Goal: Task Accomplishment & Management: Manage account settings

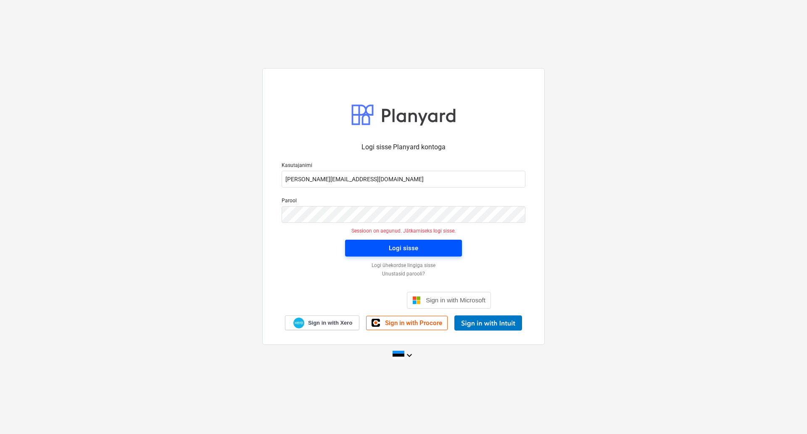
drag, startPoint x: 0, startPoint y: 0, endPoint x: 386, endPoint y: 244, distance: 456.4
click at [386, 244] on span "Logi sisse" at bounding box center [403, 248] width 97 height 11
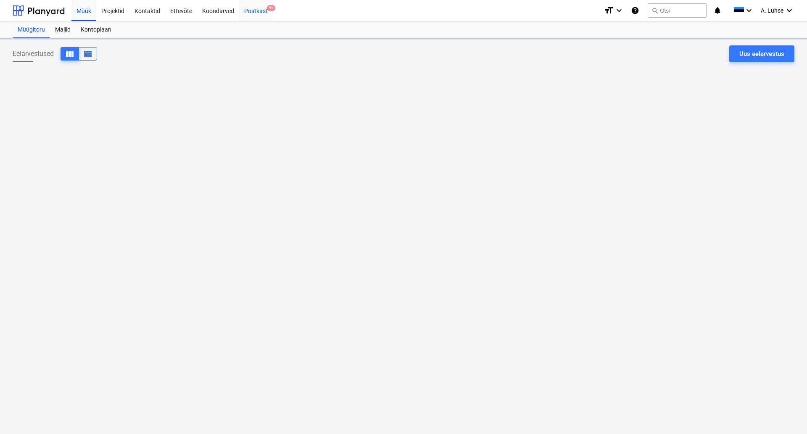
click at [260, 12] on div "Postkast 9+" at bounding box center [256, 10] width 34 height 21
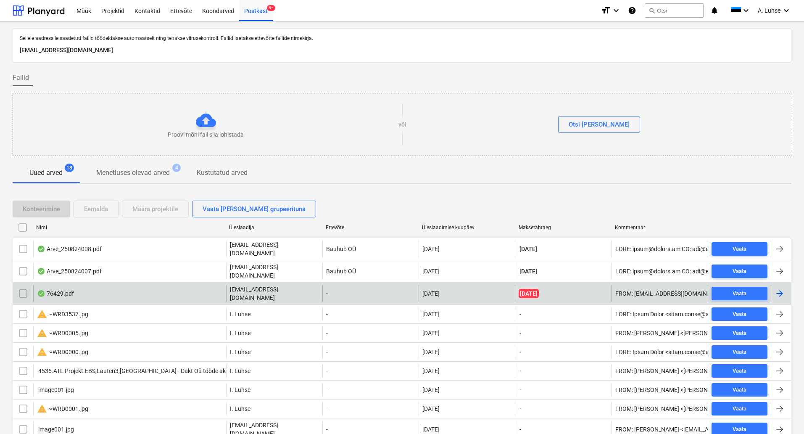
click at [164, 285] on div "76429.pdf" at bounding box center [129, 293] width 193 height 17
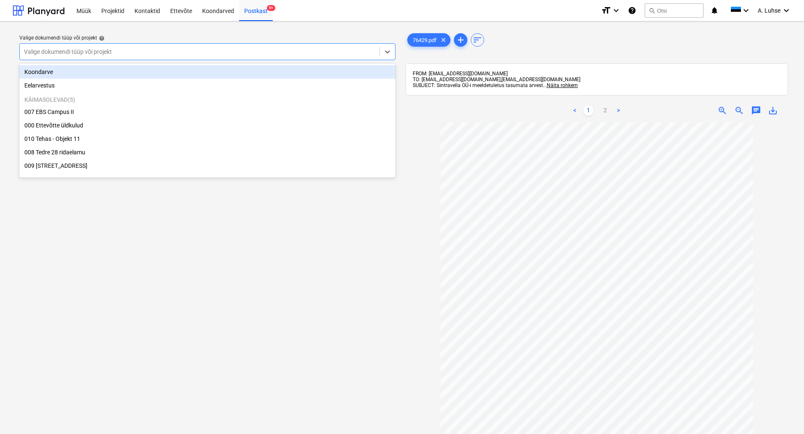
click at [269, 53] on div at bounding box center [199, 51] width 351 height 8
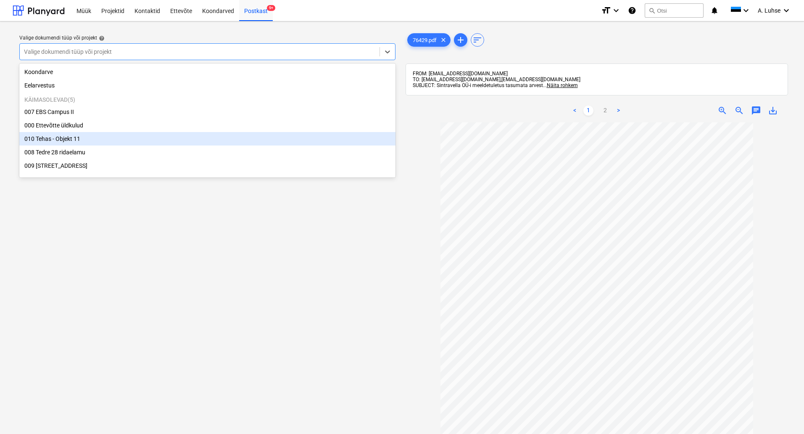
click at [251, 144] on div "010 Tehas - Objekt 11" at bounding box center [207, 138] width 376 height 13
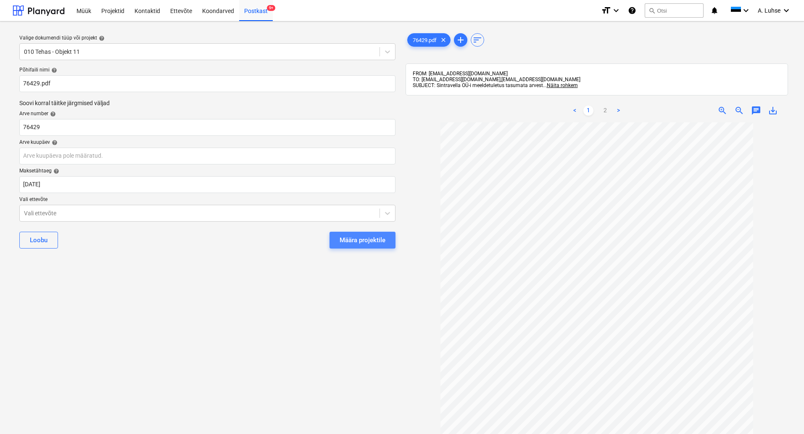
click at [349, 243] on div "Määra projektile" at bounding box center [363, 240] width 46 height 11
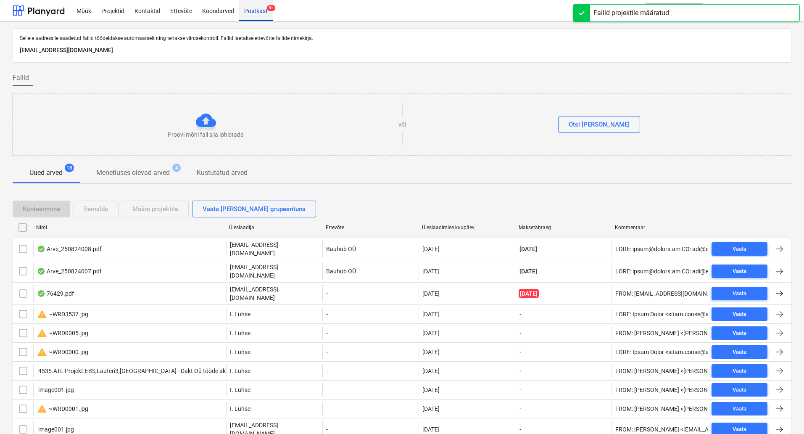
click at [262, 8] on div "Postkast 9+" at bounding box center [256, 10] width 34 height 21
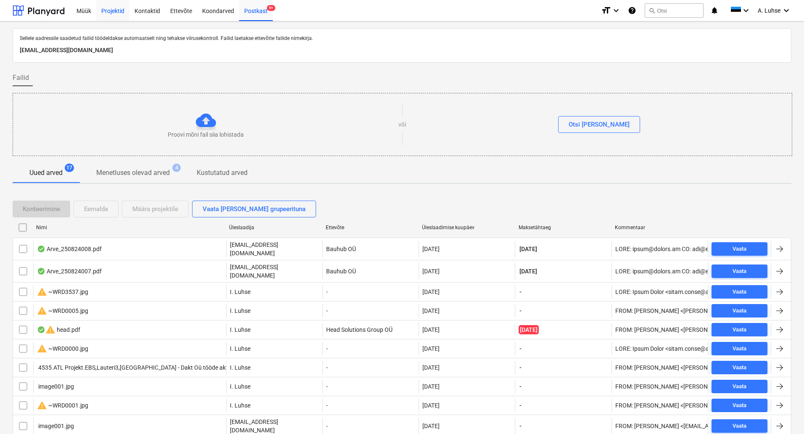
click at [116, 12] on div "Projektid" at bounding box center [112, 10] width 33 height 21
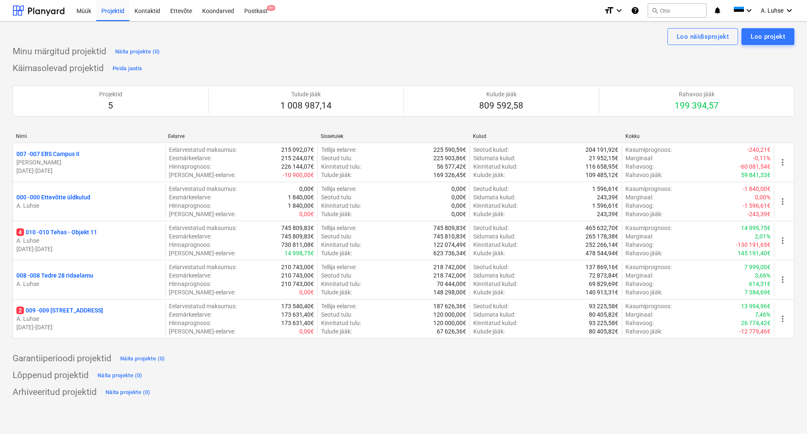
click at [219, 68] on div "Käimasolevad projektid Peida jaotis Projektid 5 Tulude jääk 1 008 987,14 Kulude…" at bounding box center [404, 205] width 782 height 287
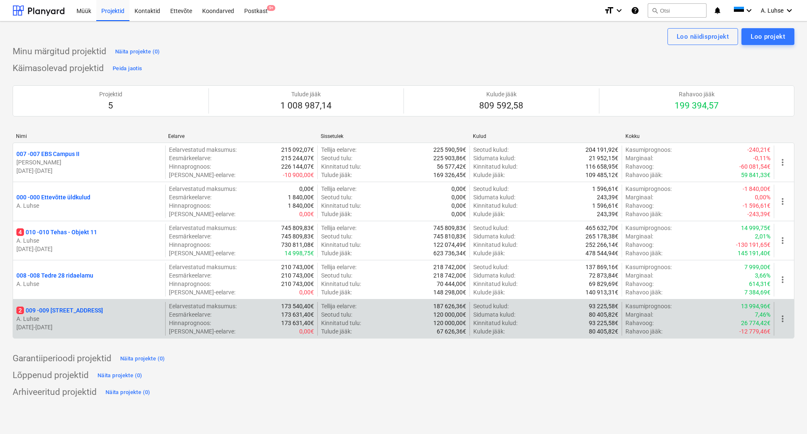
click at [88, 308] on p "2 009 - 009 [GEOGRAPHIC_DATA] mnt 15" at bounding box center [59, 310] width 87 height 8
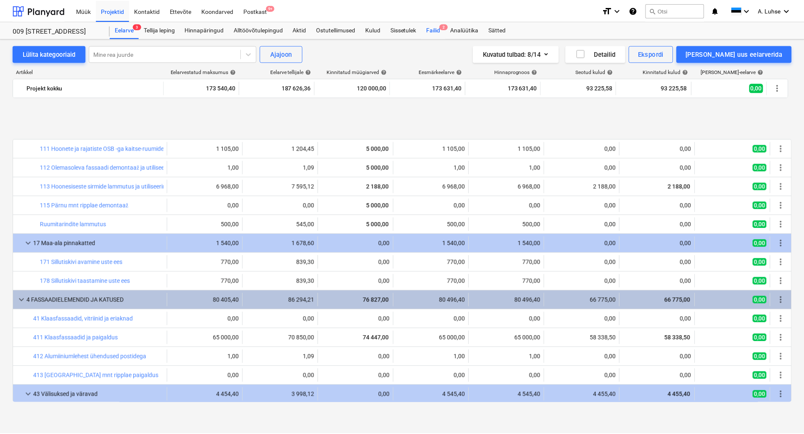
scroll to position [420, 0]
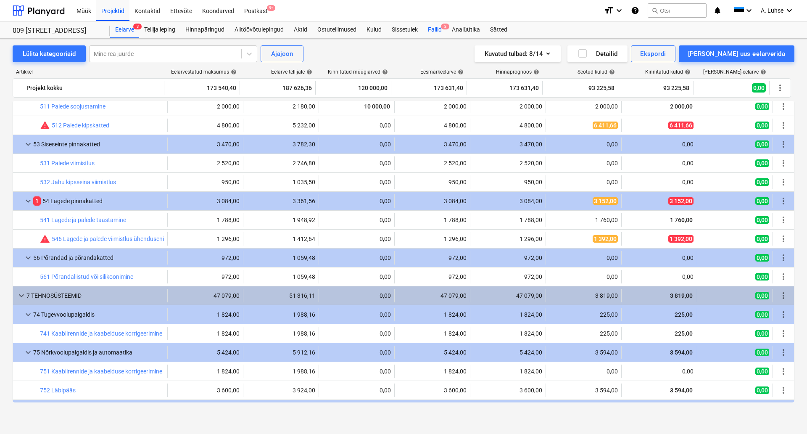
click at [437, 26] on div "Failid 2" at bounding box center [435, 29] width 24 height 17
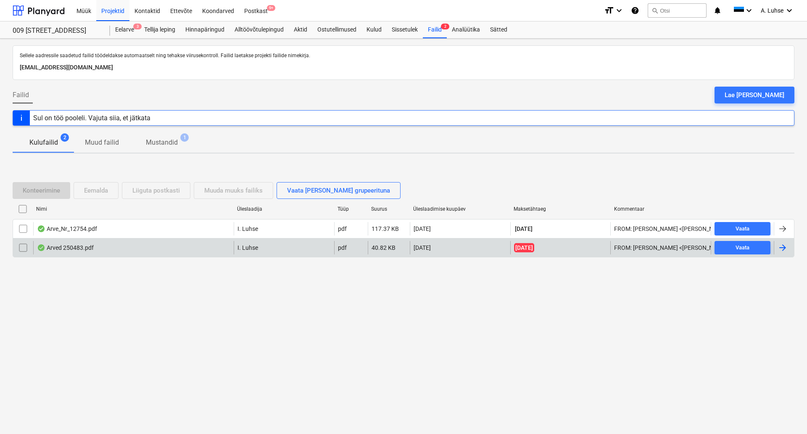
click at [179, 250] on div "Arved 250483.pdf" at bounding box center [133, 247] width 200 height 13
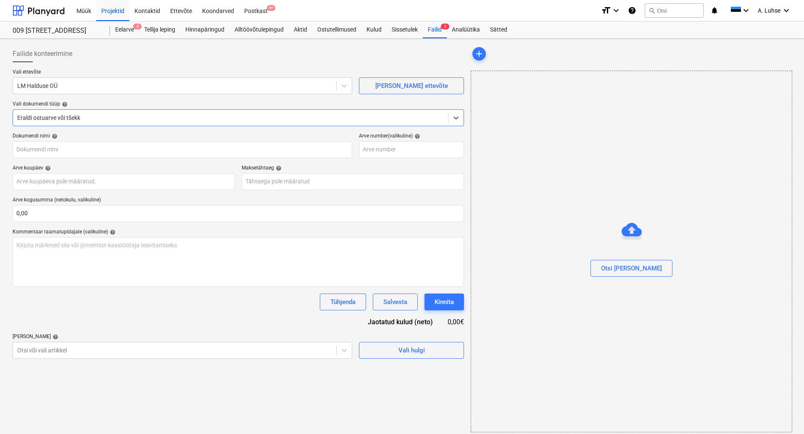
type input "250483"
type input "[DATE]"
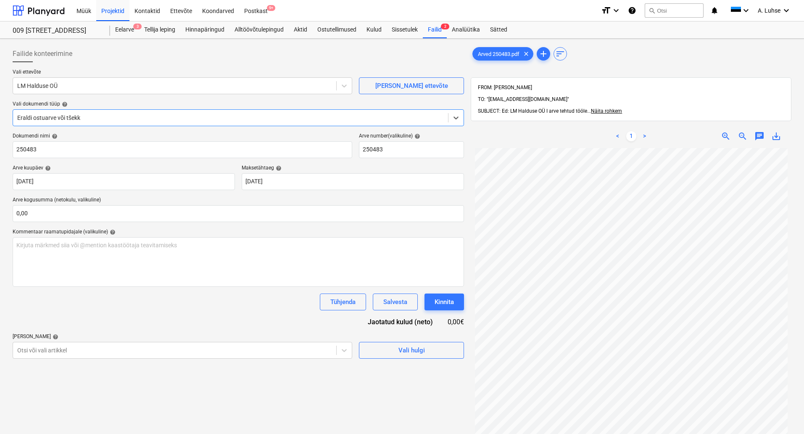
click at [291, 119] on div at bounding box center [230, 117] width 427 height 8
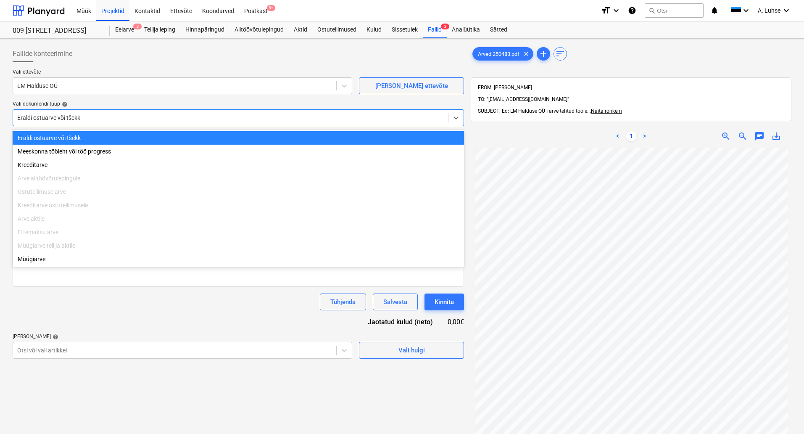
click at [291, 119] on div at bounding box center [230, 117] width 427 height 8
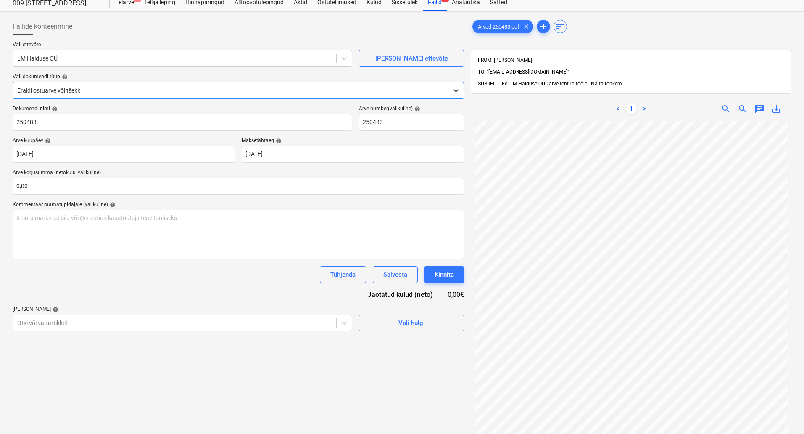
click at [335, 356] on body "Müük Projektid Kontaktid Ettevõte Koondarved Postkast 9+ format_size keyboard_a…" at bounding box center [402, 190] width 804 height 434
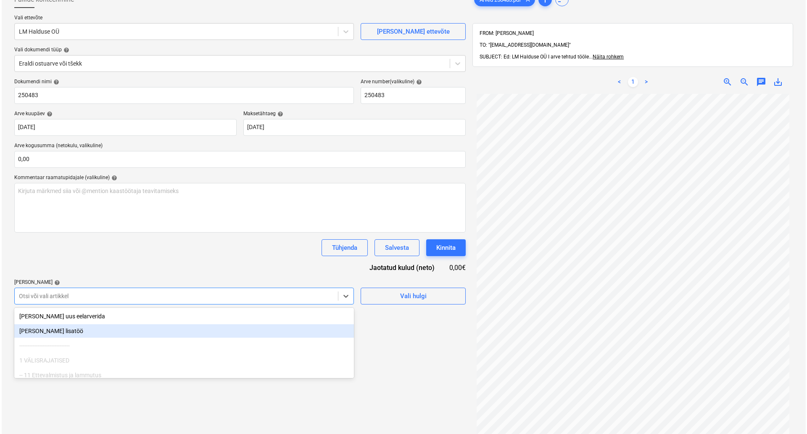
scroll to position [59, 0]
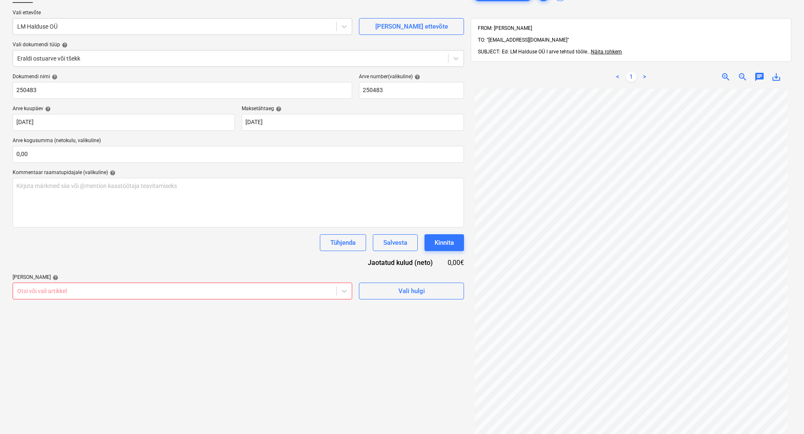
click at [259, 254] on div "Dokumendi nimi help 250483 Arve number (valikuline) help 250483 Arve kuupäev he…" at bounding box center [238, 187] width 451 height 226
click at [417, 290] on div "Vali hulgi" at bounding box center [411, 290] width 26 height 11
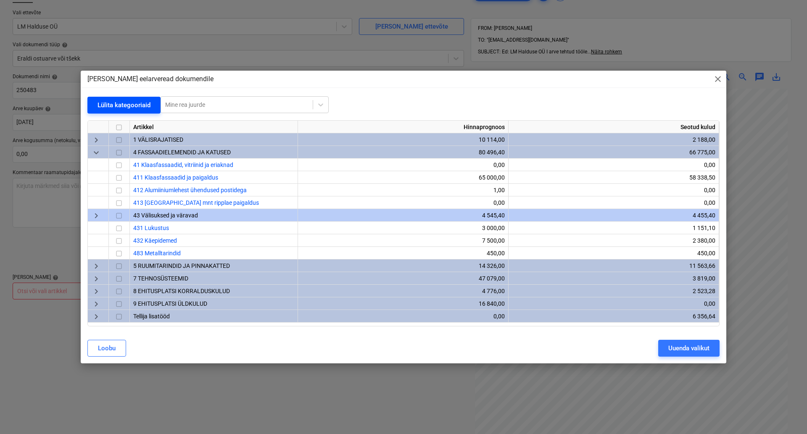
click at [127, 105] on div "Lülita kategooriaid" at bounding box center [124, 105] width 53 height 11
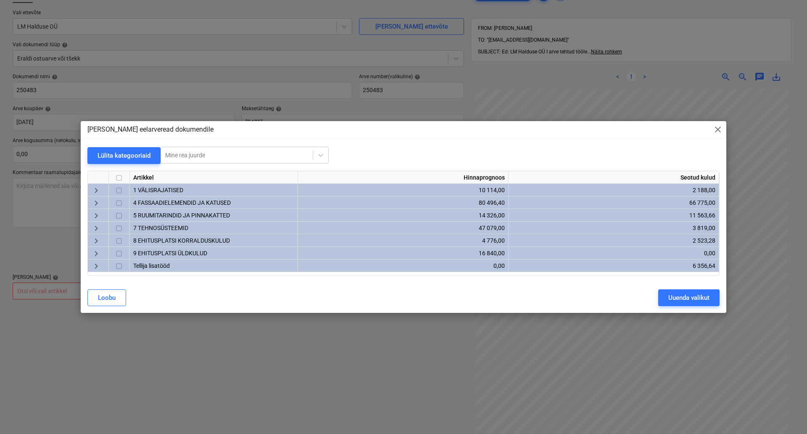
click at [96, 256] on span "keyboard_arrow_right" at bounding box center [96, 253] width 10 height 10
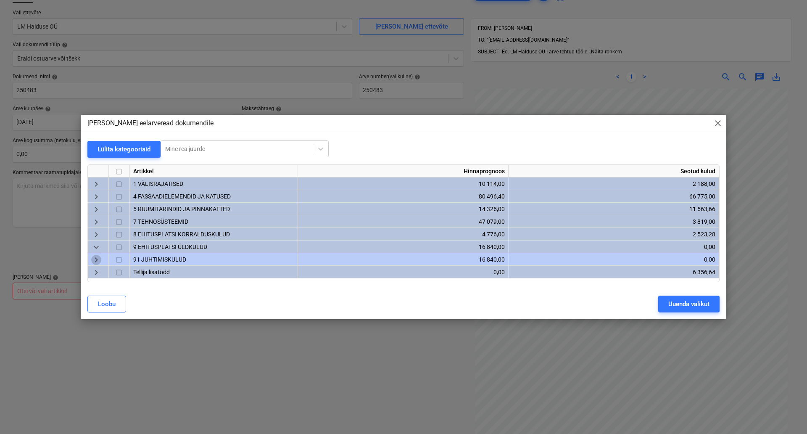
click at [95, 262] on span "keyboard_arrow_right" at bounding box center [96, 260] width 10 height 10
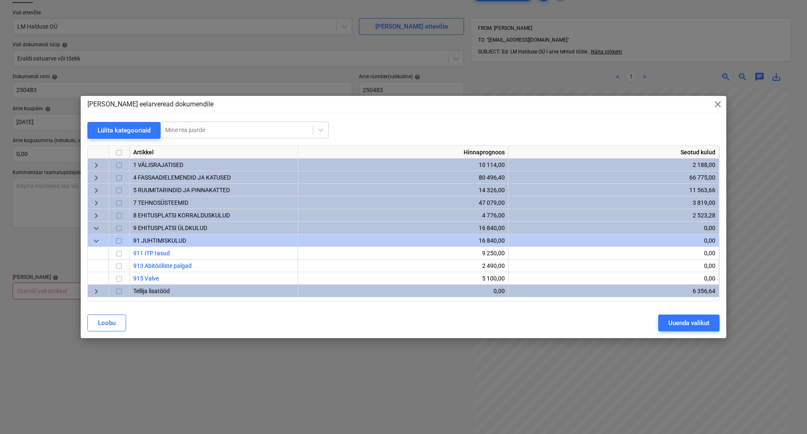
click at [93, 227] on span "keyboard_arrow_down" at bounding box center [96, 228] width 10 height 10
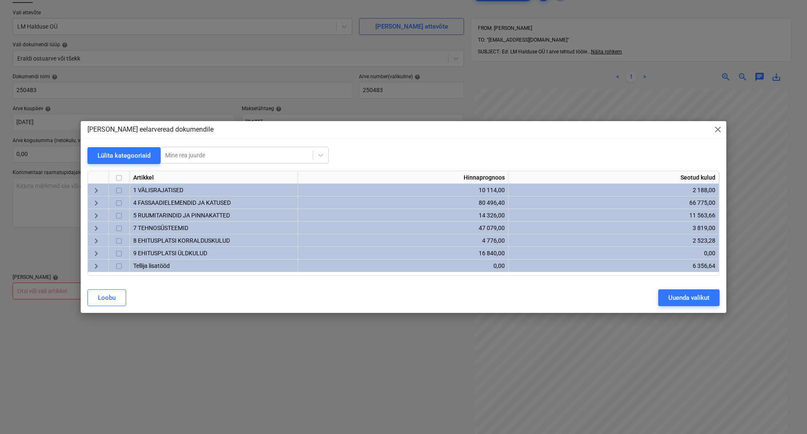
click at [95, 240] on span "keyboard_arrow_right" at bounding box center [96, 241] width 10 height 10
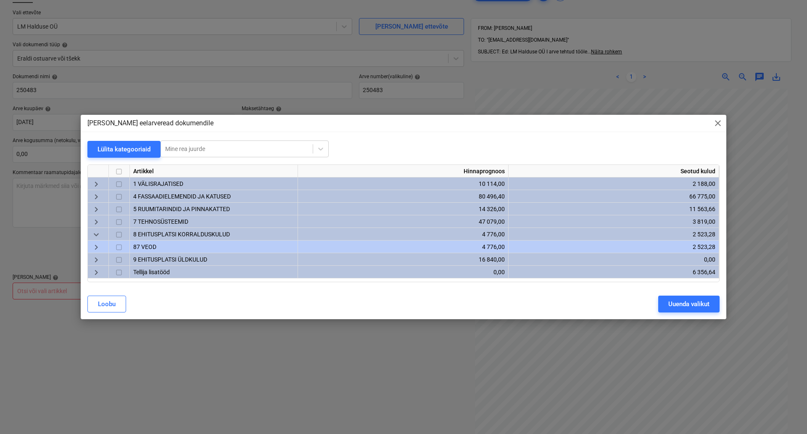
click at [96, 244] on span "keyboard_arrow_right" at bounding box center [96, 247] width 10 height 10
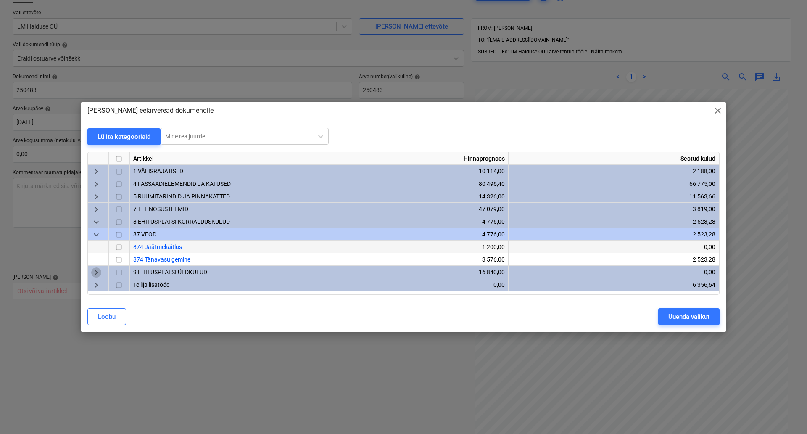
click at [95, 274] on span "keyboard_arrow_right" at bounding box center [96, 272] width 10 height 10
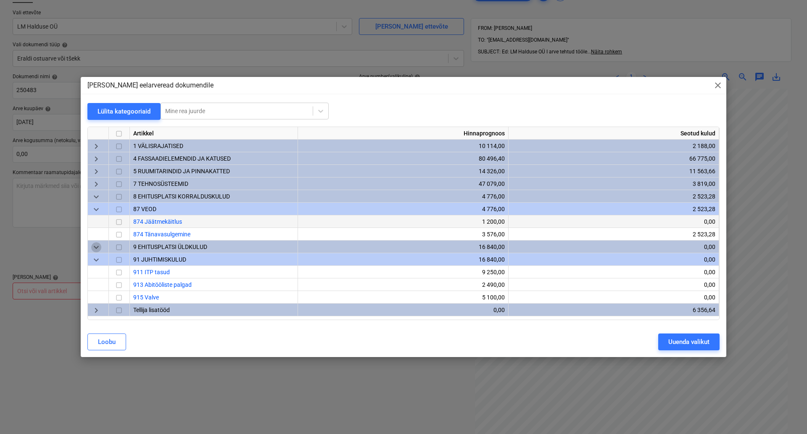
click at [96, 248] on span "keyboard_arrow_down" at bounding box center [96, 247] width 10 height 10
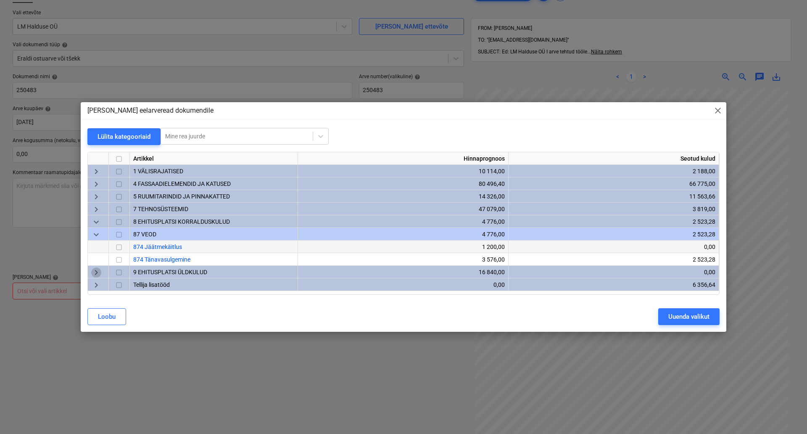
click at [94, 271] on span "keyboard_arrow_right" at bounding box center [96, 272] width 10 height 10
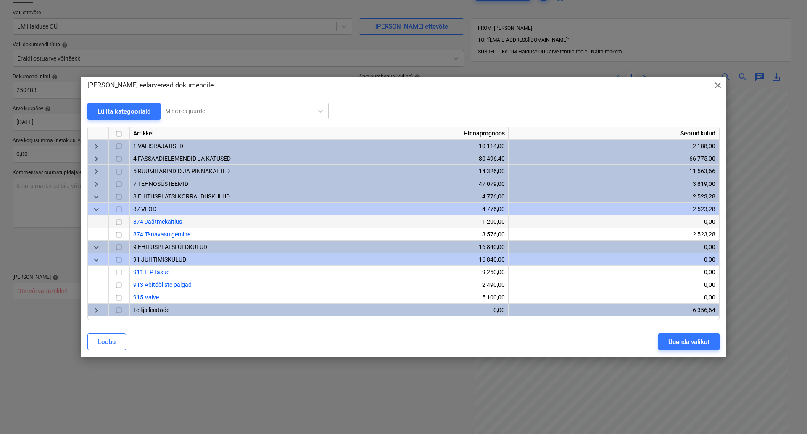
click at [96, 195] on span "keyboard_arrow_down" at bounding box center [96, 197] width 10 height 10
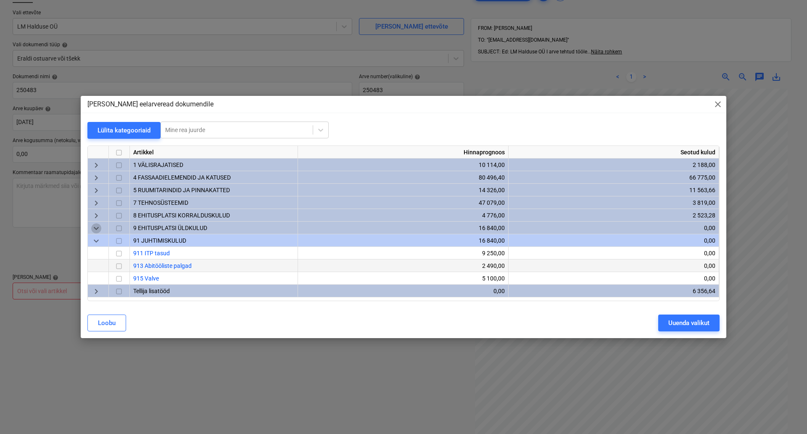
click at [95, 226] on span "keyboard_arrow_down" at bounding box center [96, 228] width 10 height 10
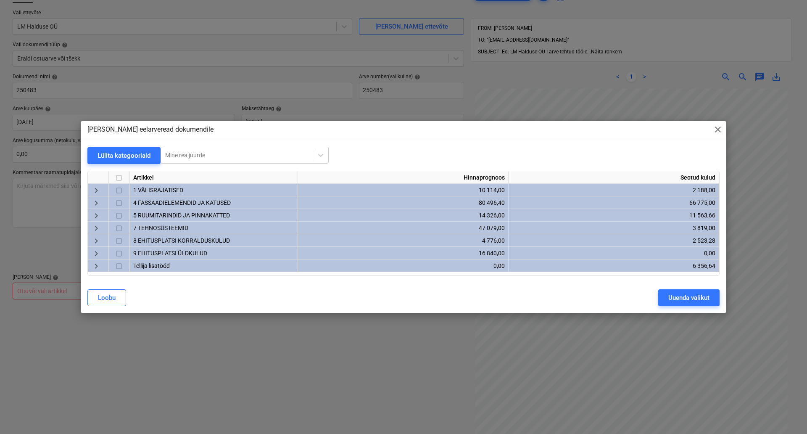
click at [98, 242] on span "keyboard_arrow_right" at bounding box center [96, 241] width 10 height 10
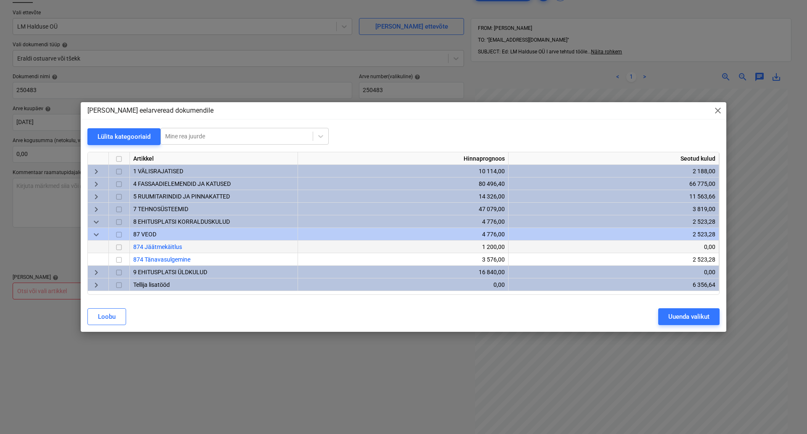
click at [94, 271] on span "keyboard_arrow_right" at bounding box center [96, 272] width 10 height 10
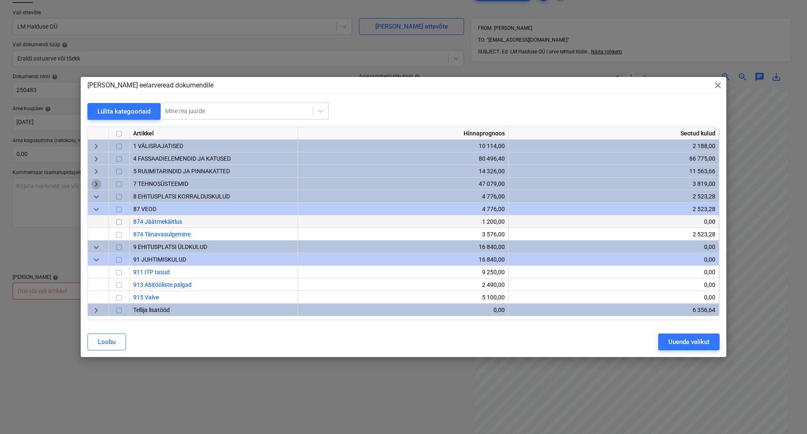
click at [96, 185] on span "keyboard_arrow_right" at bounding box center [96, 184] width 10 height 10
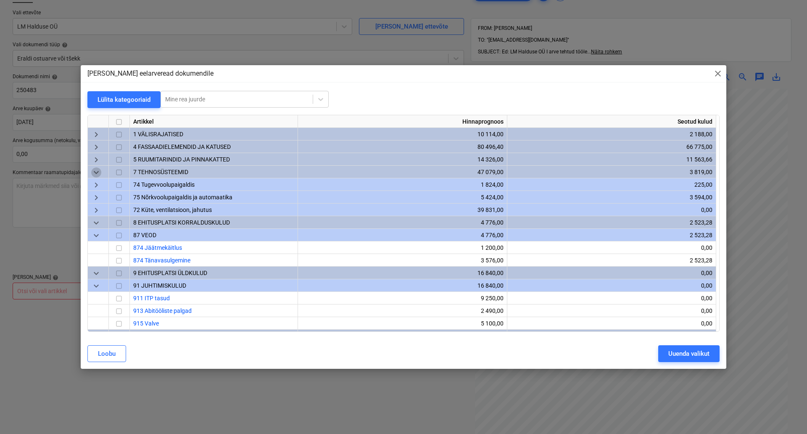
click at [96, 174] on span "keyboard_arrow_down" at bounding box center [96, 172] width 10 height 10
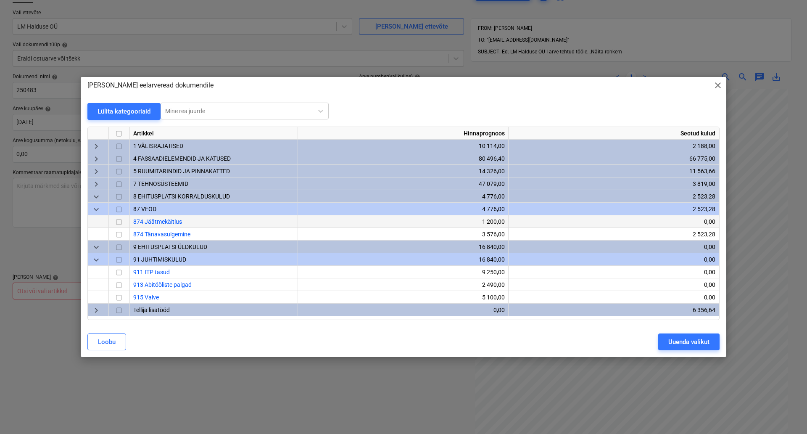
click at [96, 172] on span "keyboard_arrow_right" at bounding box center [96, 171] width 10 height 10
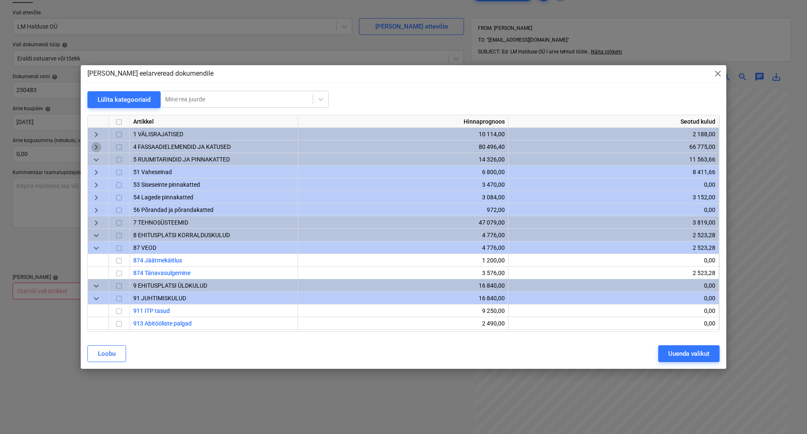
click at [96, 145] on span "keyboard_arrow_right" at bounding box center [96, 147] width 10 height 10
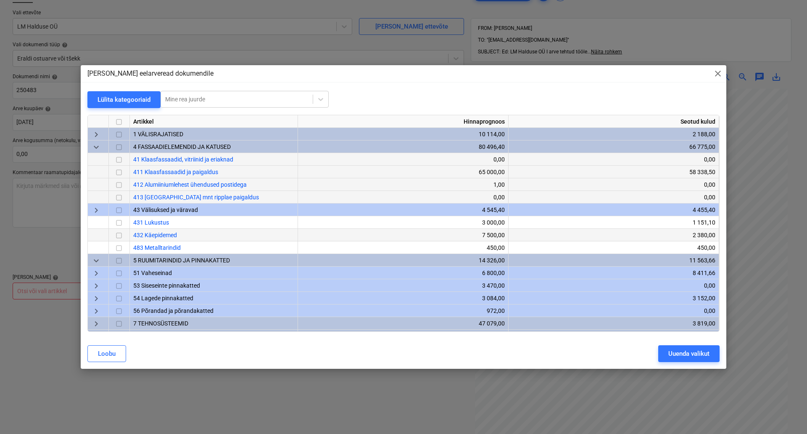
click at [118, 173] on input "checkbox" at bounding box center [119, 172] width 10 height 10
click at [678, 355] on div "Uuenda valikut" at bounding box center [688, 353] width 41 height 11
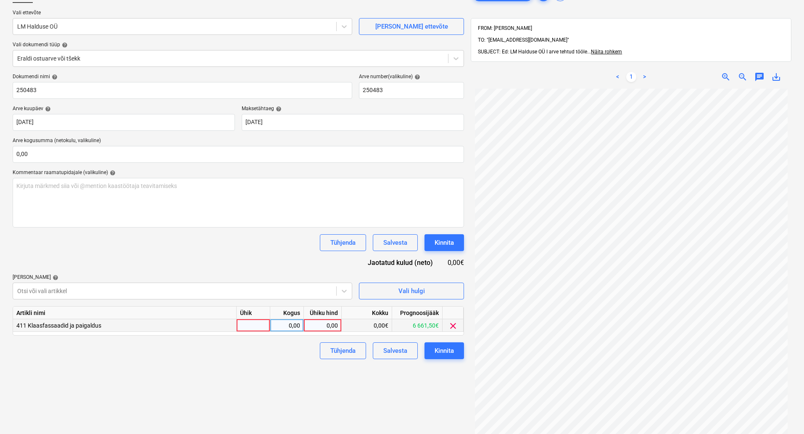
click at [248, 330] on div at bounding box center [254, 325] width 34 height 13
type input "kompl"
type input "350"
click at [450, 351] on div "Kinnita" at bounding box center [444, 350] width 19 height 11
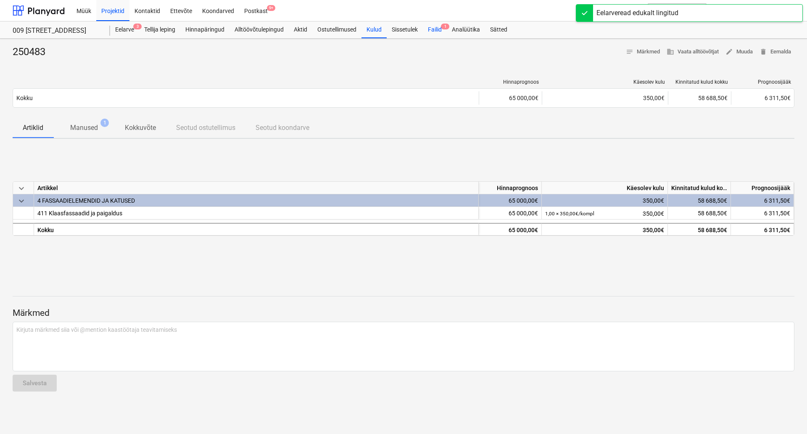
click at [429, 29] on div "Failid 1" at bounding box center [435, 29] width 24 height 17
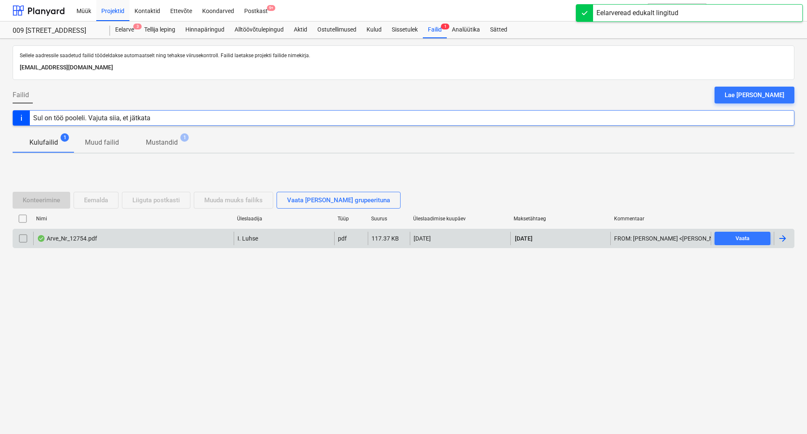
click at [158, 235] on div "Arve_Nr_12754.pdf" at bounding box center [133, 238] width 200 height 13
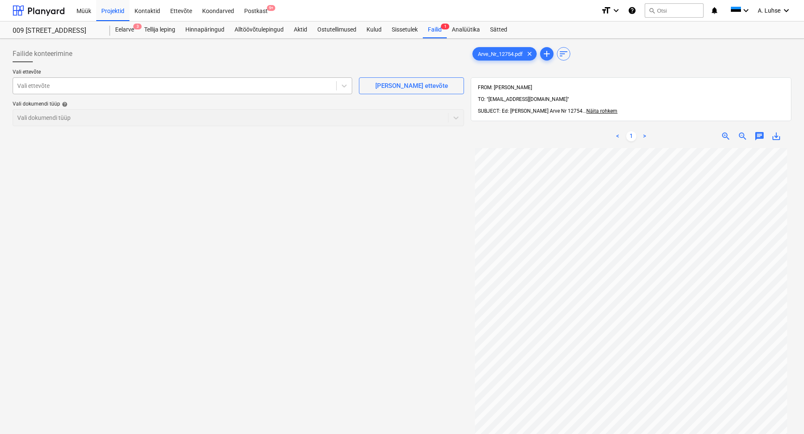
click at [324, 83] on div at bounding box center [174, 86] width 315 height 8
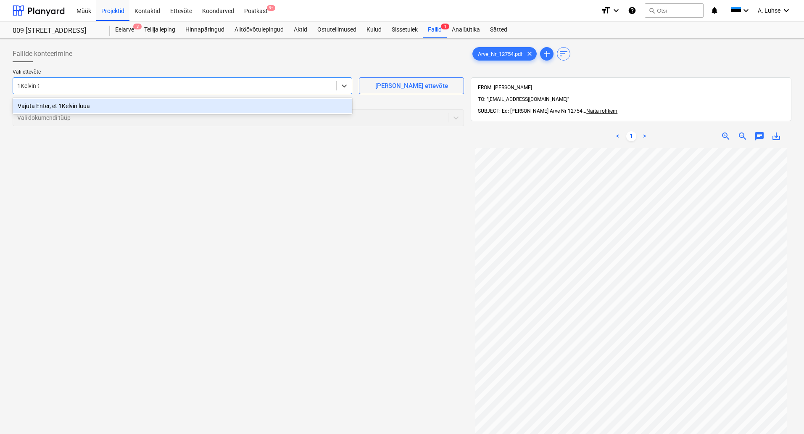
type input "1Kelvin OÜ"
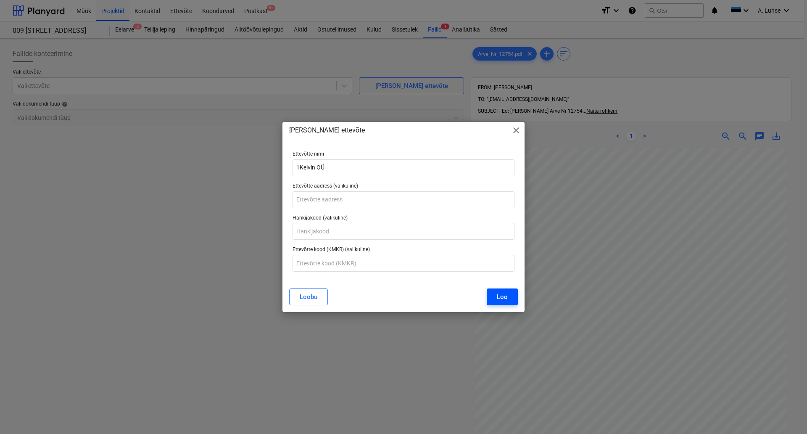
click at [504, 301] on div "Loo" at bounding box center [502, 296] width 11 height 11
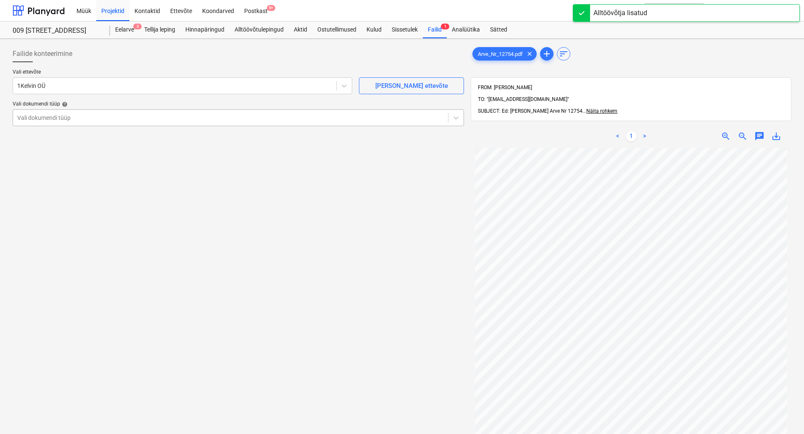
click at [378, 124] on div "Vali dokumendi tüüp" at bounding box center [230, 118] width 435 height 12
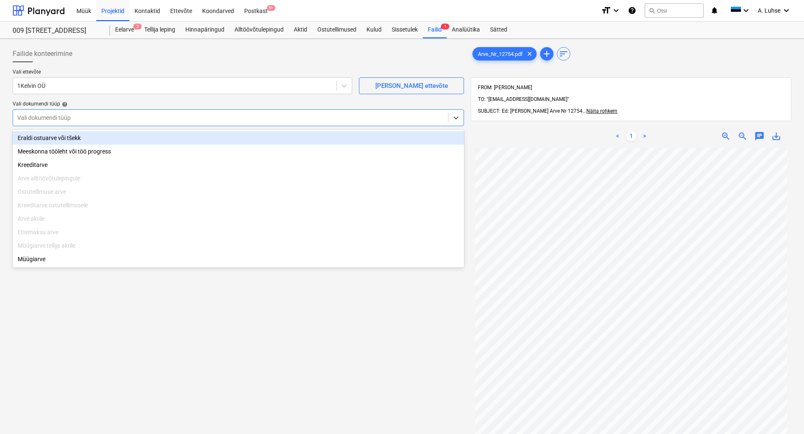
click at [362, 137] on div "Eraldi ostuarve või tšekk" at bounding box center [238, 137] width 451 height 13
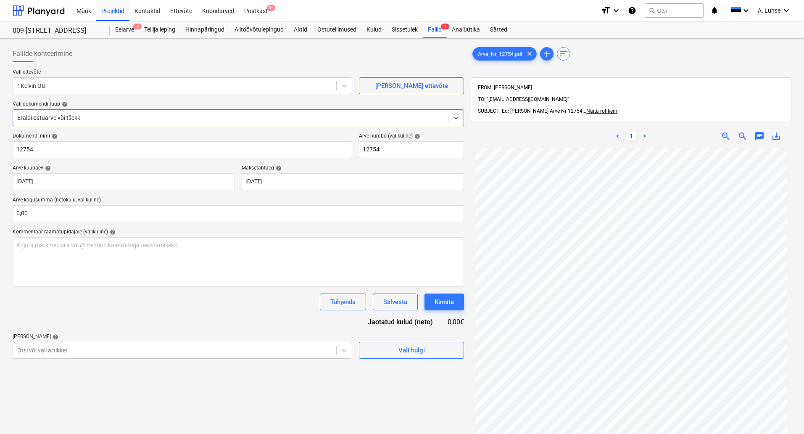
click at [356, 164] on div "Dokumendi nimi help 12754 Arve number (valikuline) help 12754 Arve kuupäev help…" at bounding box center [238, 246] width 451 height 226
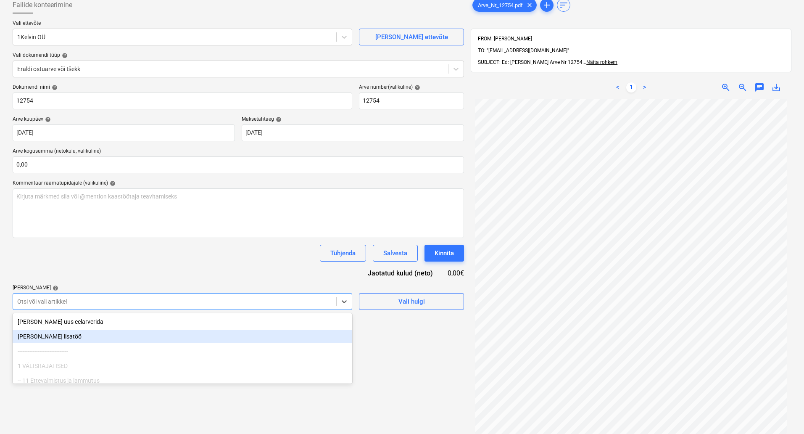
click at [256, 351] on body "Müük Projektid Kontaktid Ettevõte Koondarved Postkast 9+ format_size keyboard_a…" at bounding box center [402, 168] width 804 height 434
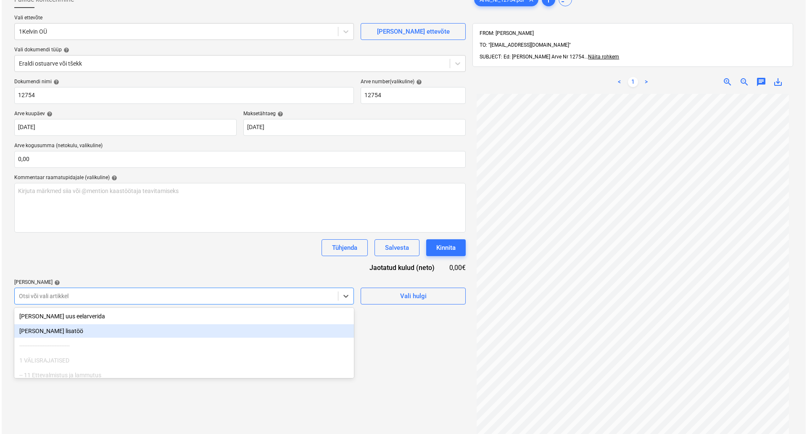
scroll to position [59, 0]
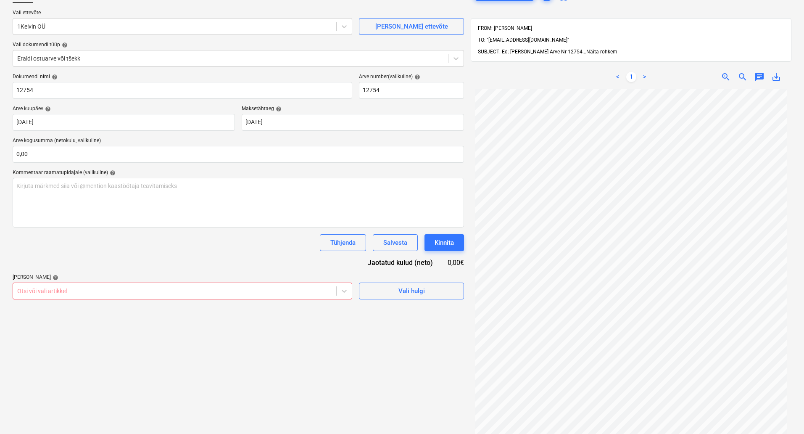
click at [134, 265] on div "Dokumendi nimi help 12754 Arve number (valikuline) help 12754 Arve kuupäev help…" at bounding box center [238, 187] width 451 height 226
click at [407, 285] on button "Vali hulgi" at bounding box center [411, 290] width 105 height 17
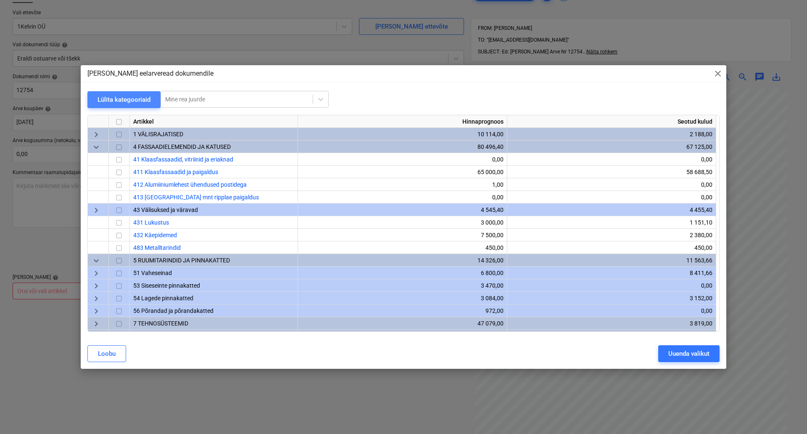
click at [106, 104] on div "Lülita kategooriaid" at bounding box center [124, 99] width 53 height 11
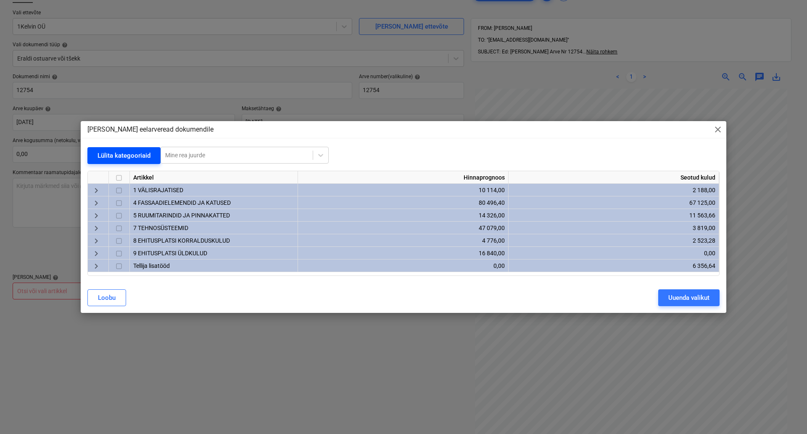
click at [106, 152] on div "Lülita kategooriaid" at bounding box center [124, 155] width 53 height 11
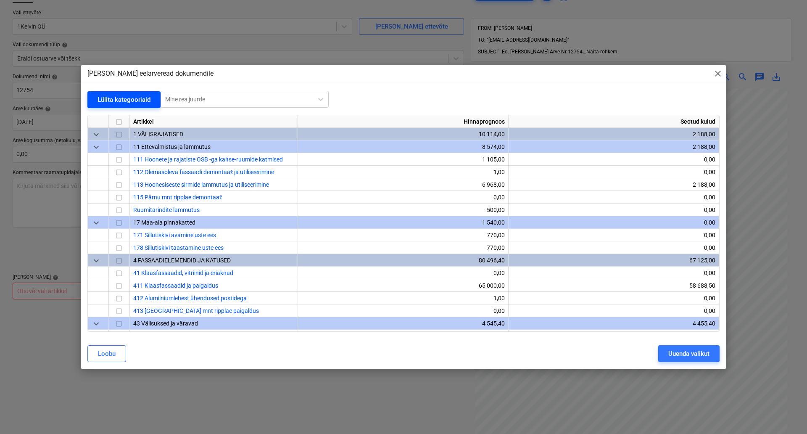
click at [114, 103] on div "Lülita kategooriaid" at bounding box center [124, 99] width 53 height 11
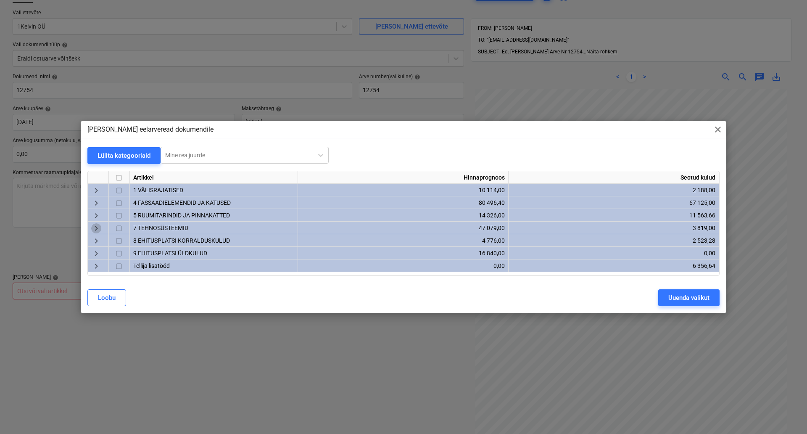
click at [93, 231] on span "keyboard_arrow_right" at bounding box center [96, 228] width 10 height 10
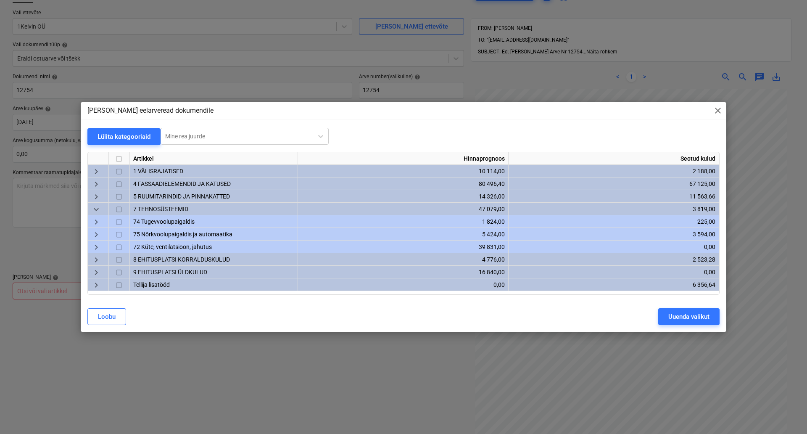
click at [95, 247] on span "keyboard_arrow_right" at bounding box center [96, 247] width 10 height 10
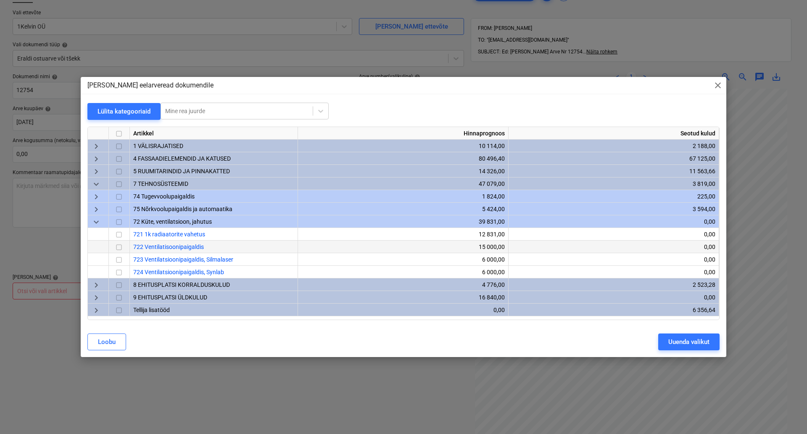
click at [119, 247] on input "checkbox" at bounding box center [119, 247] width 10 height 10
click at [698, 340] on div "Uuenda valikut" at bounding box center [688, 341] width 41 height 11
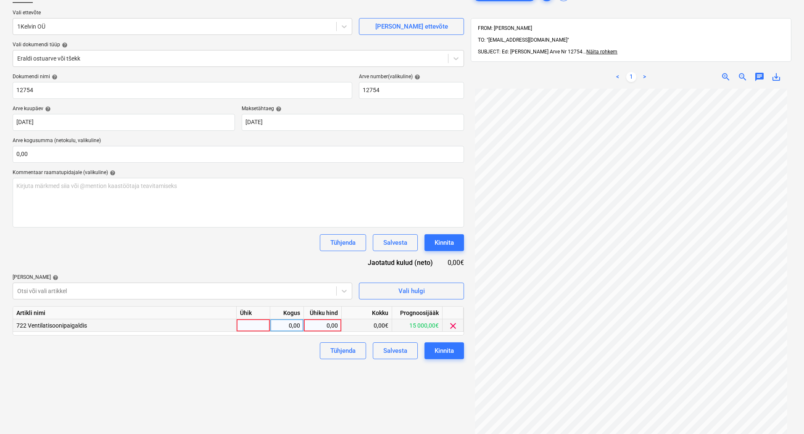
click at [245, 326] on div at bounding box center [254, 325] width 34 height 13
type input "kompl1"
type input "25900"
click at [444, 350] on div "Kinnita" at bounding box center [444, 350] width 19 height 11
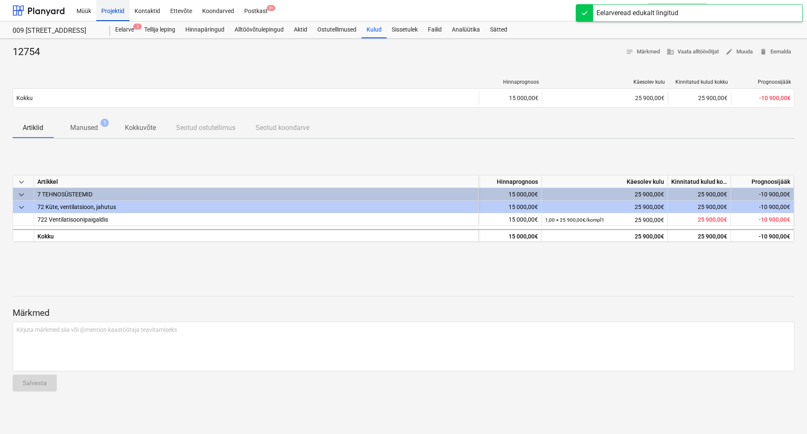
click at [107, 11] on div "Projektid" at bounding box center [112, 10] width 33 height 21
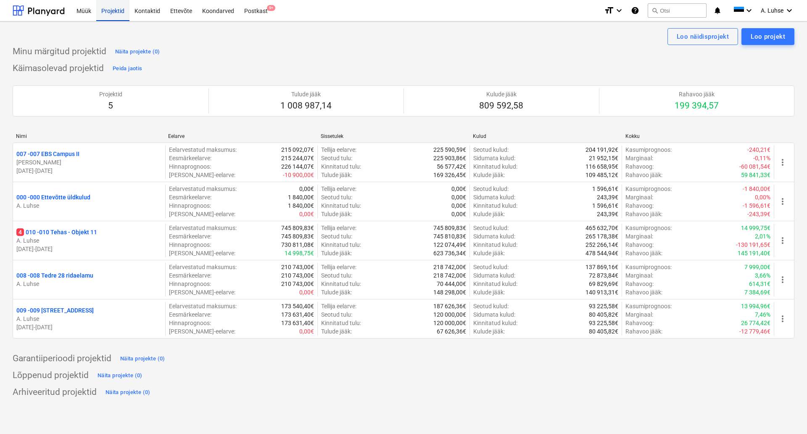
click at [109, 13] on div "Projektid" at bounding box center [112, 10] width 33 height 21
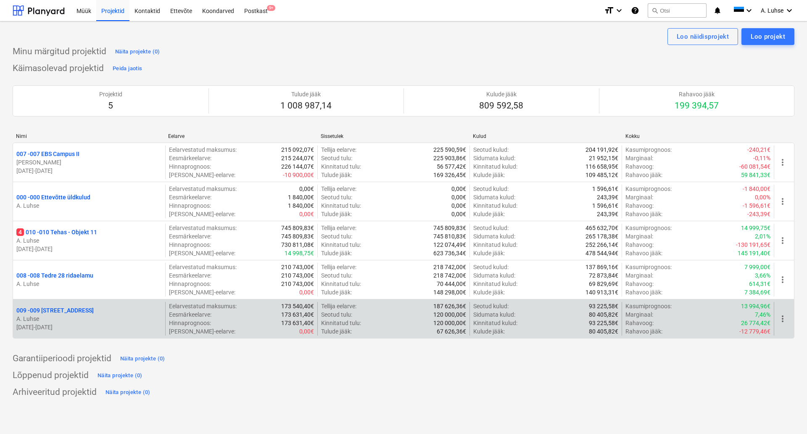
click at [53, 310] on p "009 - 009 [STREET_ADDRESS]" at bounding box center [54, 310] width 77 height 8
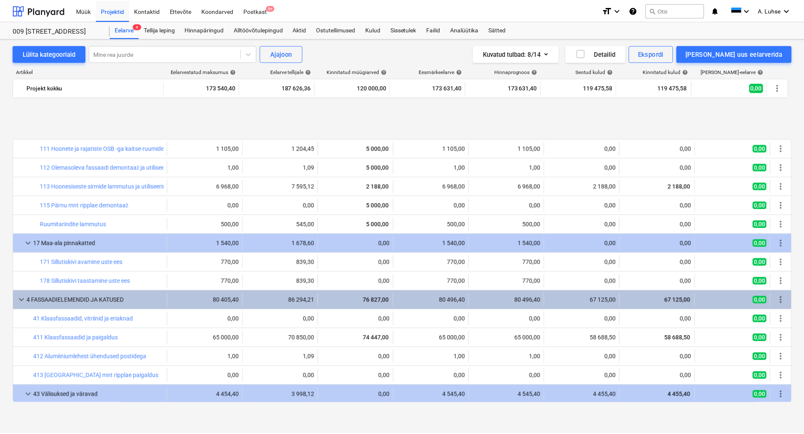
scroll to position [417, 0]
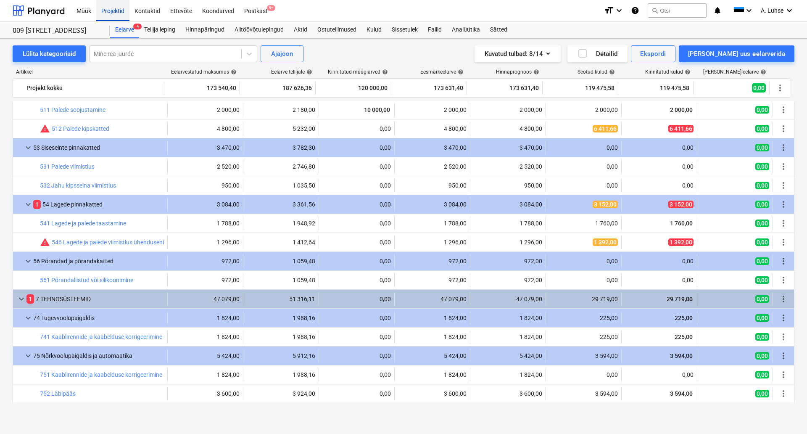
click at [112, 14] on div "Projektid" at bounding box center [112, 10] width 33 height 21
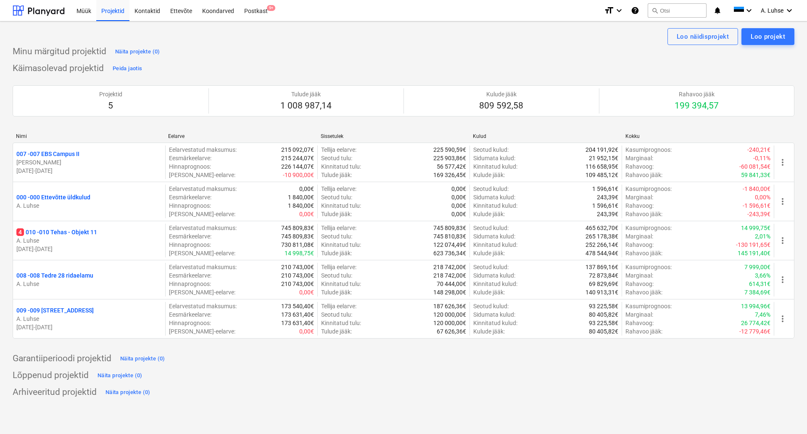
click at [240, 51] on div "Minu märgitud projektid Näita projekte (0)" at bounding box center [404, 51] width 782 height 13
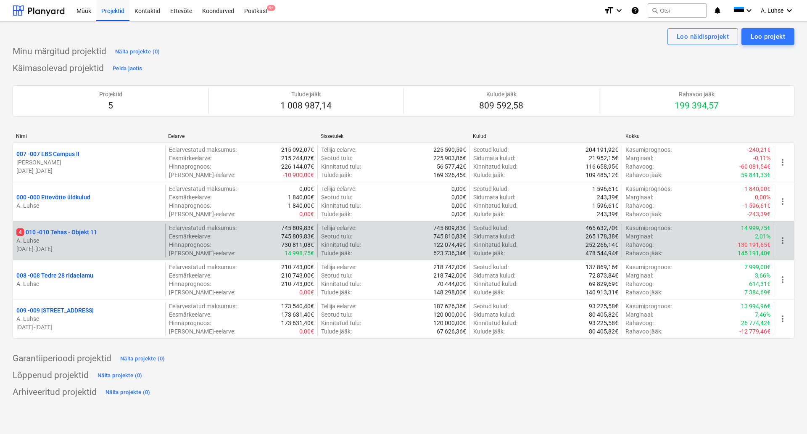
click at [53, 235] on p "4 010 - 010 Tehas - Objekt 11" at bounding box center [56, 232] width 81 height 8
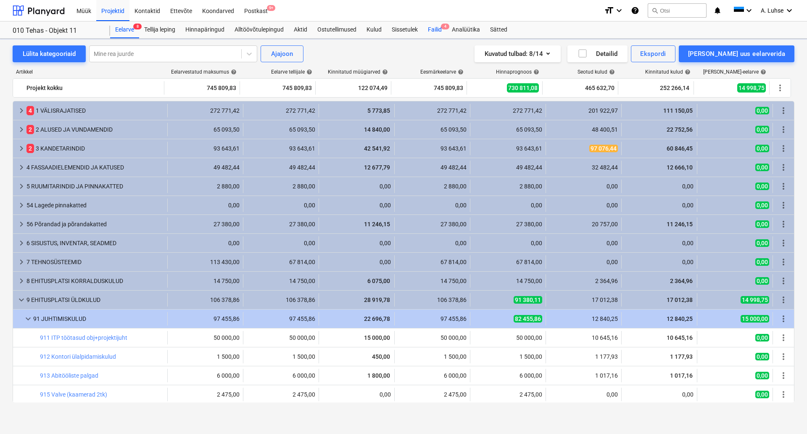
click at [436, 30] on div "Failid 4" at bounding box center [435, 29] width 24 height 17
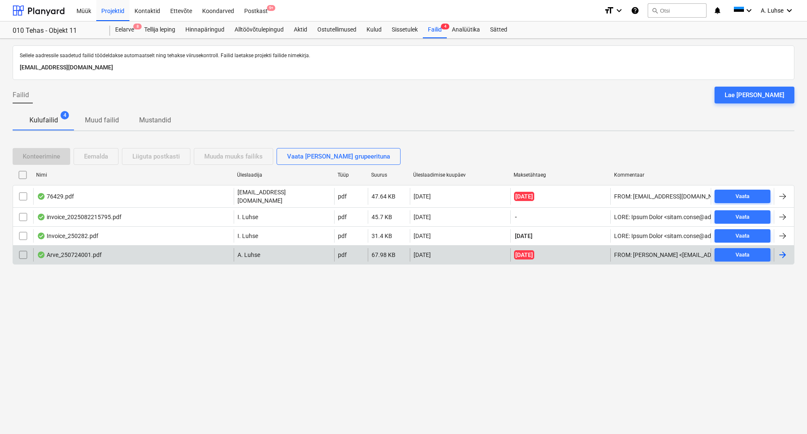
click at [166, 248] on div "Arve_250724001.pdf" at bounding box center [133, 254] width 200 height 13
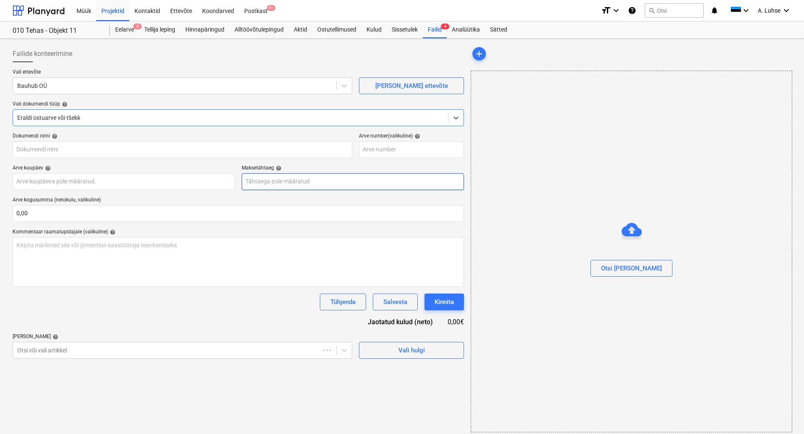
type input "250724001"
type input "[DATE]"
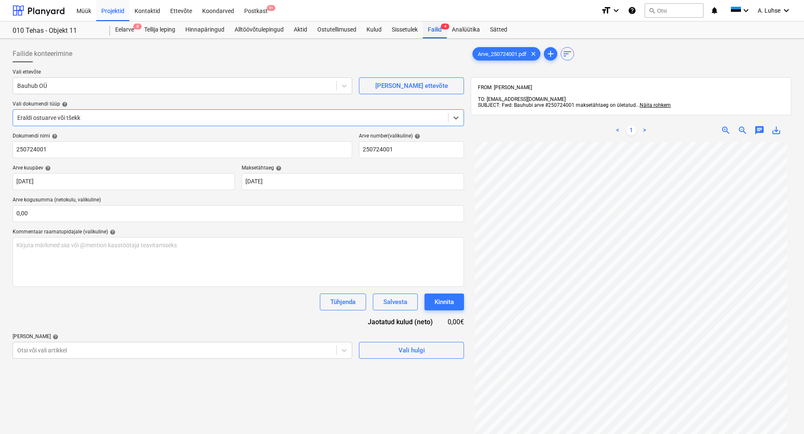
click at [435, 34] on div "Failid 4" at bounding box center [435, 29] width 24 height 17
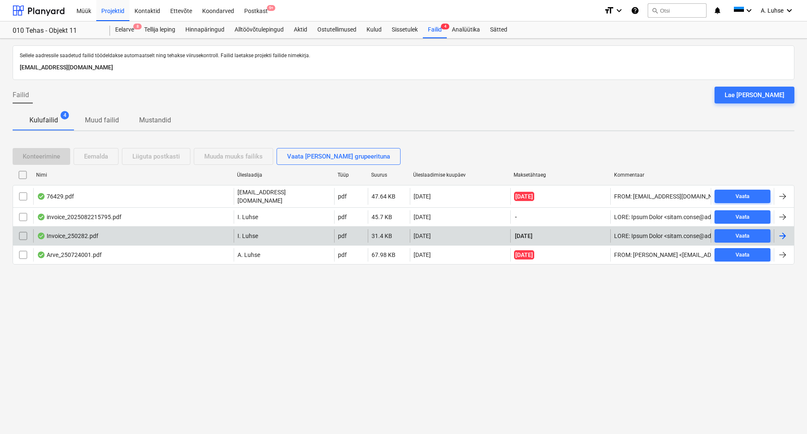
click at [122, 235] on div "Invoice_250282.pdf" at bounding box center [133, 235] width 200 height 13
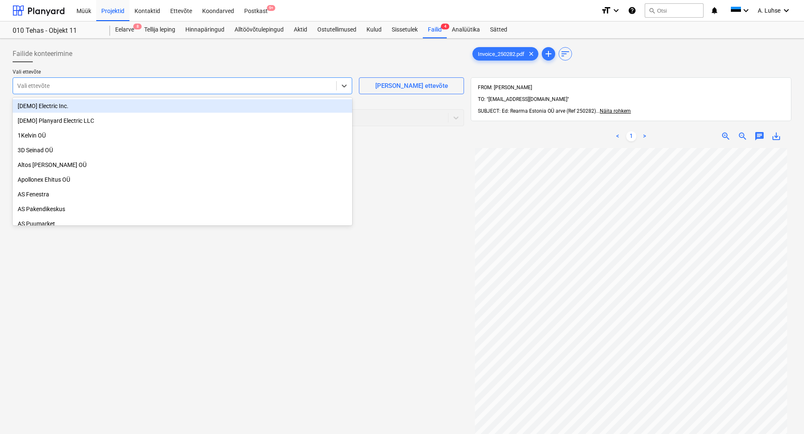
click at [229, 86] on div at bounding box center [174, 86] width 315 height 8
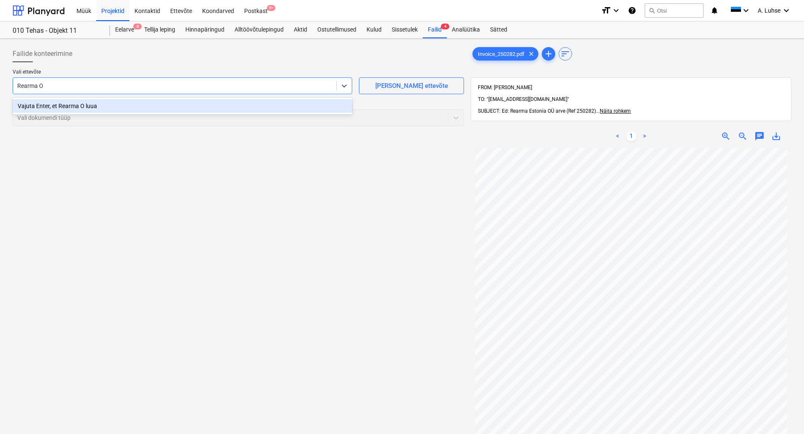
type input "Rearma OÜ"
click at [235, 100] on div "Vajuta Enter, et Rearma OÜ luua" at bounding box center [183, 105] width 340 height 13
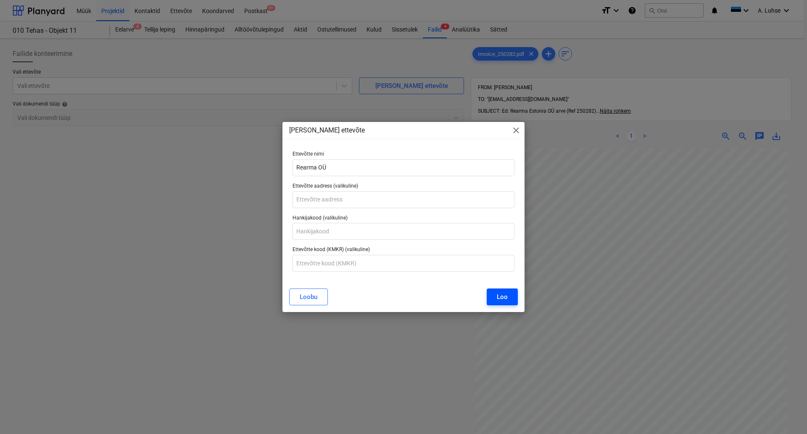
click at [503, 296] on div "Loo" at bounding box center [502, 296] width 11 height 11
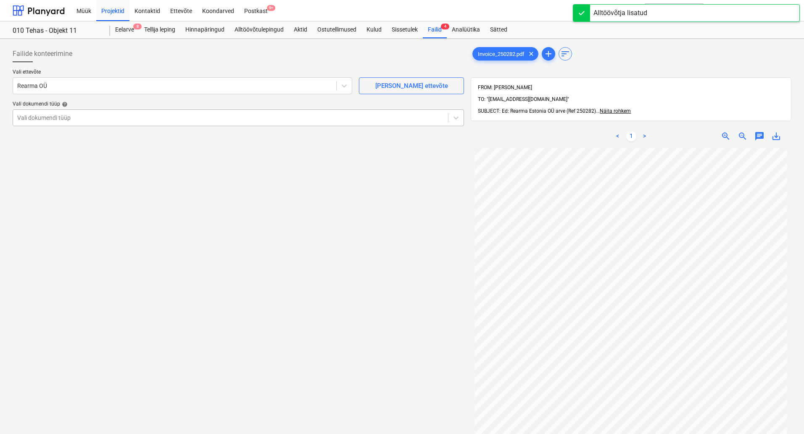
click at [280, 116] on div at bounding box center [230, 117] width 427 height 8
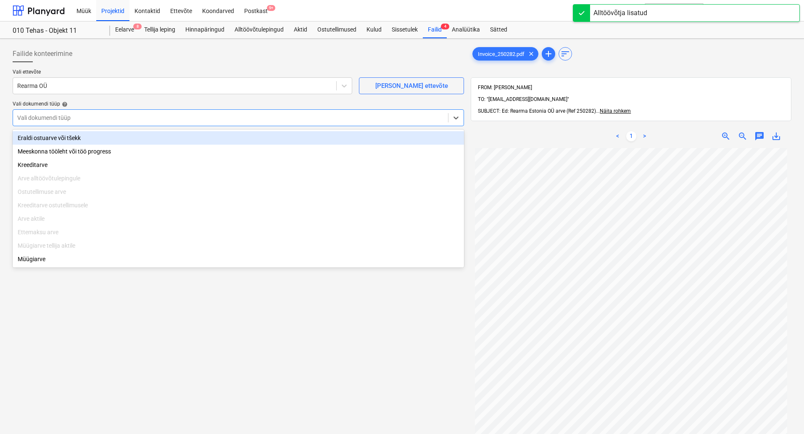
click at [273, 140] on div "Eraldi ostuarve või tšekk" at bounding box center [238, 137] width 451 height 13
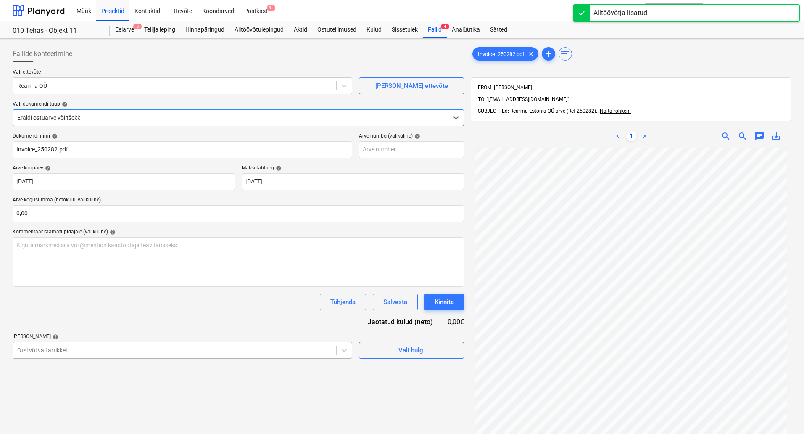
click at [197, 354] on body "Müük Projektid Kontaktid Ettevõte Koondarved Postkast 9+ format_size keyboard_a…" at bounding box center [402, 217] width 804 height 434
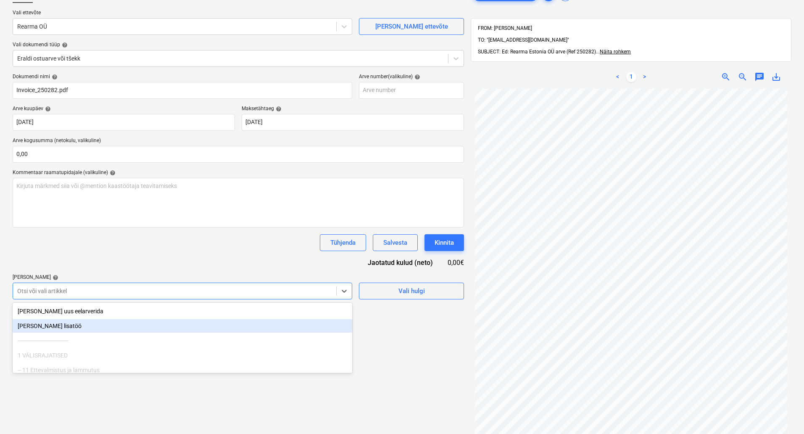
click at [242, 339] on div "------------------------------" at bounding box center [183, 340] width 340 height 13
click at [211, 325] on div "[PERSON_NAME] lisatöö" at bounding box center [183, 325] width 340 height 13
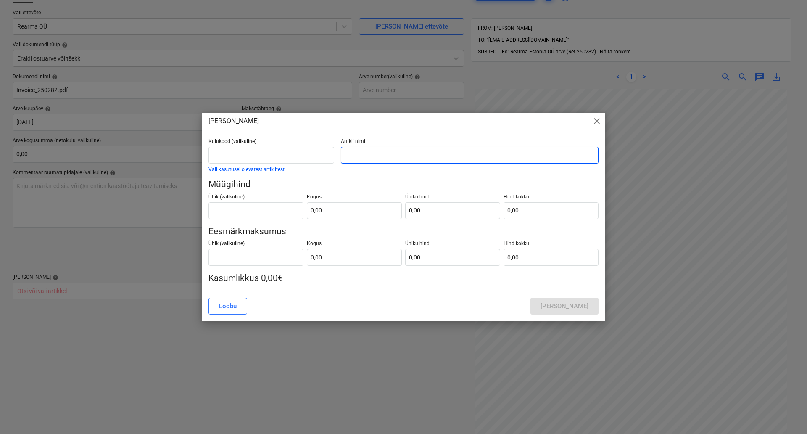
click at [378, 153] on input "text" at bounding box center [470, 155] width 258 height 17
type input "Ballistiline vall"
type input "1,00"
type input "4"
type input "4,00"
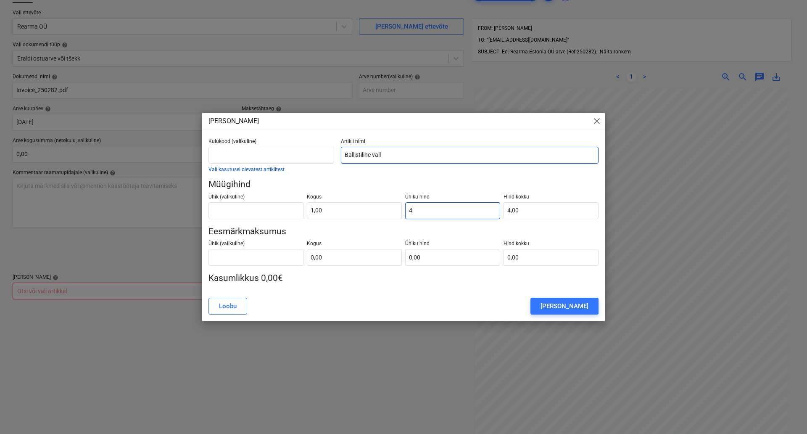
type input "41"
type input "41,00"
type input "411"
type input "411,00"
type input "4118"
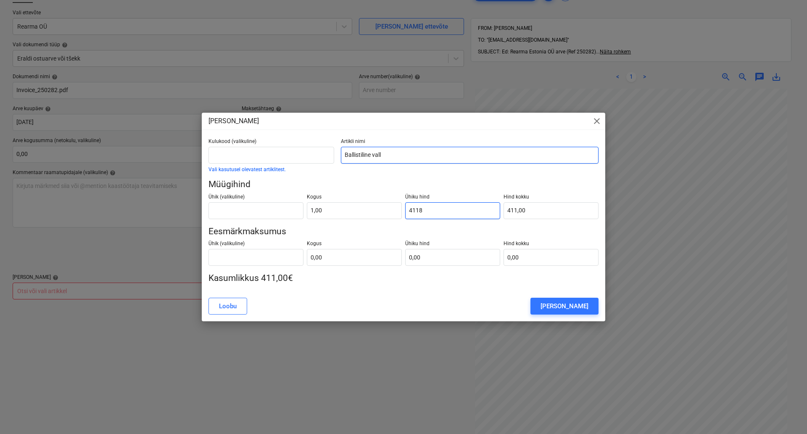
type input "4 118,00"
type input "41184"
type input "41 184,00"
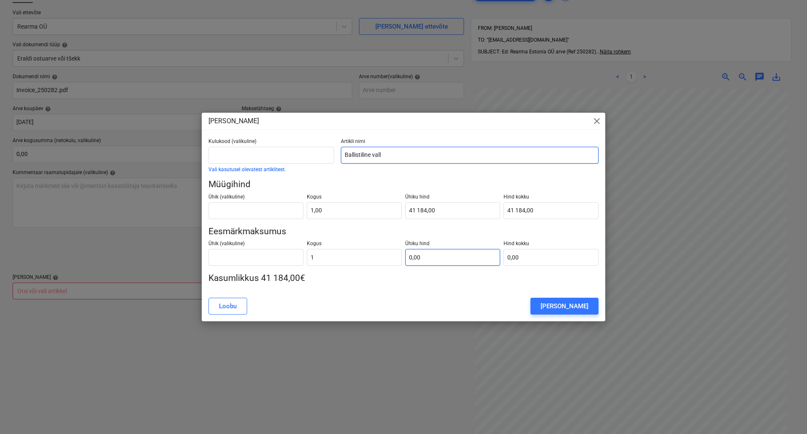
type input "1,00"
type input "4"
type input "4,00"
type input "41"
type input "41,00"
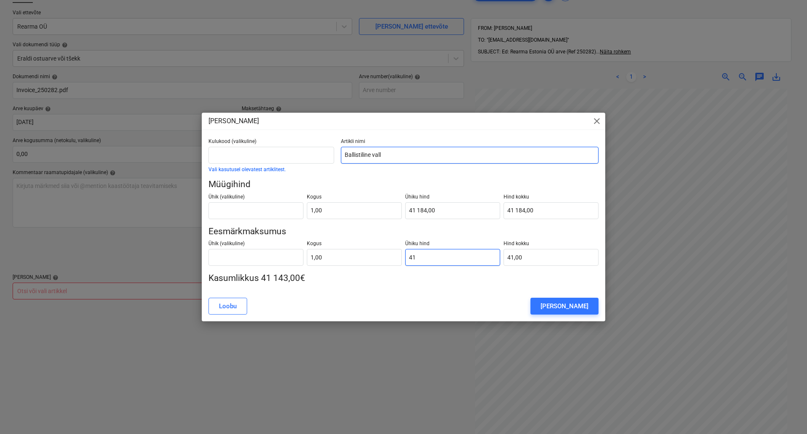
type input "411"
type input "411,00"
type input "4118"
type input "4 118,00"
type input "41184"
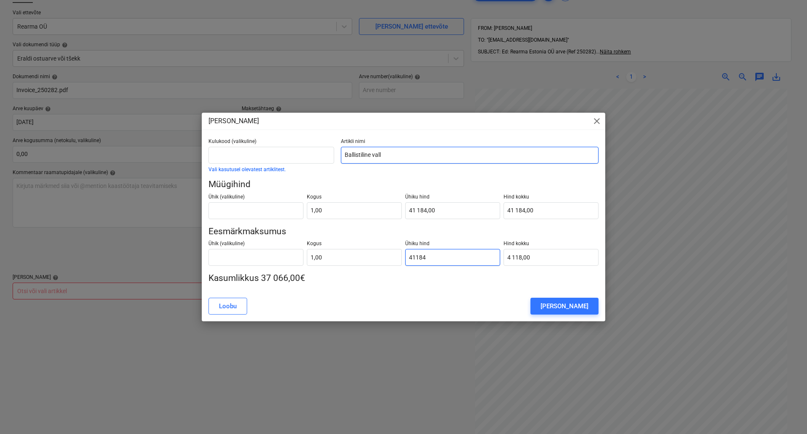
type input "41 184,00"
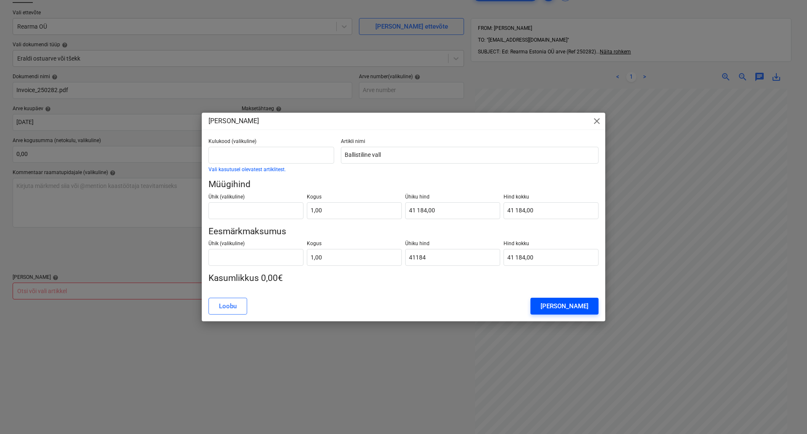
type input "41 184,00"
click at [555, 307] on button "[PERSON_NAME]" at bounding box center [564, 306] width 68 height 17
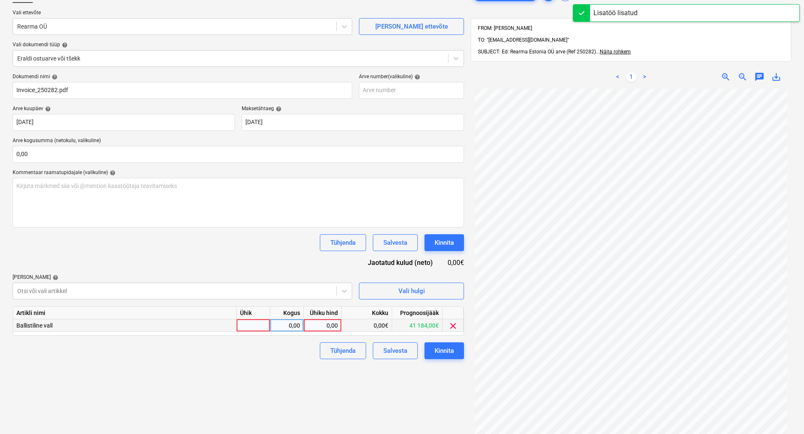
click at [264, 322] on div at bounding box center [254, 325] width 34 height 13
type input "1"
click at [264, 322] on div "1" at bounding box center [254, 325] width 34 height 13
click at [264, 322] on input "1" at bounding box center [253, 325] width 33 height 12
type input "kompl"
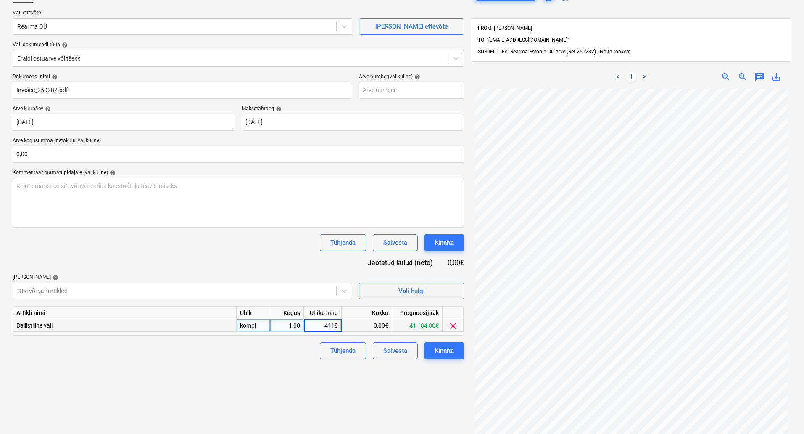
type input "41184"
click at [220, 364] on div "Failide konteerimine Vali ettevõte Rearma OÜ [PERSON_NAME] uus ettevõte Vali do…" at bounding box center [238, 242] width 458 height 519
click at [441, 348] on div "Kinnita" at bounding box center [444, 350] width 19 height 11
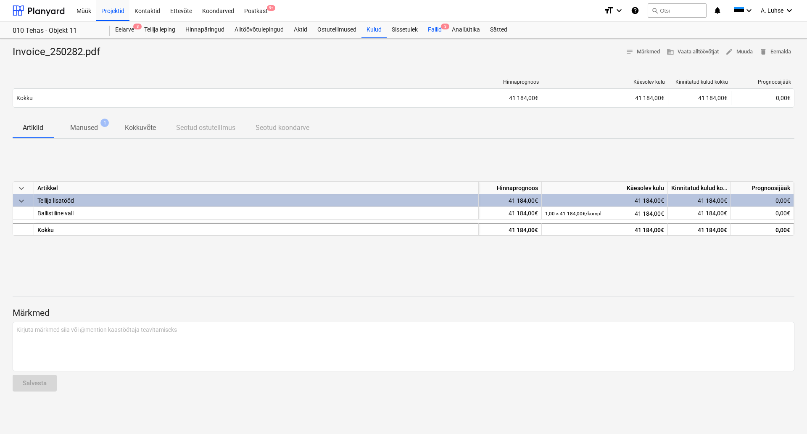
click at [434, 31] on div "Failid 3" at bounding box center [435, 29] width 24 height 17
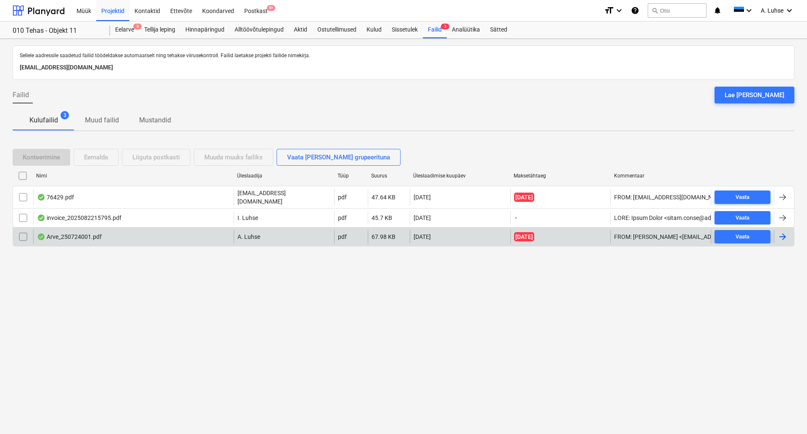
click at [130, 232] on div "Arve_250724001.pdf" at bounding box center [133, 236] width 200 height 13
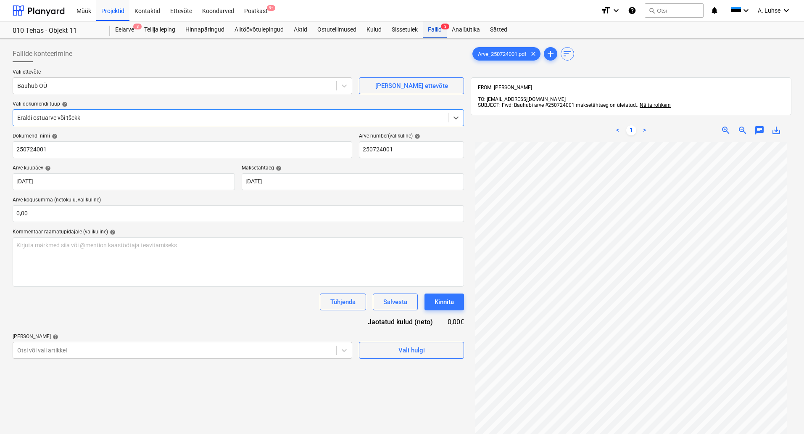
click at [440, 32] on div "Failid 3" at bounding box center [435, 29] width 24 height 17
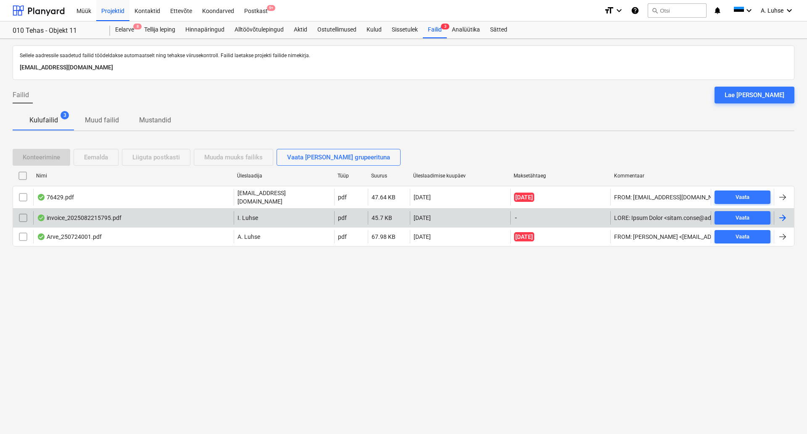
click at [167, 221] on div "invoice_2025082215795.pdf" at bounding box center [133, 217] width 200 height 13
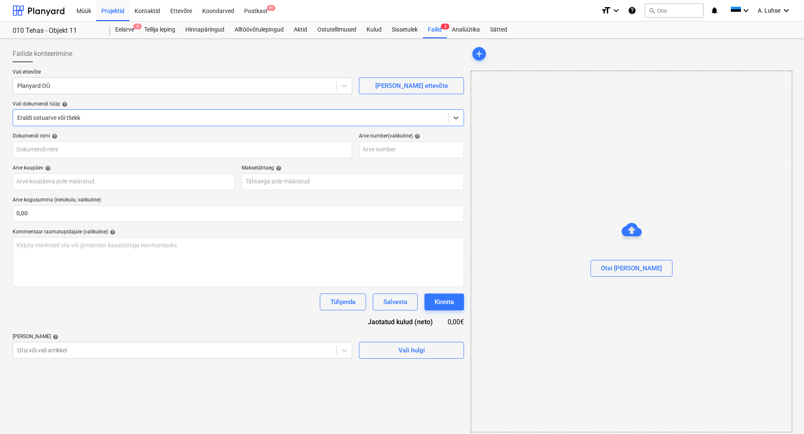
type input "2025082215795"
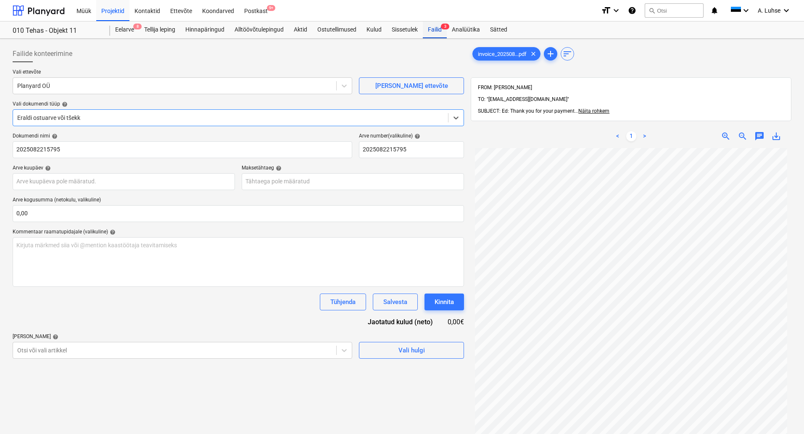
click at [438, 26] on div "Failid 3" at bounding box center [435, 29] width 24 height 17
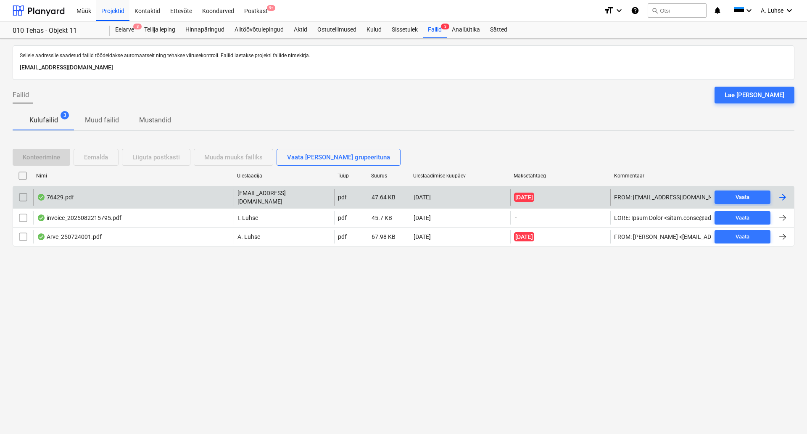
click at [104, 198] on div "76429.pdf" at bounding box center [133, 197] width 200 height 17
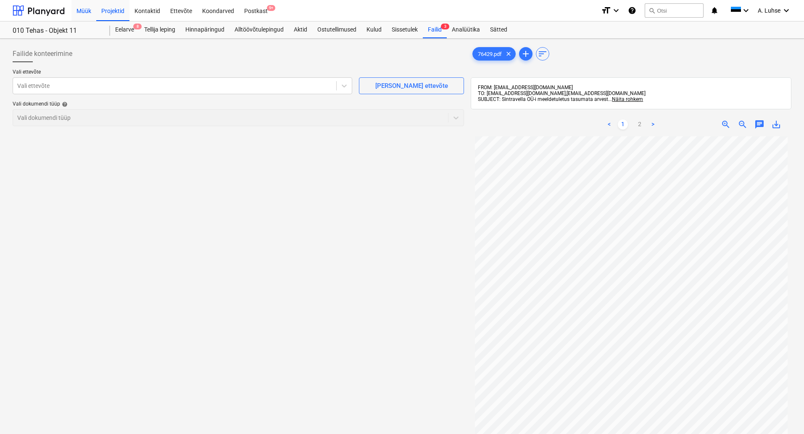
click at [90, 13] on div "Müük" at bounding box center [83, 10] width 25 height 21
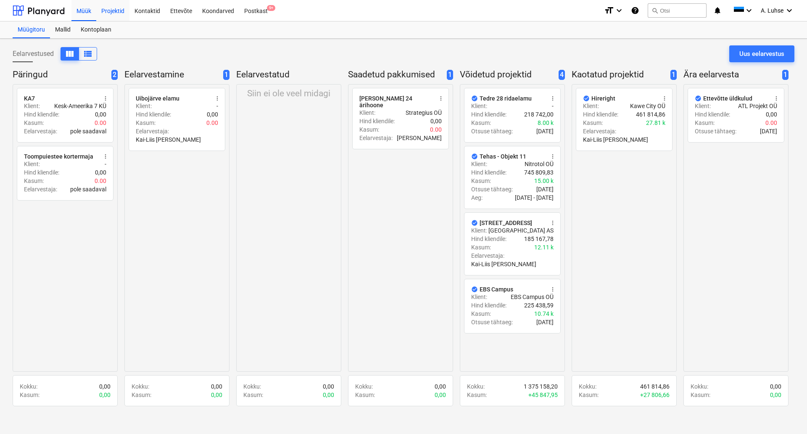
click at [113, 12] on div "Projektid" at bounding box center [112, 10] width 33 height 21
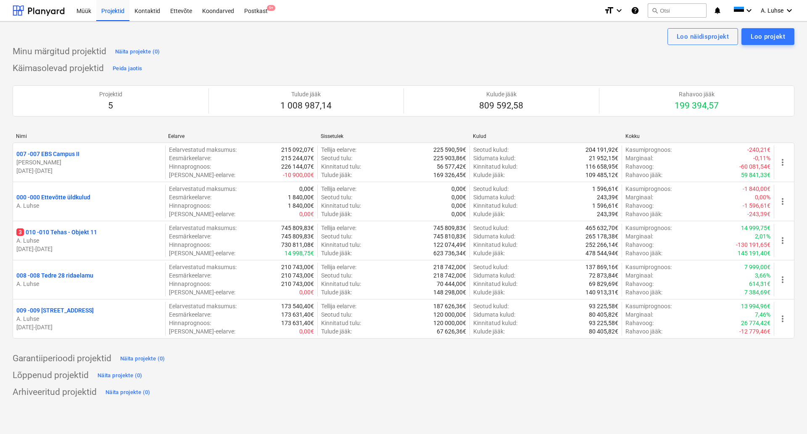
click at [300, 62] on div "Käimasolevad projektid Peida jaotis Projektid 5 Tulude jääk 1 008 987,14 Kulude…" at bounding box center [404, 205] width 782 height 287
click at [47, 11] on div at bounding box center [39, 10] width 52 height 21
click at [107, 11] on div "Projektid" at bounding box center [112, 10] width 33 height 21
click at [538, 67] on div "Käimasolevad projektid Peida jaotis Projektid 5 Tulude jääk 1 008 987,14 Kulude…" at bounding box center [404, 205] width 782 height 287
click at [446, 52] on div "Minu märgitud projektid Näita projekte (0)" at bounding box center [404, 51] width 782 height 13
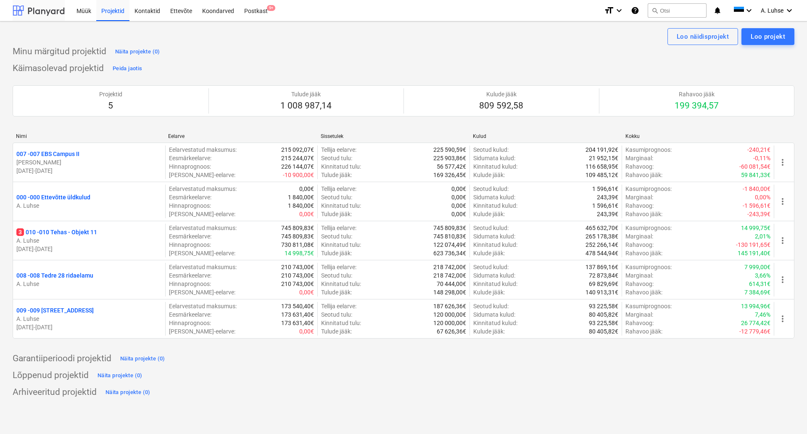
click at [37, 6] on div at bounding box center [39, 10] width 52 height 21
click at [103, 10] on div "Projektid" at bounding box center [112, 10] width 33 height 21
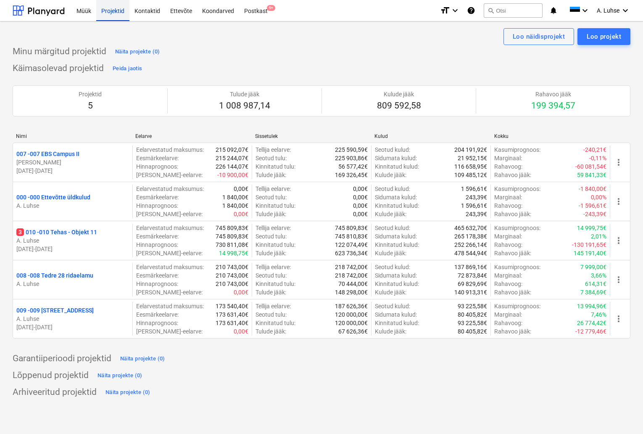
click at [108, 14] on div "Projektid" at bounding box center [112, 10] width 33 height 21
click at [84, 12] on div "Müük" at bounding box center [83, 10] width 25 height 21
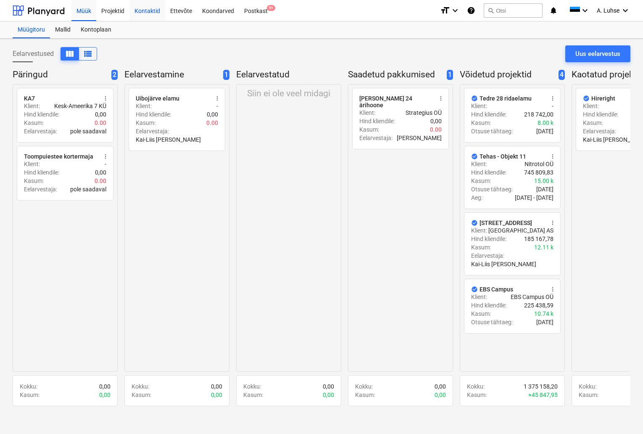
click at [140, 11] on div "Kontaktid" at bounding box center [147, 10] width 36 height 21
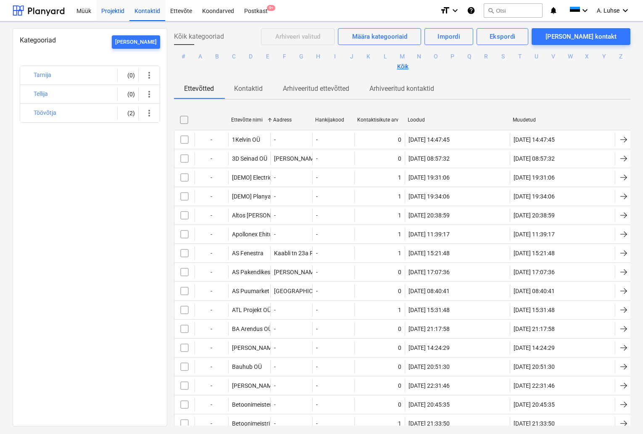
click at [113, 10] on div "Projektid" at bounding box center [112, 10] width 33 height 21
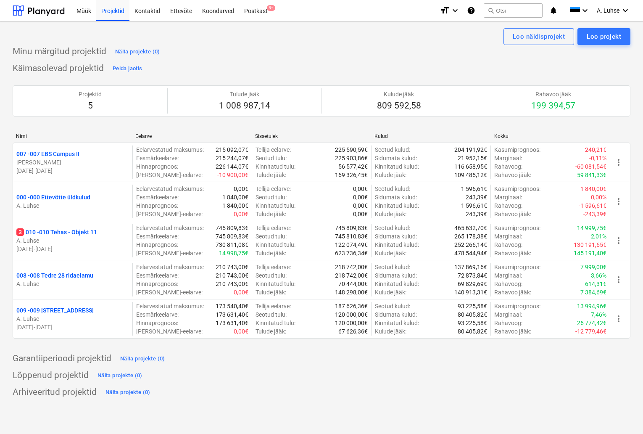
click at [318, 47] on div "Minu märgitud projektid Näita projekte (0)" at bounding box center [322, 51] width 618 height 13
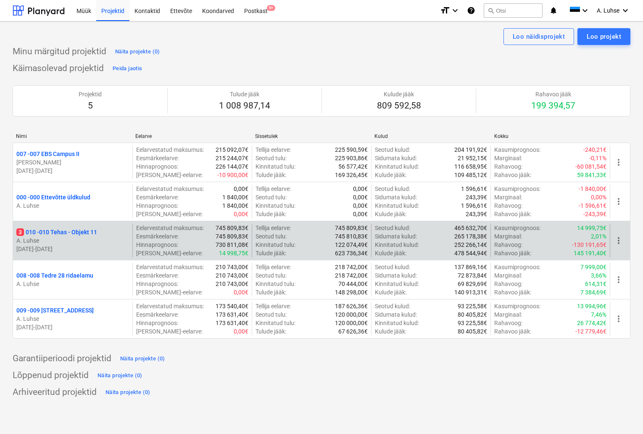
click at [75, 232] on p "3 010 - 010 Tehas - Objekt 11" at bounding box center [56, 232] width 81 height 8
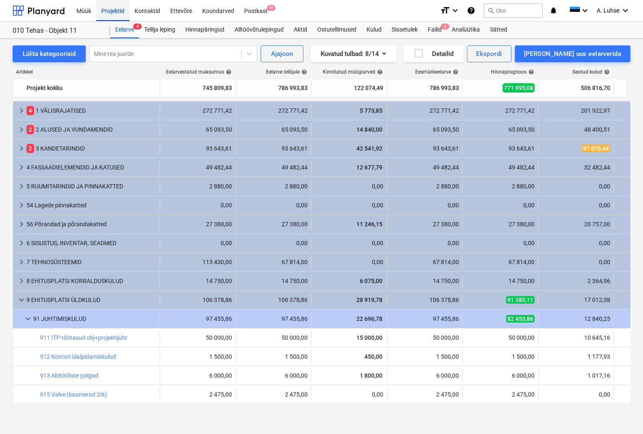
click at [115, 14] on div "Projektid" at bounding box center [112, 10] width 33 height 21
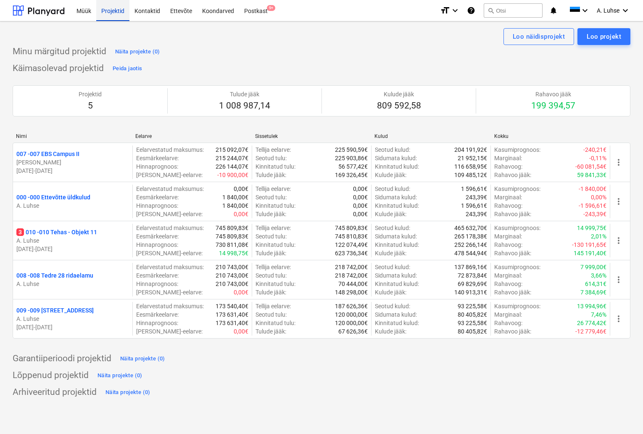
click at [114, 12] on div "Projektid" at bounding box center [112, 10] width 33 height 21
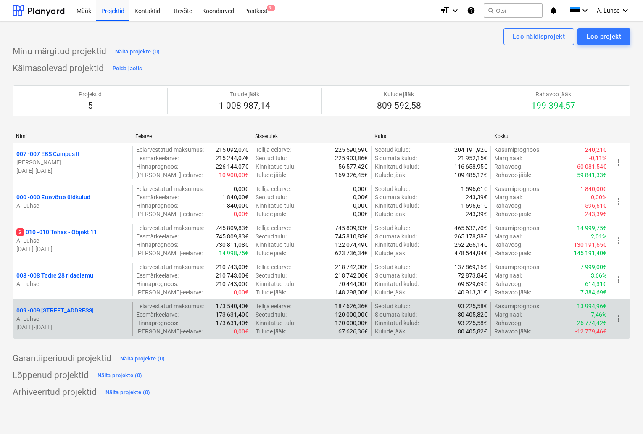
click at [74, 309] on p "009 - 009 [STREET_ADDRESS]" at bounding box center [54, 310] width 77 height 8
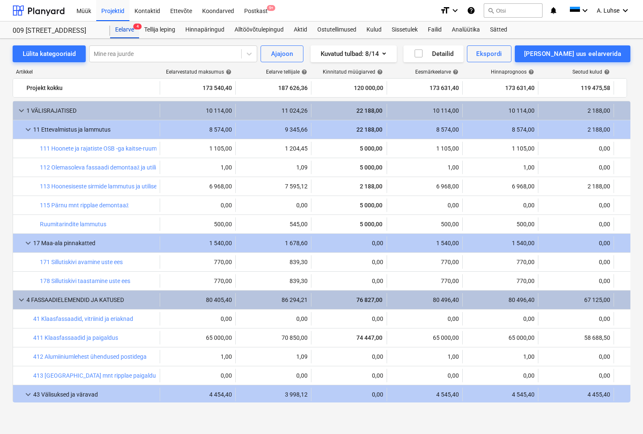
click at [121, 31] on div "Eelarve 4" at bounding box center [124, 29] width 29 height 17
click at [116, 10] on div "Projektid" at bounding box center [112, 10] width 33 height 21
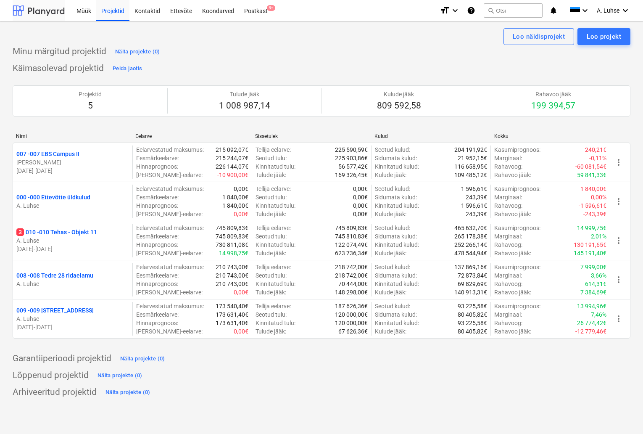
click at [54, 9] on div at bounding box center [39, 10] width 52 height 21
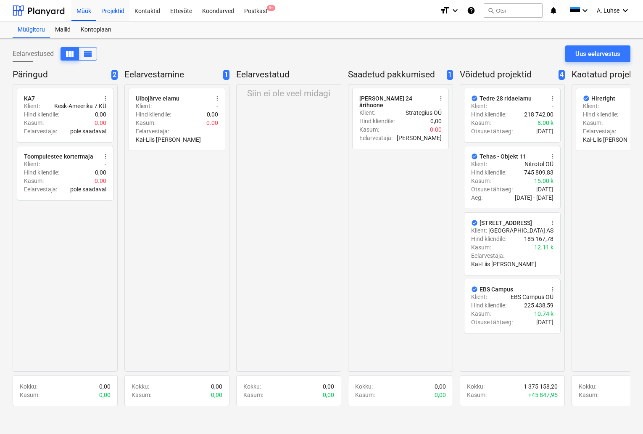
click at [109, 18] on div "Projektid" at bounding box center [112, 10] width 33 height 21
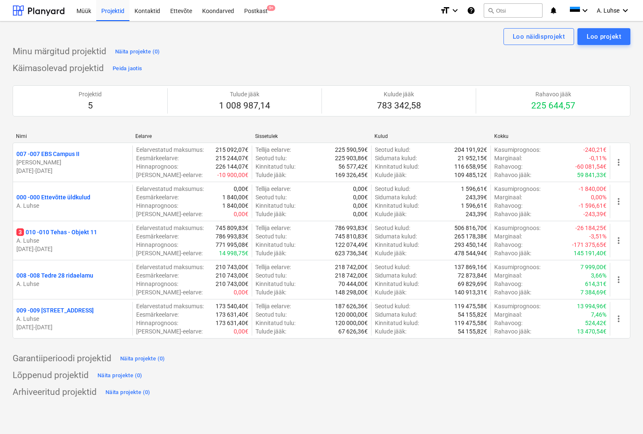
click at [338, 369] on div "Lõppenud projektid Näita projekte (0)" at bounding box center [322, 375] width 618 height 13
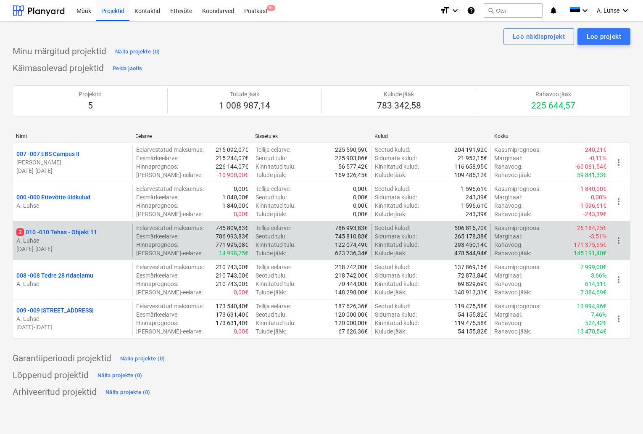
click at [81, 235] on p "3 010 - 010 Tehas - Objekt 11" at bounding box center [56, 232] width 81 height 8
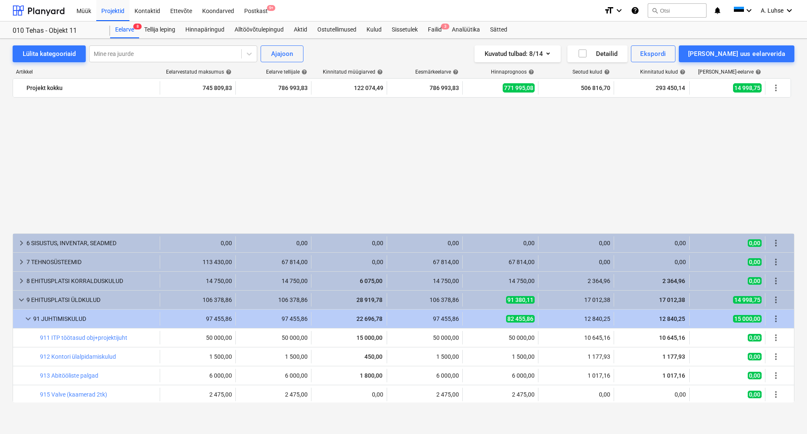
scroll to position [158, 0]
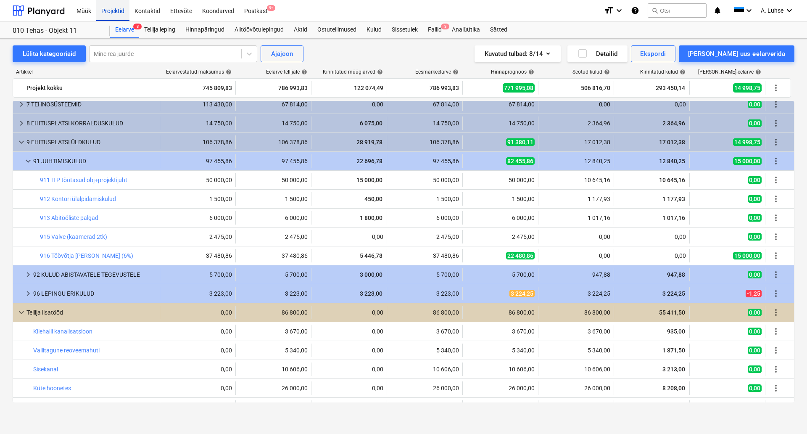
click at [112, 9] on div "Projektid" at bounding box center [112, 10] width 33 height 21
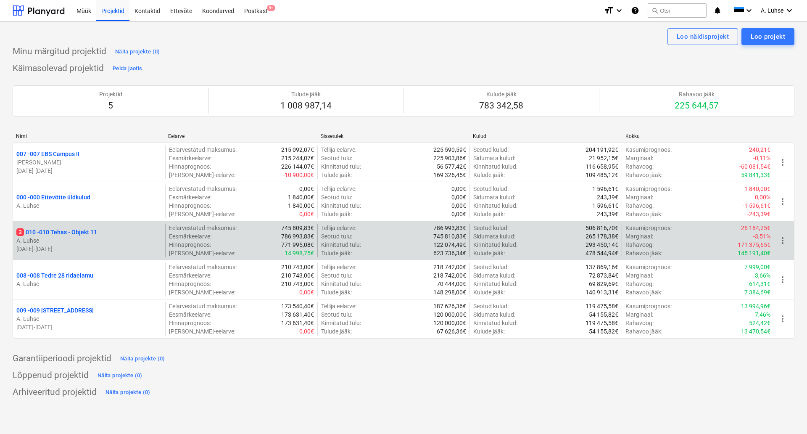
click at [73, 232] on p "3 010 - 010 Tehas - Objekt 11" at bounding box center [56, 232] width 81 height 8
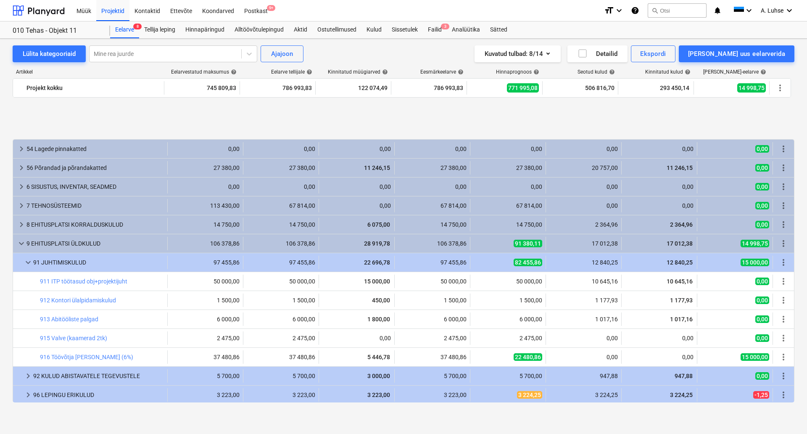
scroll to position [171, 0]
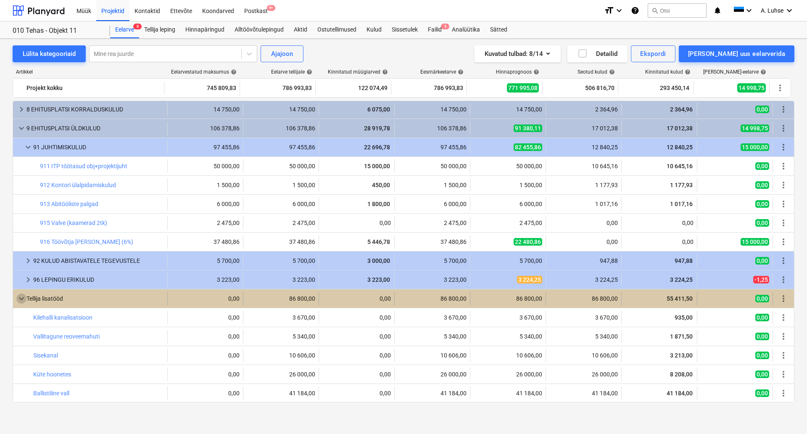
click at [19, 298] on span "keyboard_arrow_down" at bounding box center [21, 298] width 10 height 10
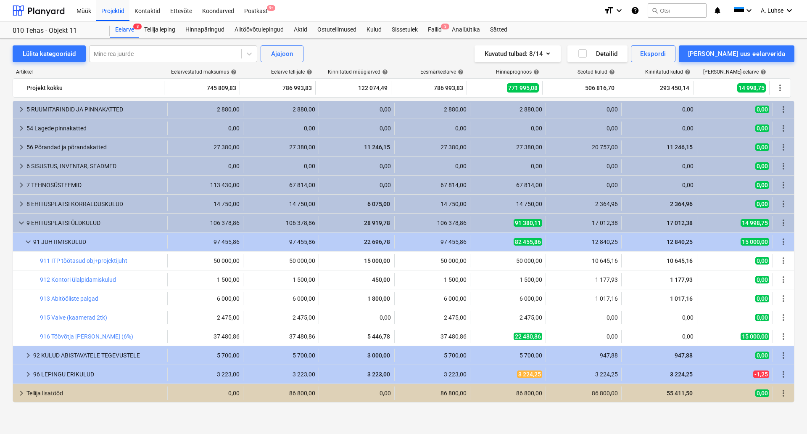
scroll to position [77, 0]
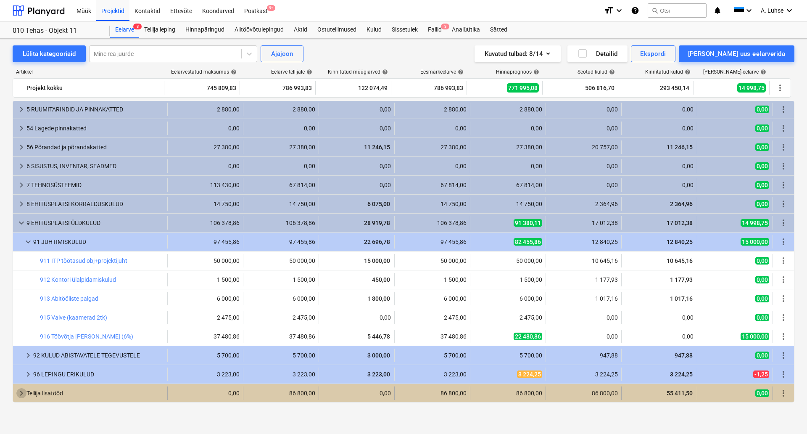
click at [22, 391] on span "keyboard_arrow_right" at bounding box center [21, 393] width 10 height 10
click at [20, 391] on span "keyboard_arrow_down" at bounding box center [21, 393] width 10 height 10
click at [17, 392] on span "keyboard_arrow_right" at bounding box center [21, 393] width 10 height 10
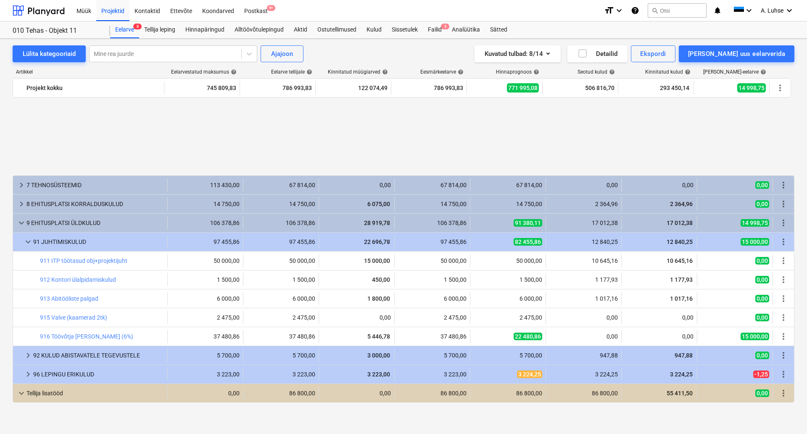
scroll to position [171, 0]
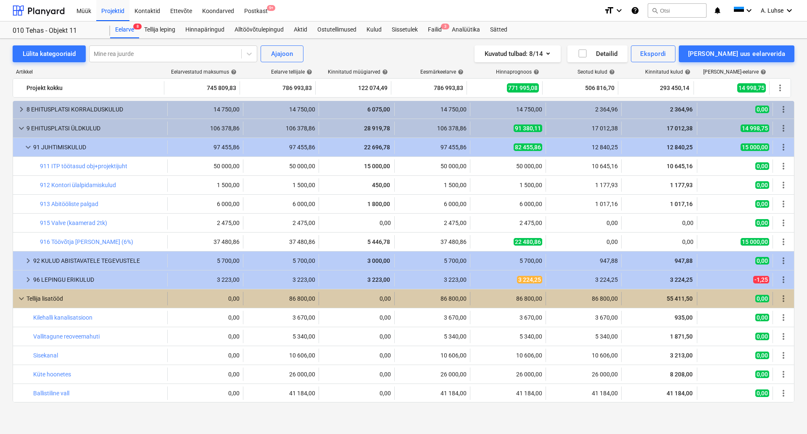
click at [298, 297] on div "86 800,00" at bounding box center [281, 298] width 69 height 7
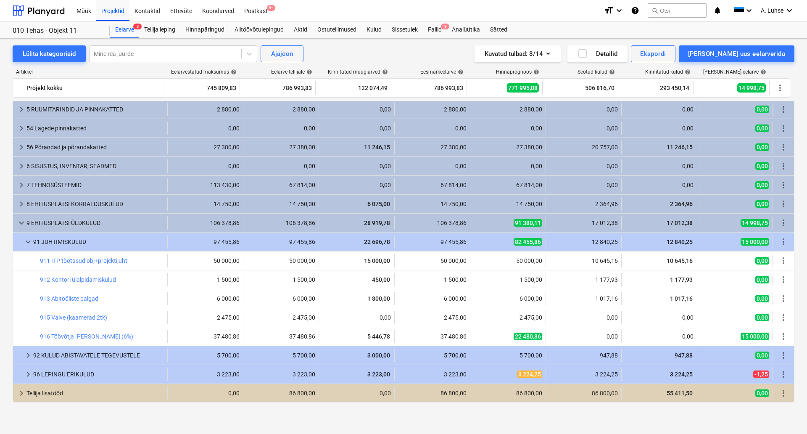
scroll to position [77, 0]
click at [10, 392] on div "Lülita kategooriaid Mine rea juurde Ajajoon Kuvatud tulbad : 8/14 Detailid Eksp…" at bounding box center [403, 229] width 807 height 380
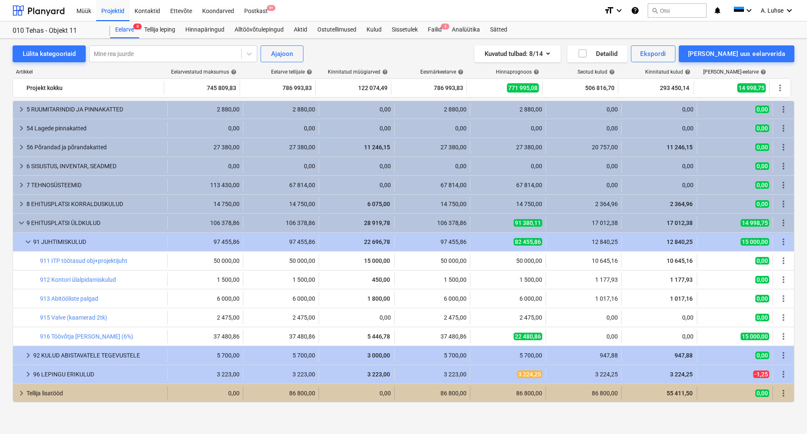
click at [24, 394] on span "keyboard_arrow_right" at bounding box center [21, 393] width 10 height 10
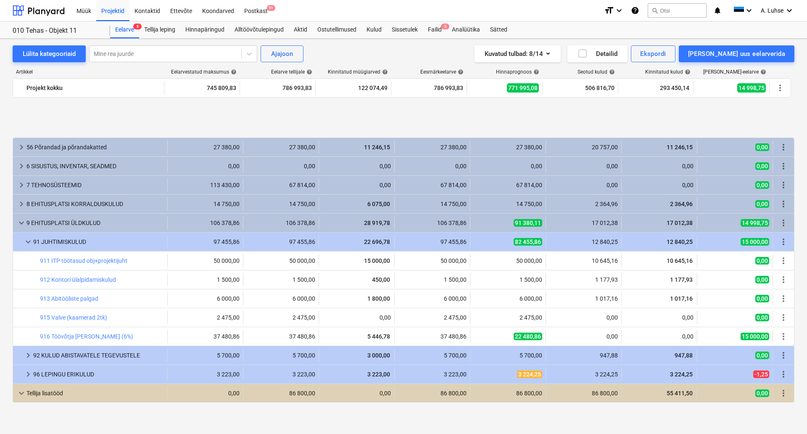
scroll to position [171, 0]
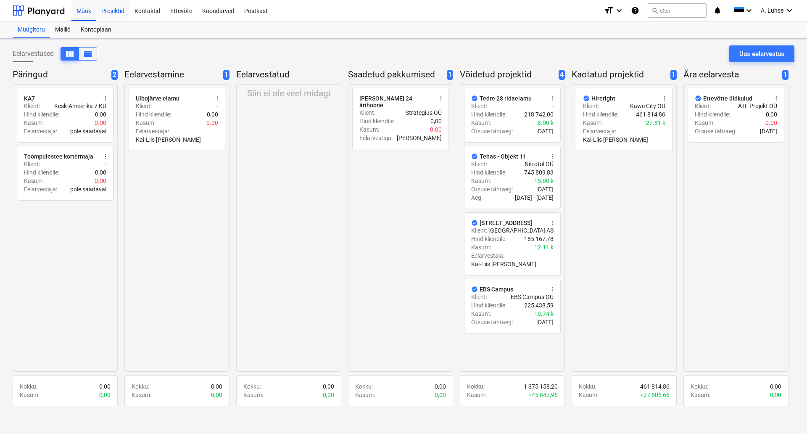
click at [117, 17] on div "Projektid" at bounding box center [112, 10] width 33 height 21
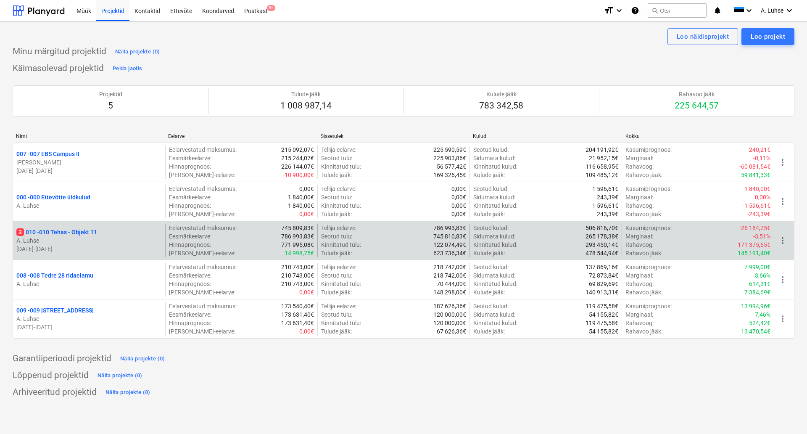
click at [53, 231] on p "3 010 - 010 Tehas - Objekt 11" at bounding box center [56, 232] width 81 height 8
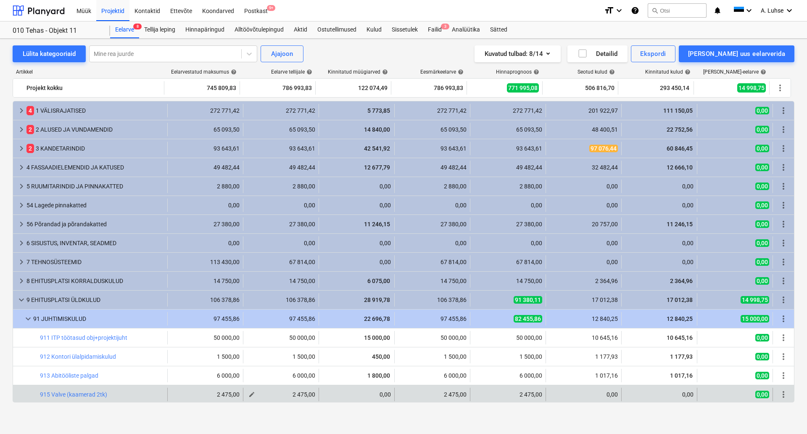
scroll to position [171, 0]
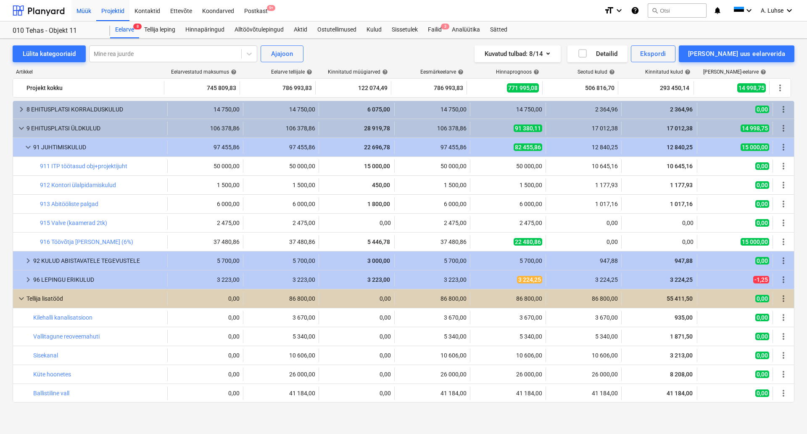
drag, startPoint x: 37, startPoint y: 8, endPoint x: 73, endPoint y: 7, distance: 35.3
click at [37, 8] on div at bounding box center [39, 10] width 52 height 21
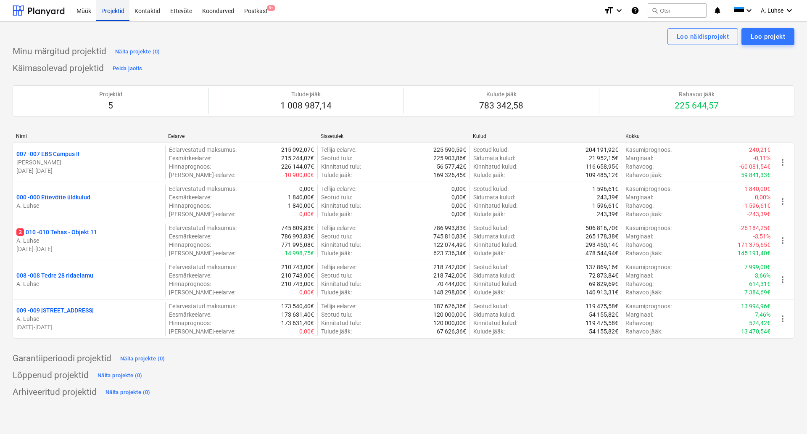
click at [113, 17] on div "Projektid" at bounding box center [112, 10] width 33 height 21
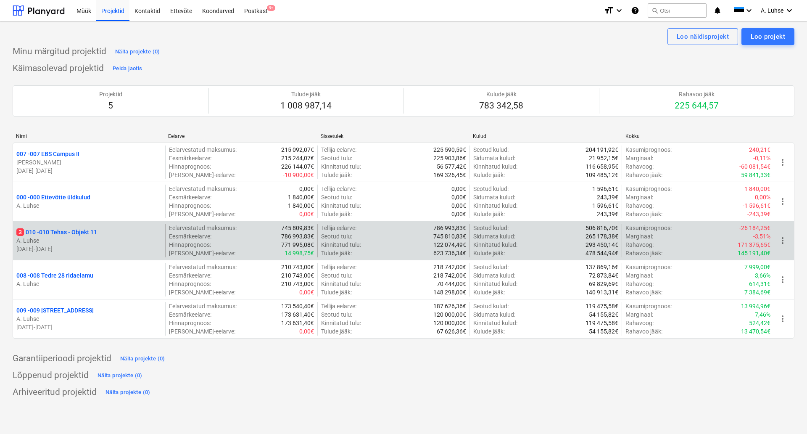
click at [90, 232] on p "3 010 - 010 Tehas - Objekt 11" at bounding box center [56, 232] width 81 height 8
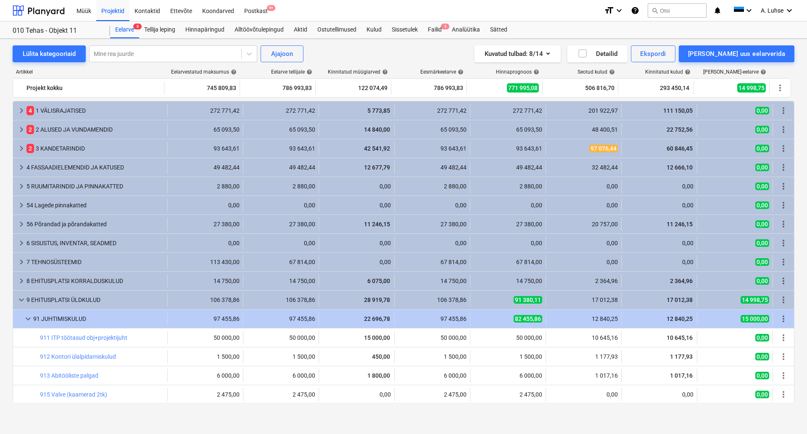
scroll to position [171, 0]
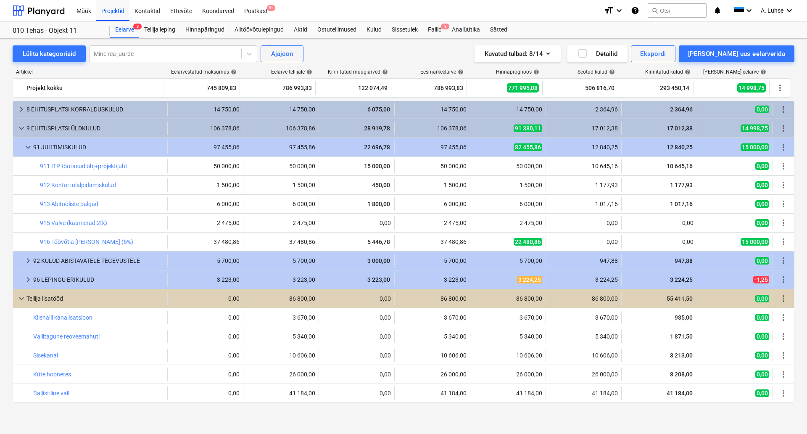
click at [407, 9] on div "Müük Projektid Kontaktid Ettevõte Koondarved Postkast 9+" at bounding box center [334, 10] width 526 height 21
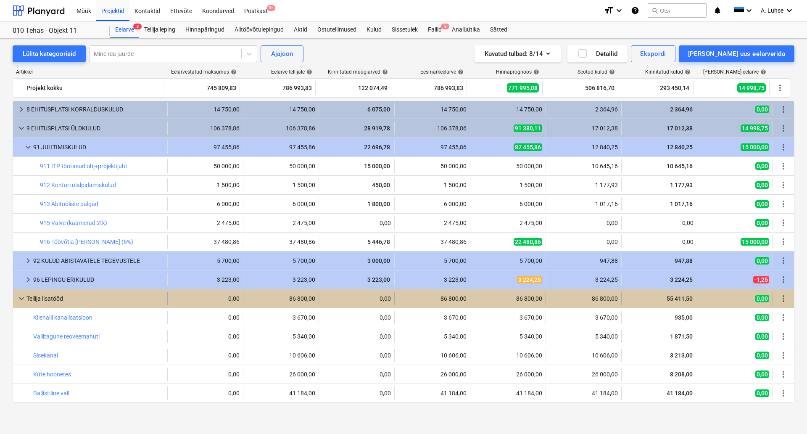
click at [21, 300] on span "keyboard_arrow_down" at bounding box center [21, 298] width 10 height 10
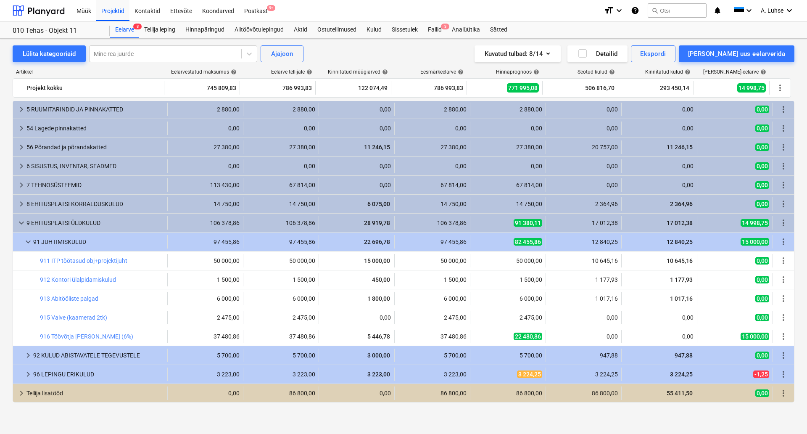
scroll to position [77, 0]
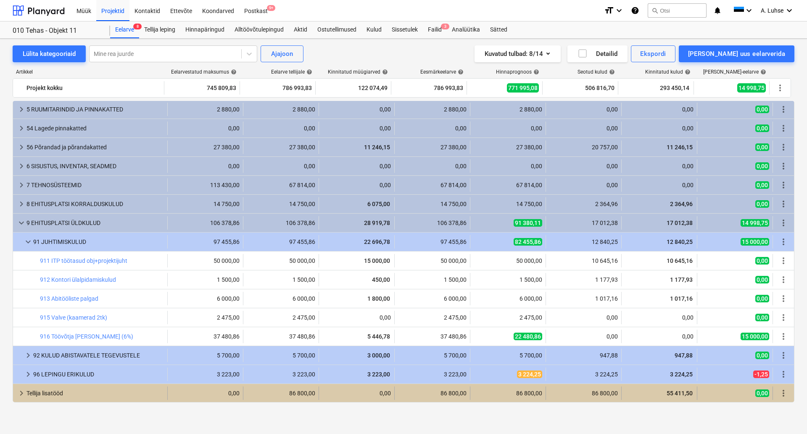
click at [44, 393] on div "Tellija lisatööd" at bounding box center [94, 392] width 137 height 13
click at [17, 393] on span "keyboard_arrow_down" at bounding box center [21, 393] width 10 height 10
click at [19, 394] on span "keyboard_arrow_right" at bounding box center [21, 393] width 10 height 10
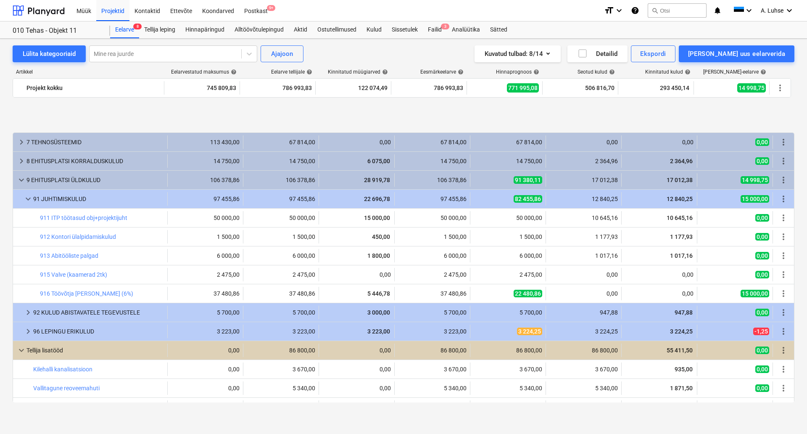
scroll to position [171, 0]
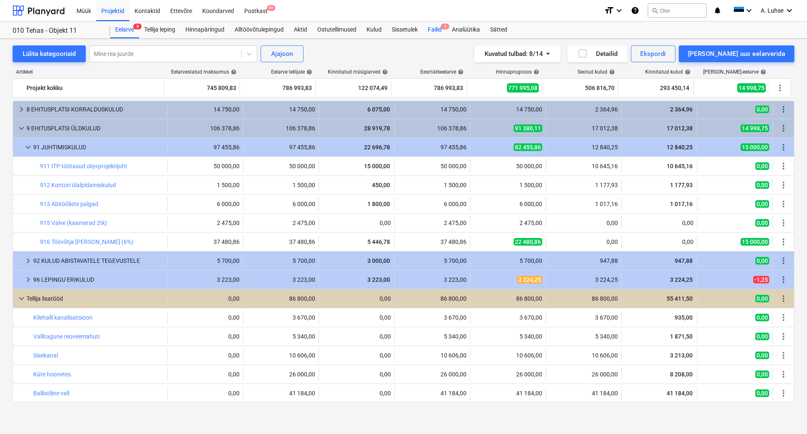
click at [432, 33] on div "Failid 3" at bounding box center [435, 29] width 24 height 17
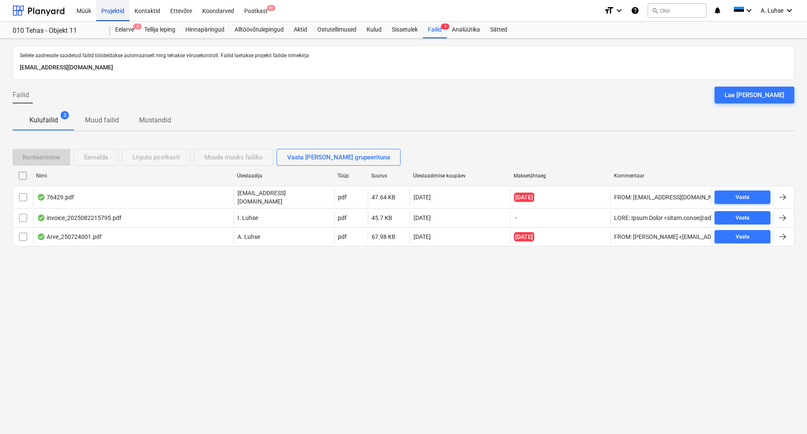
click at [113, 16] on div "Projektid" at bounding box center [112, 10] width 33 height 21
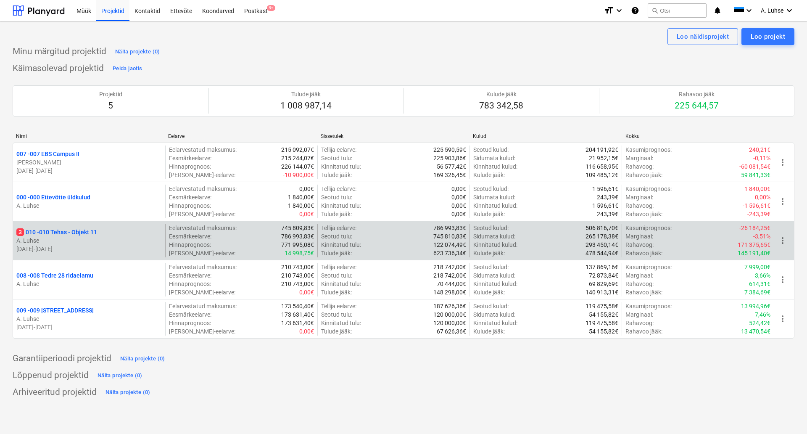
click at [96, 231] on p "3 010 - 010 Tehas - Objekt 11" at bounding box center [56, 232] width 81 height 8
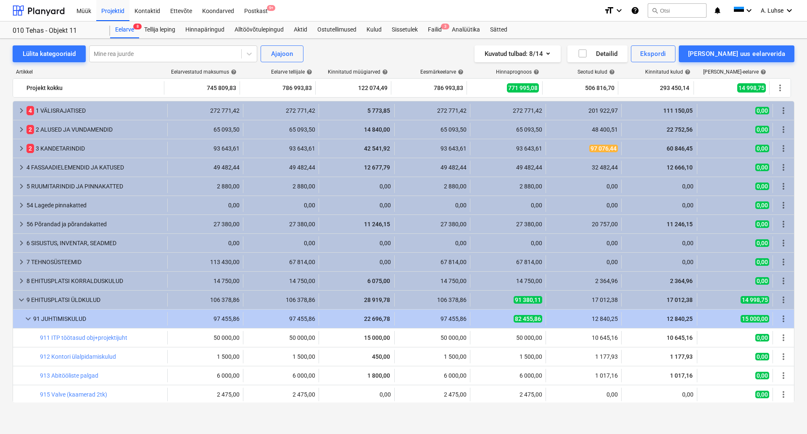
scroll to position [171, 0]
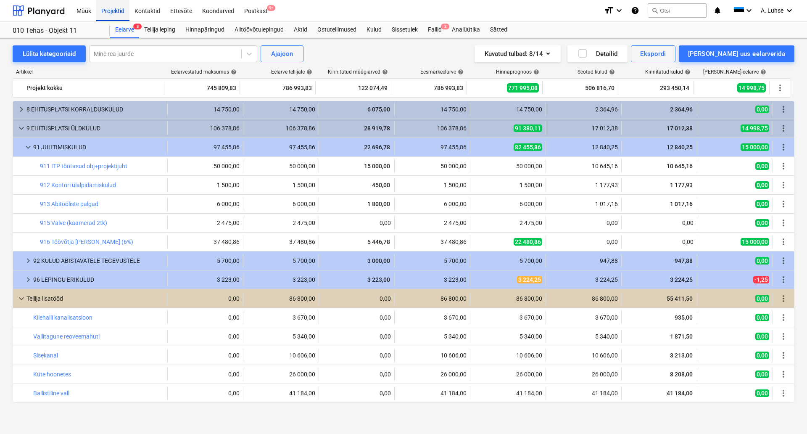
click at [119, 12] on div "Projektid" at bounding box center [112, 10] width 33 height 21
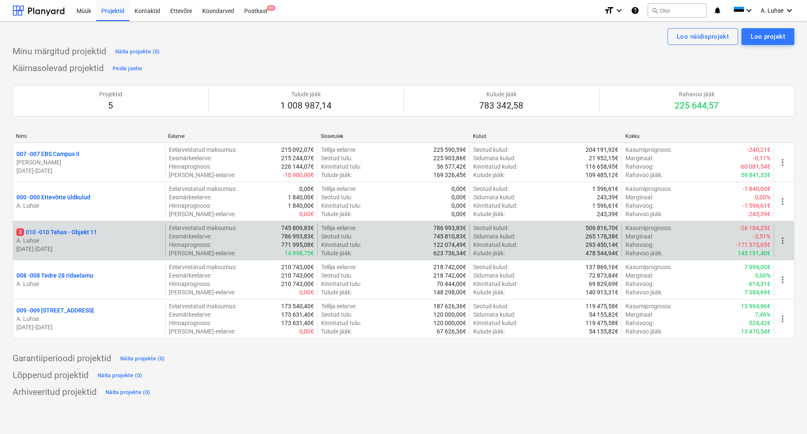
click at [128, 233] on div "3 010 - 010 Tehas - Objekt 11" at bounding box center [88, 232] width 145 height 8
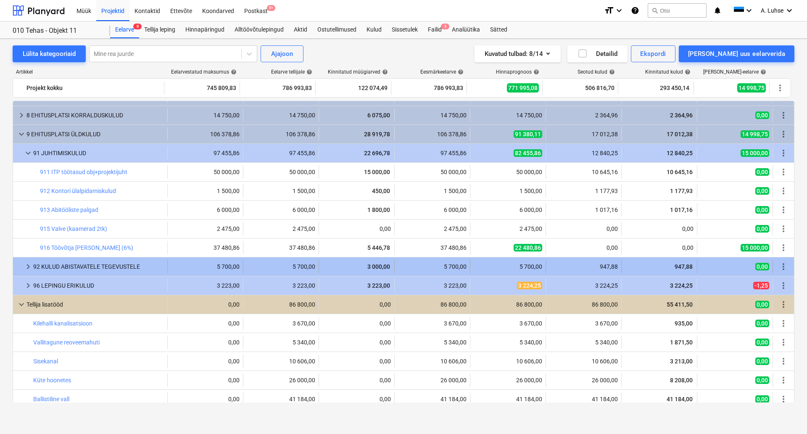
scroll to position [171, 0]
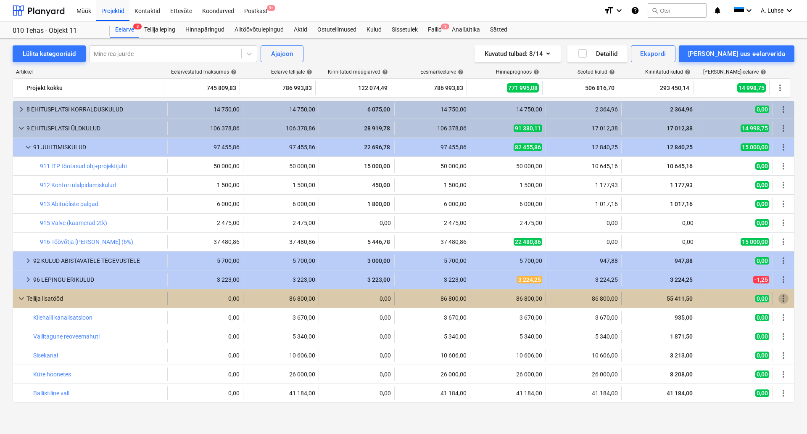
click at [780, 297] on span "more_vert" at bounding box center [783, 298] width 10 height 10
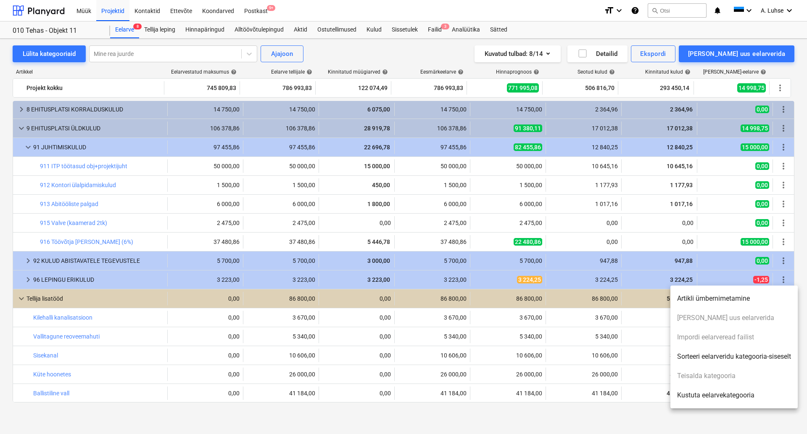
click at [751, 356] on li "Sorteeri eelarveridu kategooria-siseselt" at bounding box center [733, 356] width 127 height 19
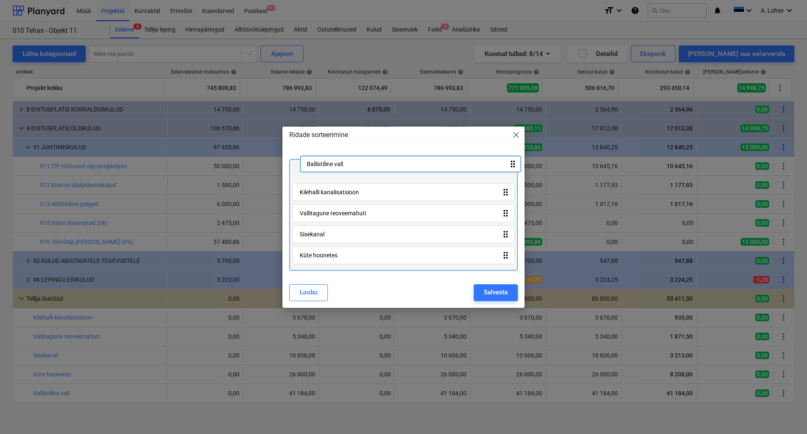
drag, startPoint x: 396, startPoint y: 254, endPoint x: 377, endPoint y: 171, distance: 85.3
click at [377, 171] on div "Kilehalli kanalisatsioon drag_indicator Vallitagune reoveemahuti drag_indicator…" at bounding box center [403, 215] width 229 height 112
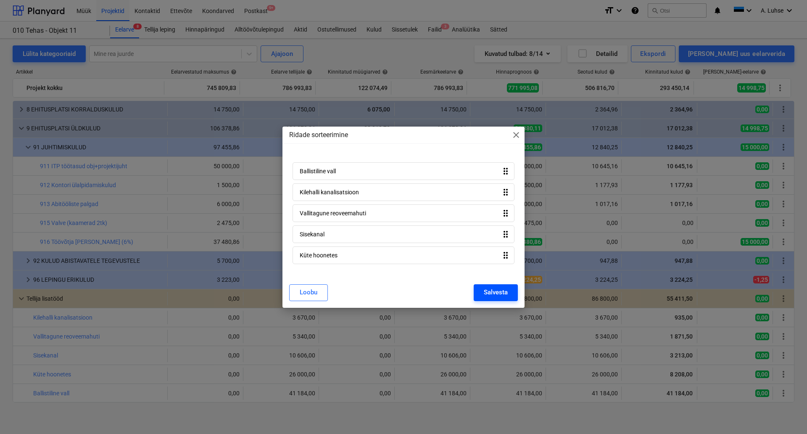
click at [499, 290] on div "Salvesta" at bounding box center [496, 292] width 24 height 11
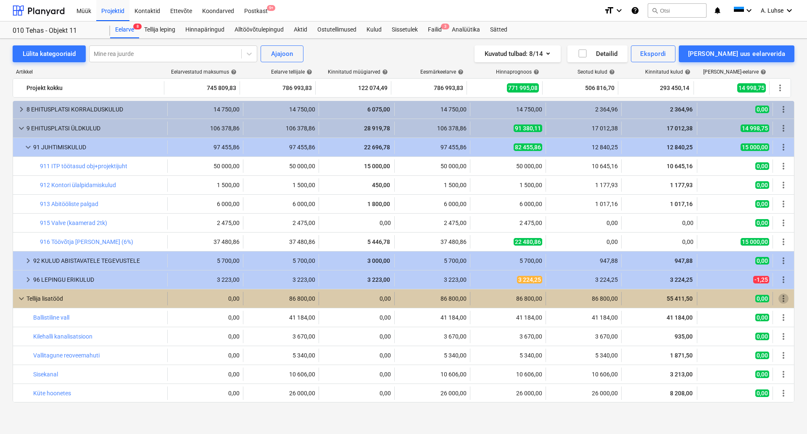
click at [782, 295] on span "more_vert" at bounding box center [783, 298] width 10 height 10
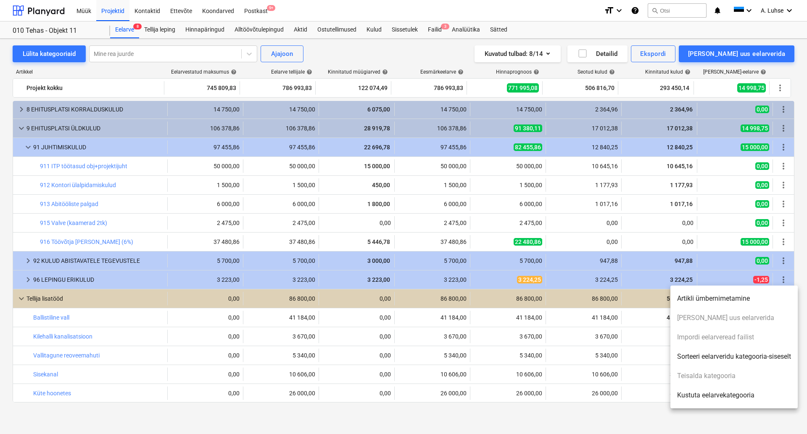
click at [733, 356] on li "Sorteeri eelarveridu kategooria-siseselt" at bounding box center [733, 356] width 127 height 19
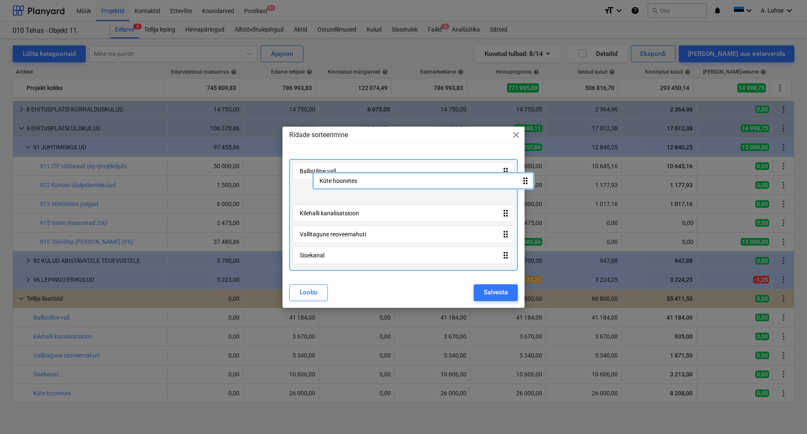
drag, startPoint x: 361, startPoint y: 251, endPoint x: 369, endPoint y: 187, distance: 65.3
click at [370, 186] on div "Ballistiline vall drag_indicator Kilehalli kanalisatsioon drag_indicator Vallit…" at bounding box center [403, 215] width 229 height 112
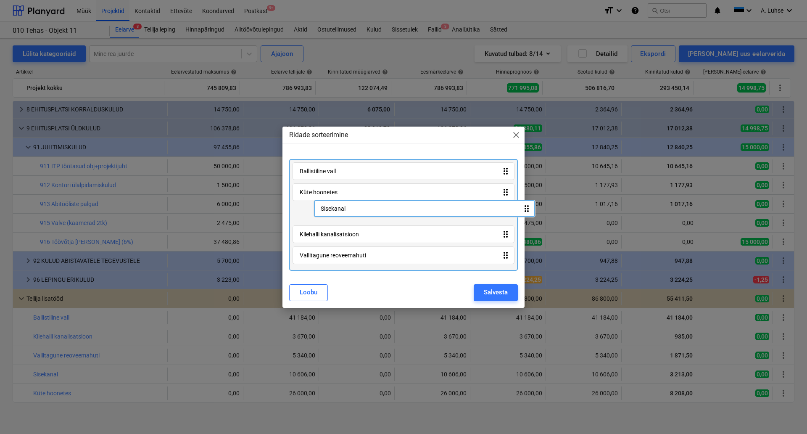
drag, startPoint x: 345, startPoint y: 257, endPoint x: 368, endPoint y: 211, distance: 51.7
click at [368, 211] on div "Ballistiline vall drag_indicator Küte hoonetes drag_indicator Kilehalli kanalis…" at bounding box center [403, 215] width 229 height 112
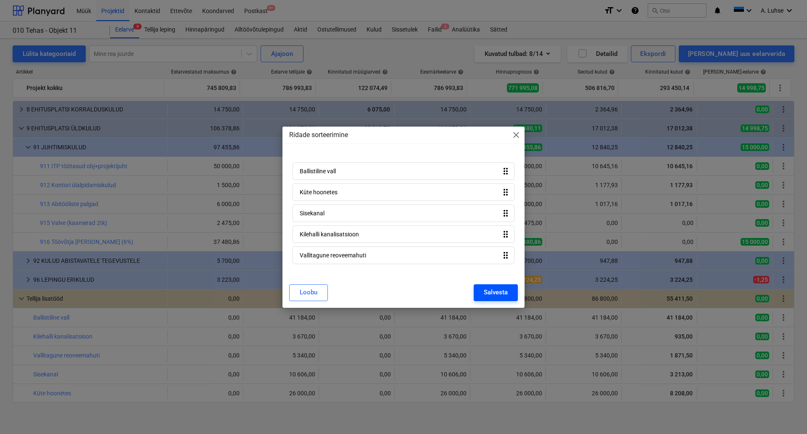
click at [491, 294] on div "Salvesta" at bounding box center [496, 292] width 24 height 11
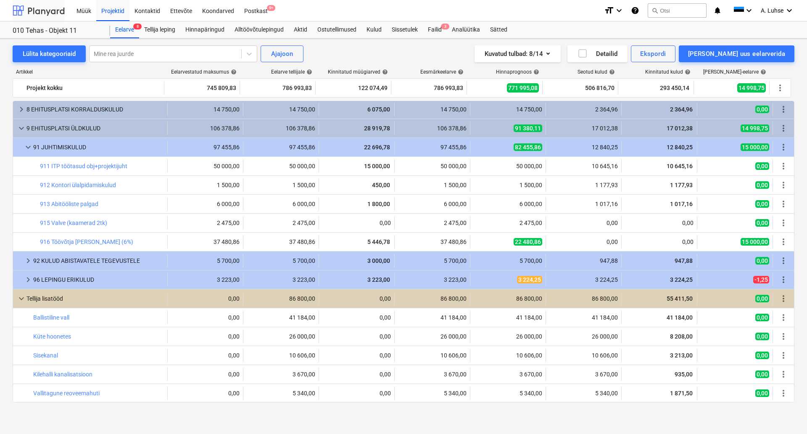
click at [49, 9] on div at bounding box center [39, 10] width 52 height 21
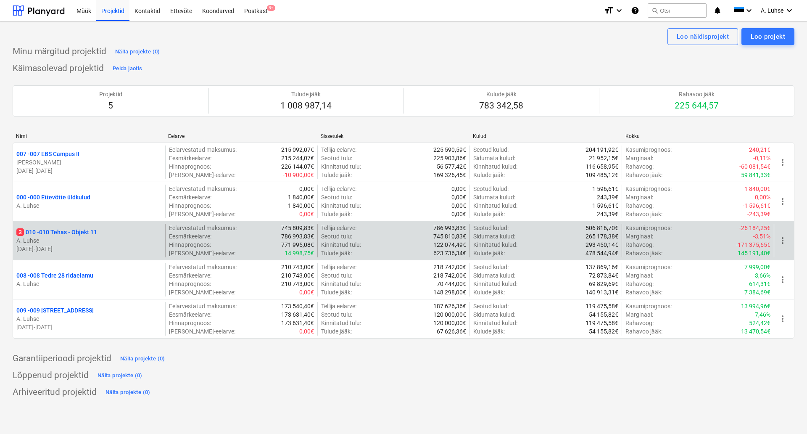
click at [97, 233] on p "3 010 - 010 Tehas - Objekt 11" at bounding box center [56, 232] width 81 height 8
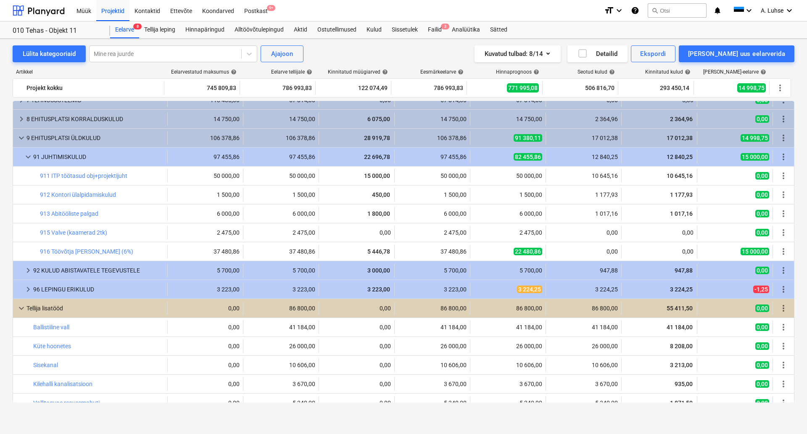
scroll to position [171, 0]
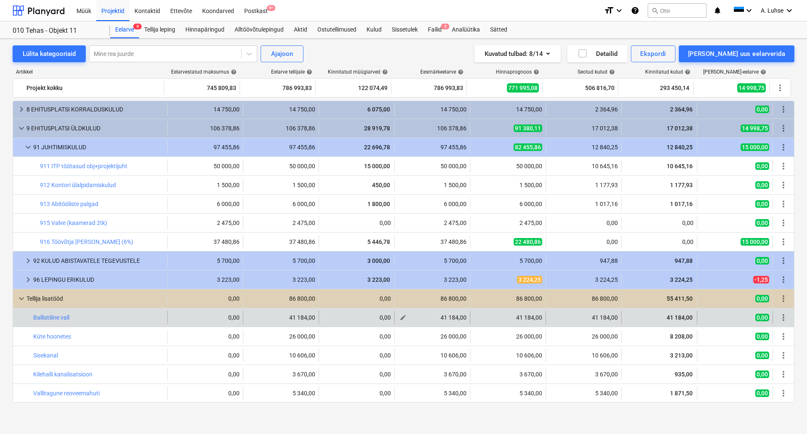
click at [403, 318] on button "edit" at bounding box center [403, 317] width 10 height 10
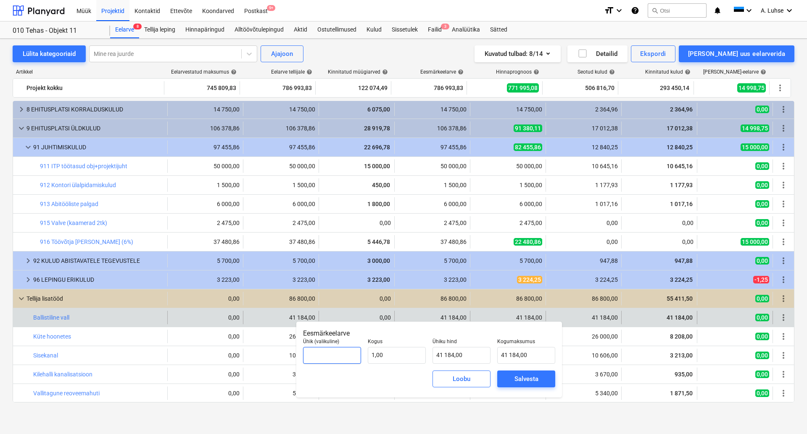
click at [334, 359] on input "text" at bounding box center [332, 355] width 58 height 17
type input "kompl"
click at [531, 384] on button "Salvesta" at bounding box center [526, 378] width 58 height 17
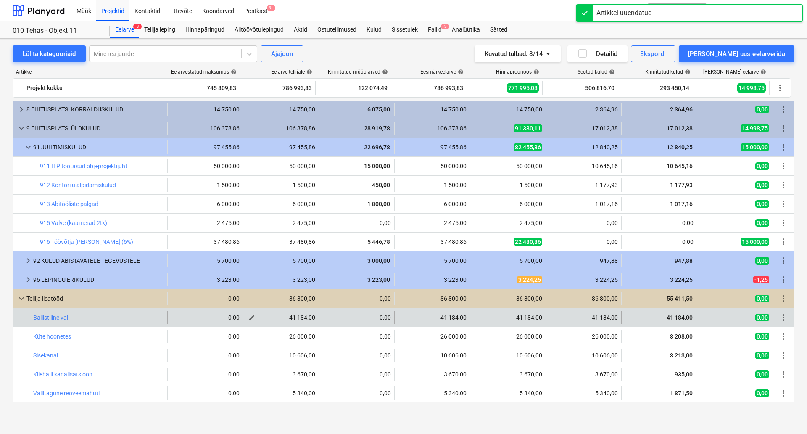
click at [247, 314] on div "edit" at bounding box center [252, 317] width 10 height 10
click at [248, 315] on span "edit" at bounding box center [251, 317] width 7 height 7
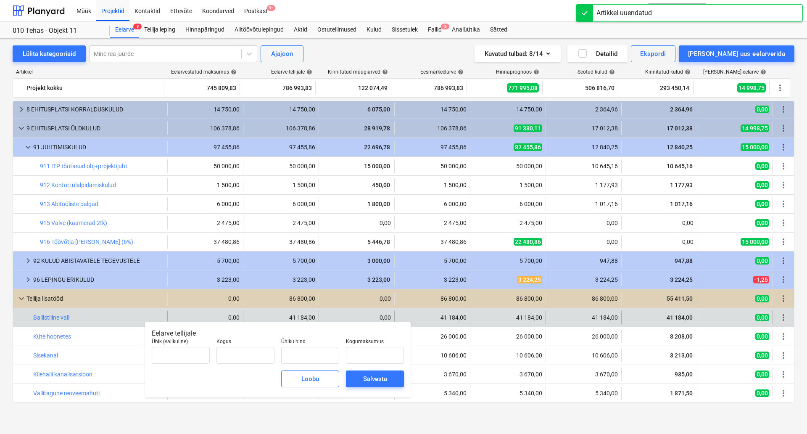
type input "1,00"
type input "41 184,00"
click at [195, 356] on input "text" at bounding box center [181, 355] width 58 height 17
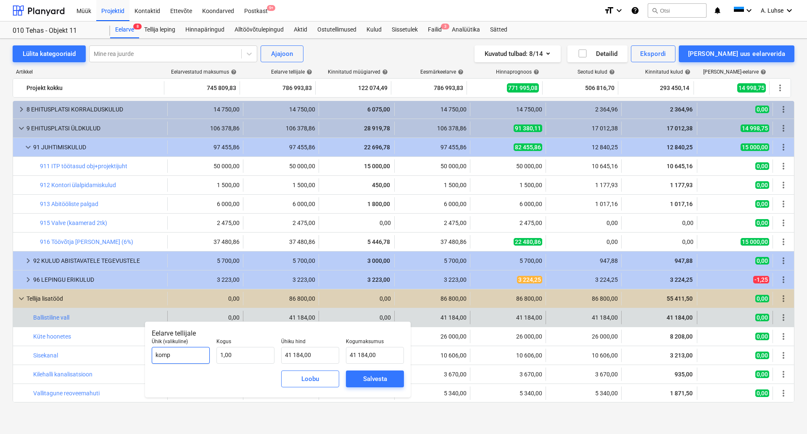
type input "kompl"
click at [374, 380] on div "Salvesta" at bounding box center [375, 378] width 24 height 11
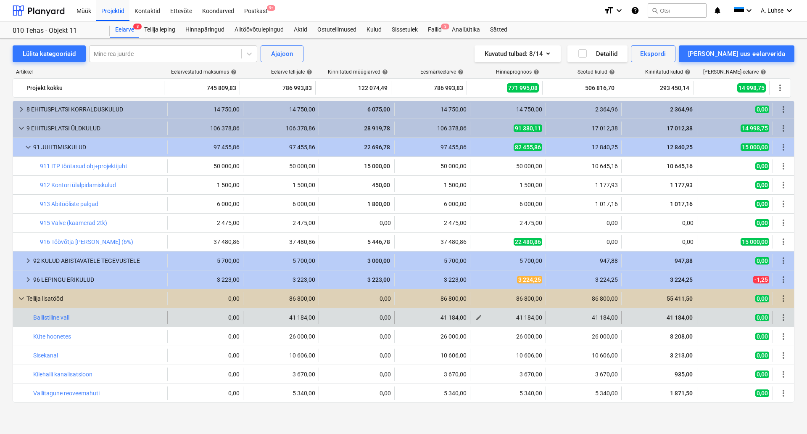
click at [474, 320] on button "edit" at bounding box center [479, 317] width 10 height 10
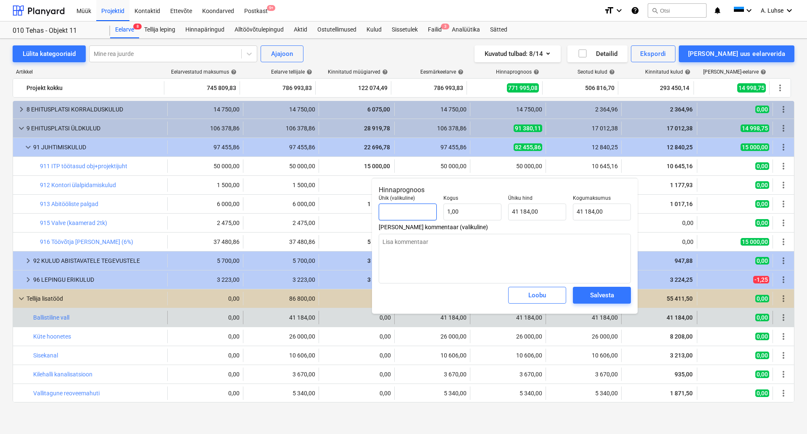
click at [408, 211] on input "text" at bounding box center [408, 211] width 58 height 17
type input "k"
type textarea "x"
type input "ko"
type textarea "x"
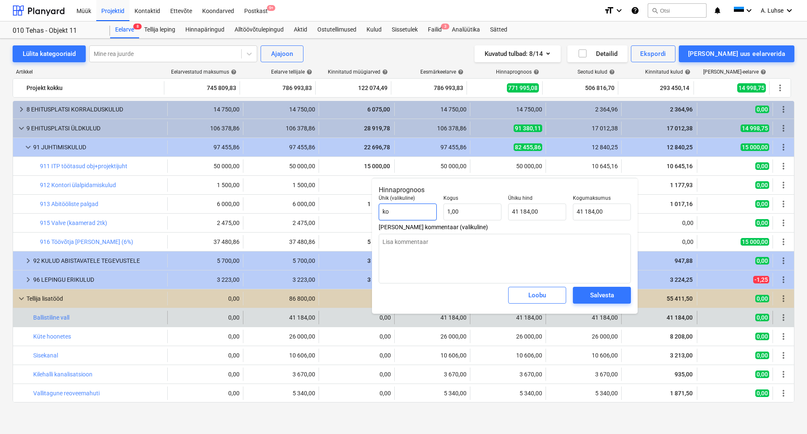
type input "kom"
type textarea "x"
type input "komo"
type textarea "x"
type input "komol"
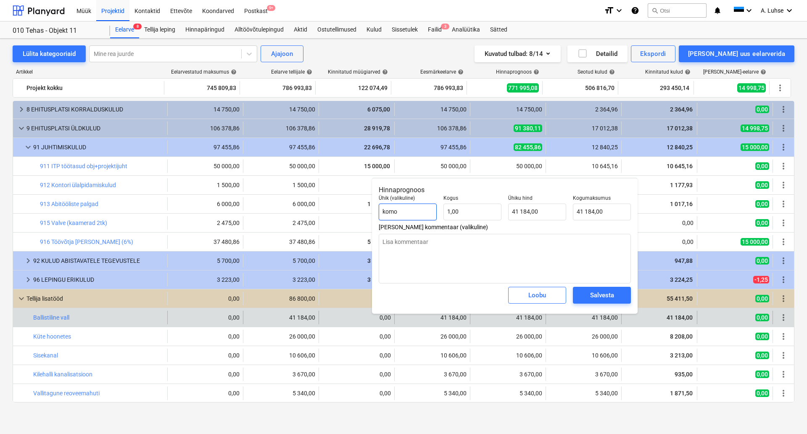
type textarea "x"
type input "komo"
type textarea "x"
type input "kom"
type textarea "x"
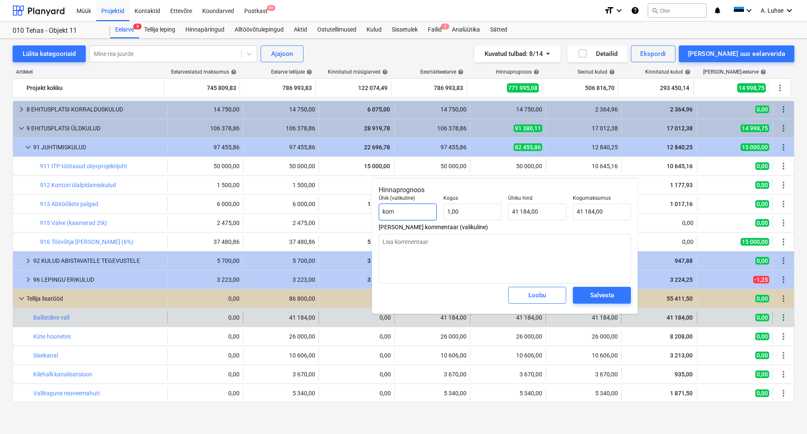
type input "koml"
click at [594, 297] on div "Salvesta" at bounding box center [602, 295] width 24 height 11
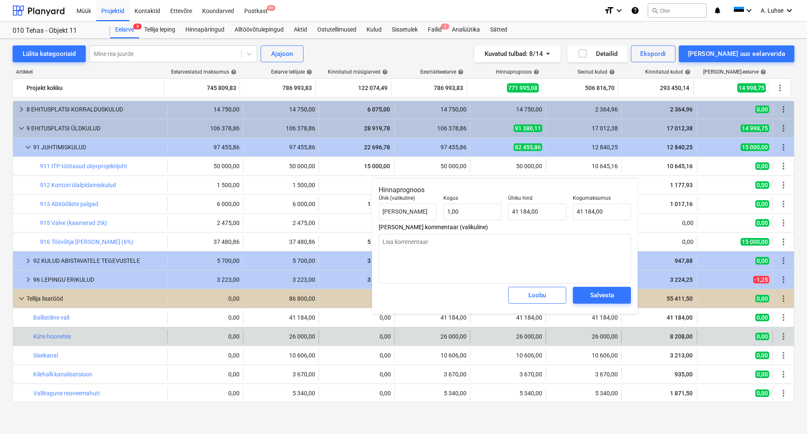
type textarea "x"
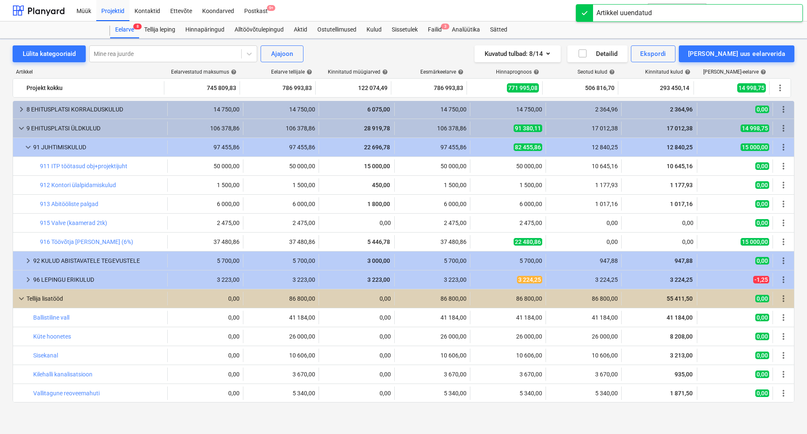
click at [400, 338] on span "edit" at bounding box center [403, 336] width 7 height 7
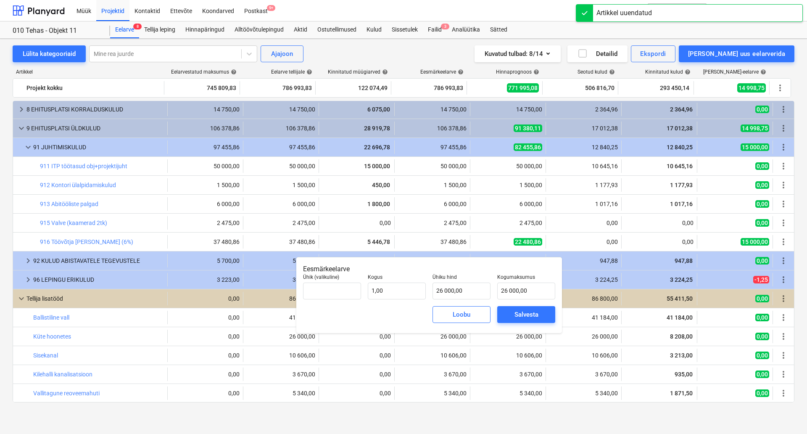
click at [411, 420] on div "Lülita kategooriaid Mine rea juurde Ajajoon Kuvatud tulbad : 8/14 Detailid Eksp…" at bounding box center [403, 236] width 807 height 395
click at [388, 47] on div "Lülita kategooriaid Mine rea juurde Ajajoon Kuvatud tulbad : 8/14 Detailid Eksp…" at bounding box center [404, 53] width 782 height 17
type input "1,00"
type input "26 000,00"
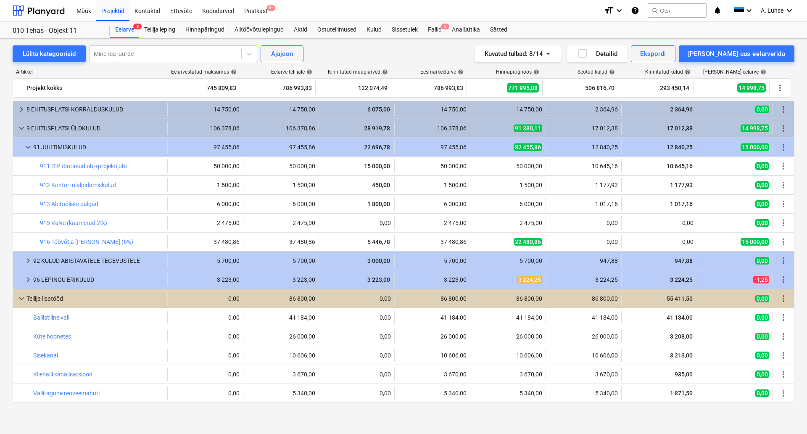
type input "1,00"
type input "26 000,00"
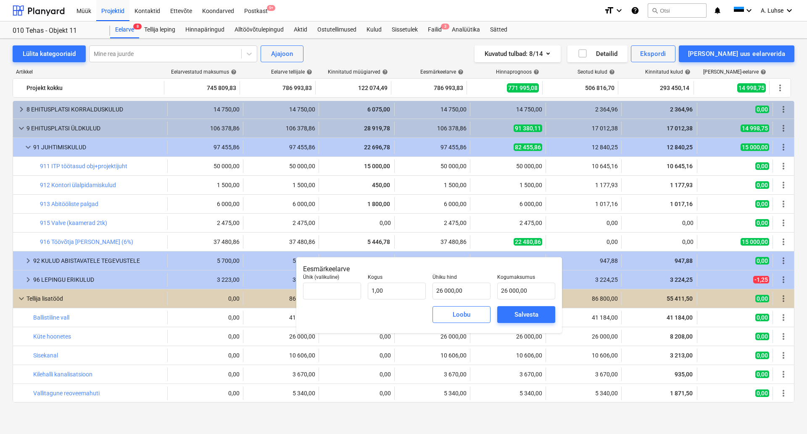
click at [159, 72] on div "Artikkel" at bounding box center [89, 72] width 152 height 6
click at [59, 15] on div at bounding box center [39, 10] width 52 height 21
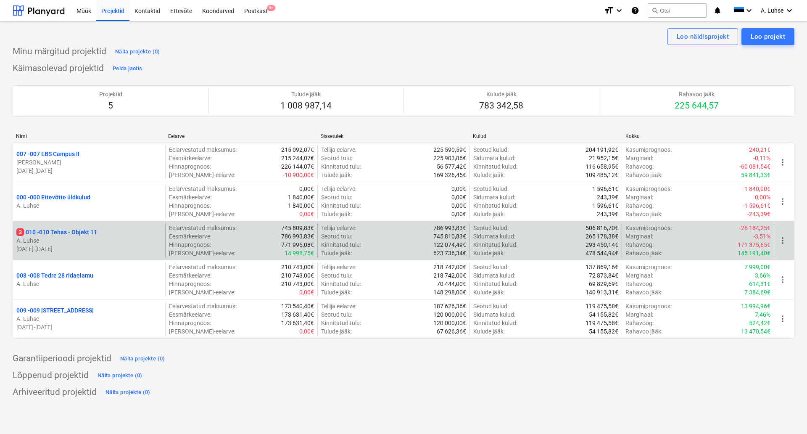
click at [69, 231] on p "3 010 - 010 Tehas - Objekt 11" at bounding box center [56, 232] width 81 height 8
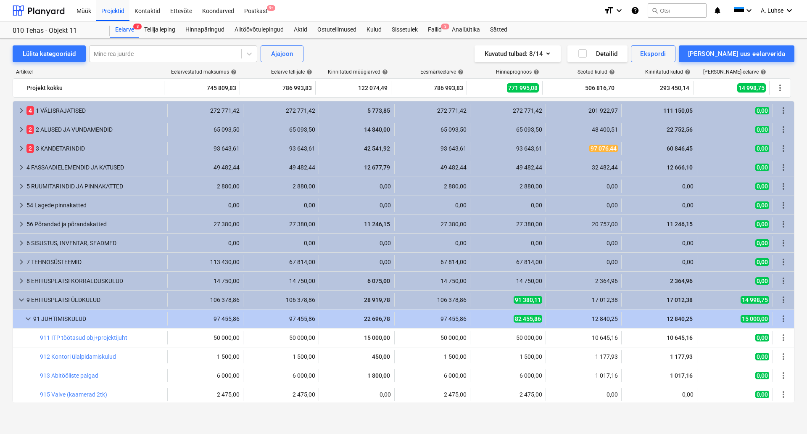
scroll to position [171, 0]
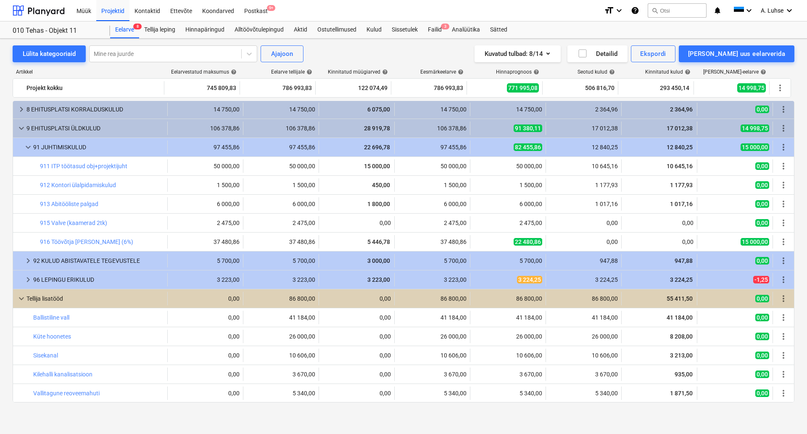
click at [5, 337] on div "Lülita kategooriaid Mine rea juurde Ajajoon Kuvatud tulbad : 8/14 Detailid Eksp…" at bounding box center [403, 229] width 807 height 380
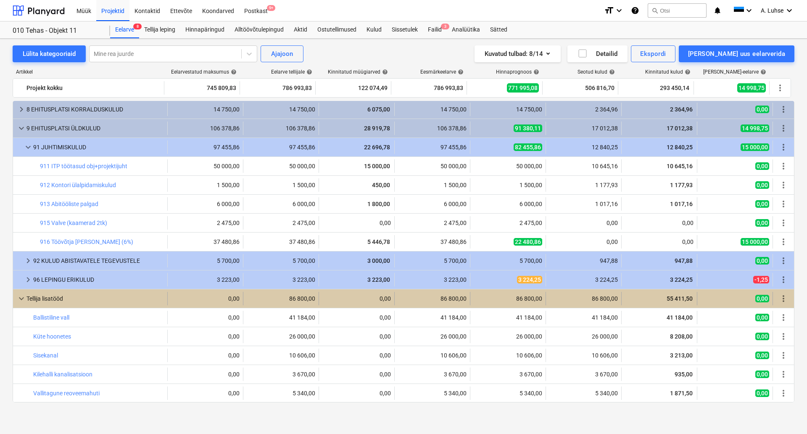
click at [419, 301] on div "86 800,00" at bounding box center [432, 298] width 69 height 7
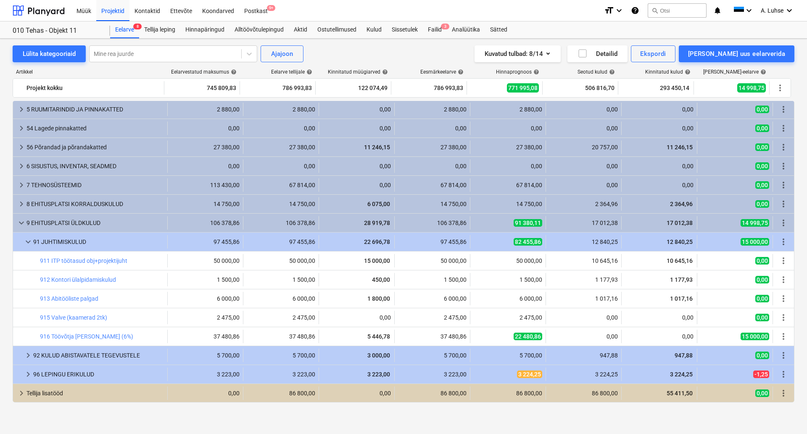
scroll to position [77, 0]
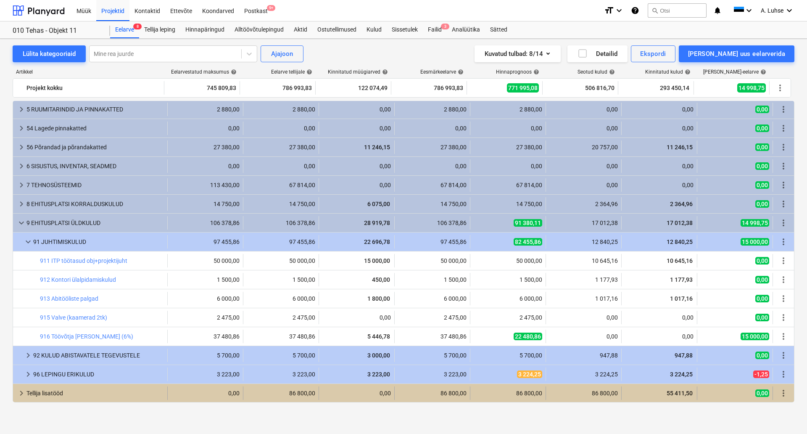
click at [422, 391] on div "86 800,00" at bounding box center [432, 393] width 69 height 7
click at [19, 396] on span "keyboard_arrow_down" at bounding box center [21, 393] width 10 height 10
click at [18, 394] on span "keyboard_arrow_right" at bounding box center [21, 393] width 10 height 10
click at [20, 394] on span "keyboard_arrow_down" at bounding box center [21, 393] width 10 height 10
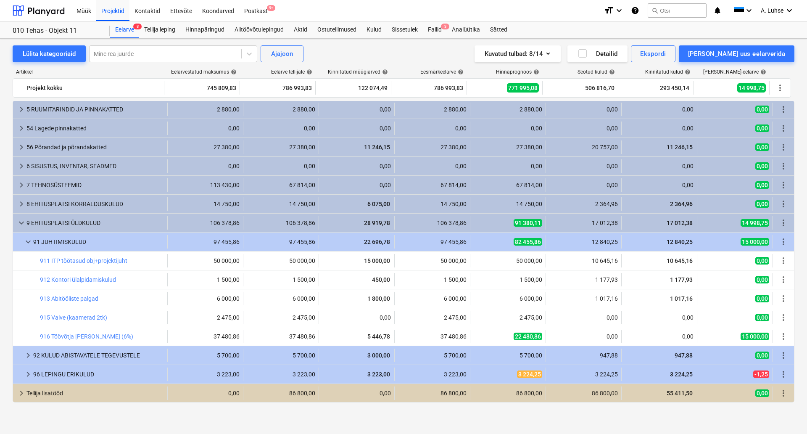
click at [20, 394] on span "keyboard_arrow_right" at bounding box center [21, 393] width 10 height 10
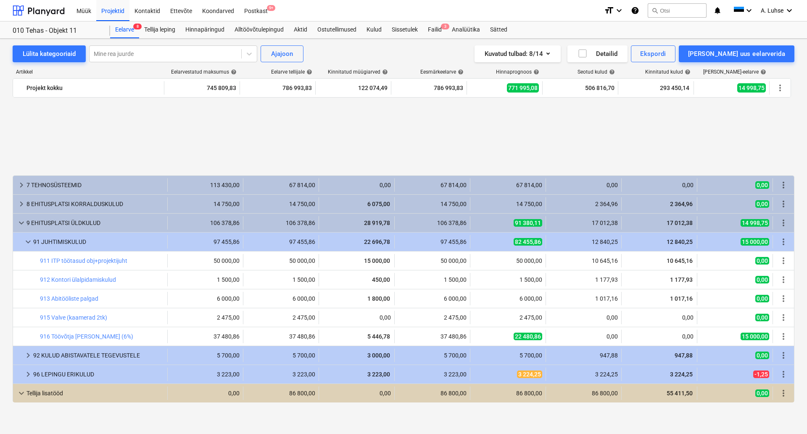
scroll to position [171, 0]
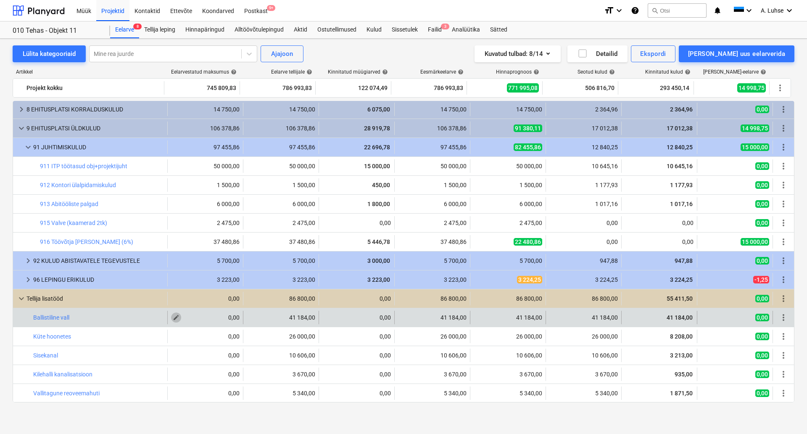
click at [175, 320] on span "edit" at bounding box center [176, 317] width 7 height 7
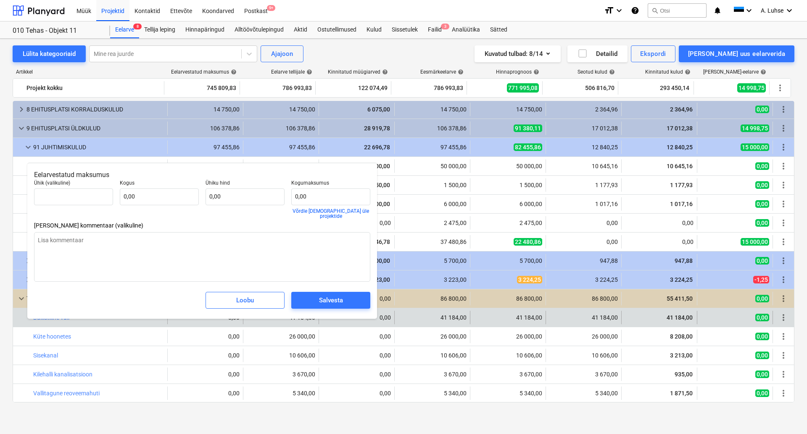
click at [0, 309] on div "Lülita kategooriaid Mine rea juurde Ajajoon Kuvatud tulbad : 8/14 Detailid Eksp…" at bounding box center [403, 229] width 807 height 380
click at [5, 316] on div "Lülita kategooriaid Mine rea juurde Ajajoon Kuvatud tulbad : 8/14 Detailid Eksp…" at bounding box center [403, 229] width 807 height 380
click at [98, 71] on div "Artikkel" at bounding box center [89, 72] width 152 height 6
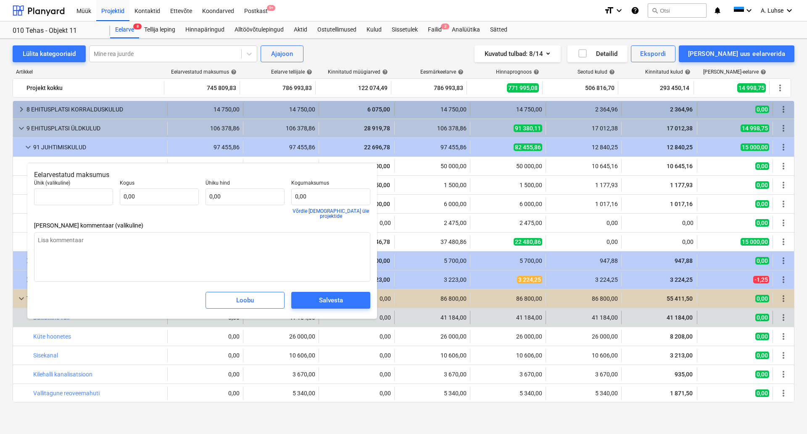
type textarea "x"
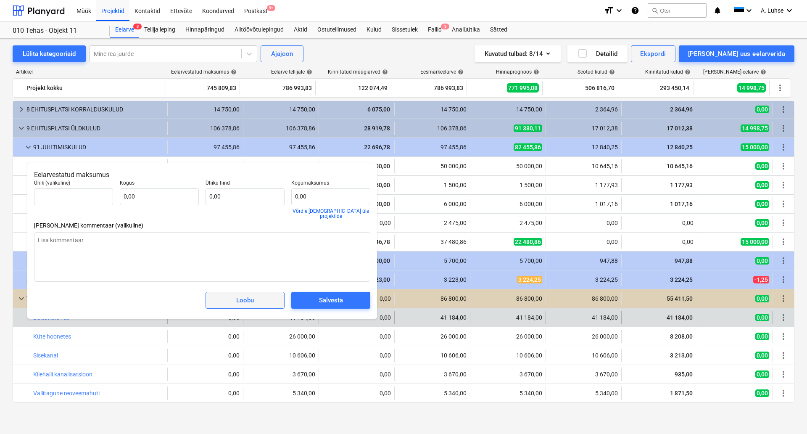
click at [220, 296] on span "Loobu" at bounding box center [245, 300] width 58 height 11
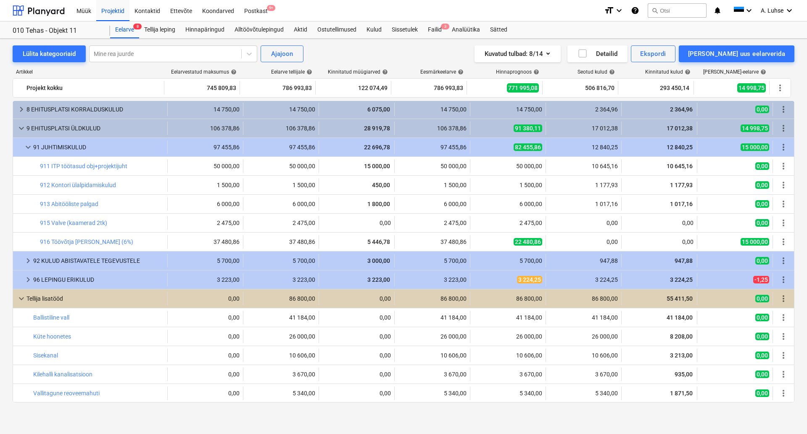
scroll to position [119, 0]
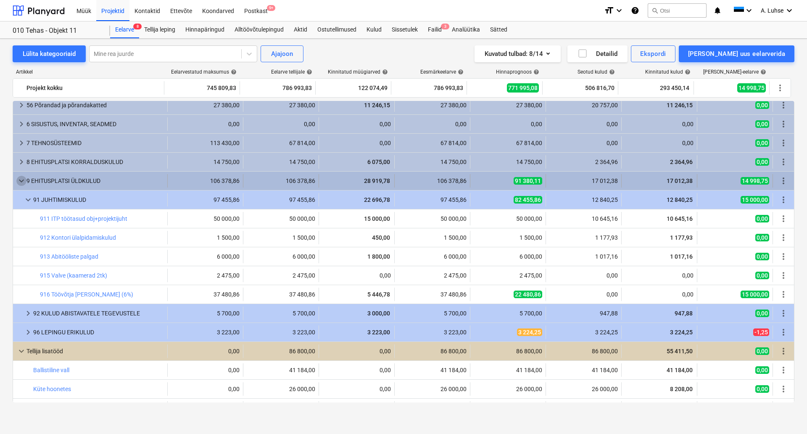
click at [21, 182] on span "keyboard_arrow_down" at bounding box center [21, 181] width 10 height 10
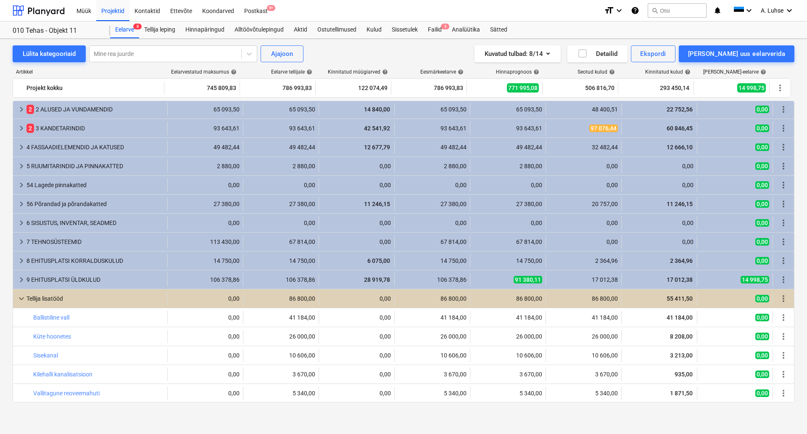
scroll to position [0, 0]
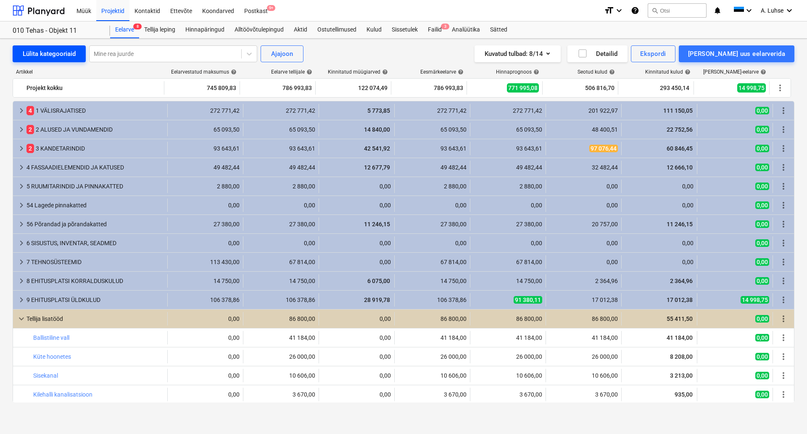
click at [56, 51] on div "Lülita kategooriaid" at bounding box center [49, 53] width 53 height 11
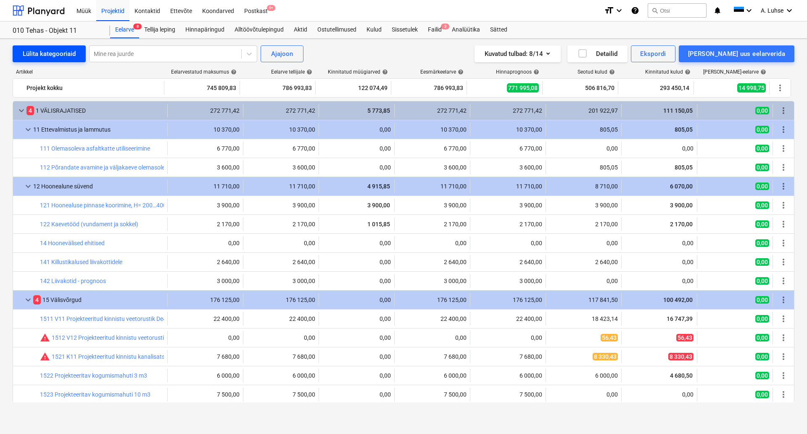
click at [56, 51] on div "Lülita kategooriaid" at bounding box center [49, 53] width 53 height 11
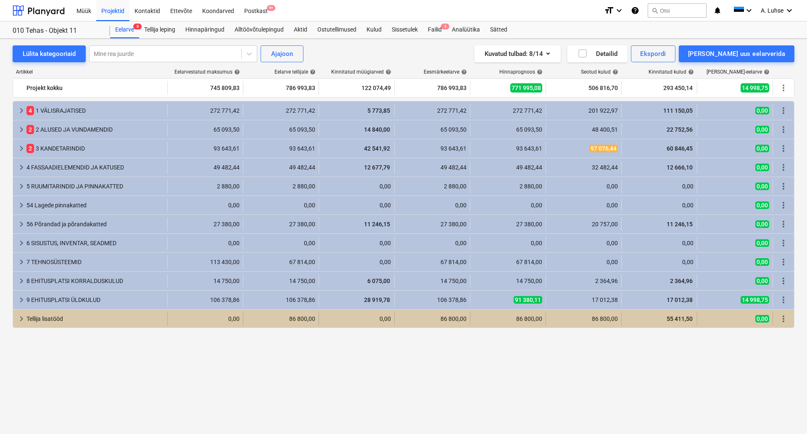
click at [19, 322] on span "keyboard_arrow_right" at bounding box center [21, 319] width 10 height 10
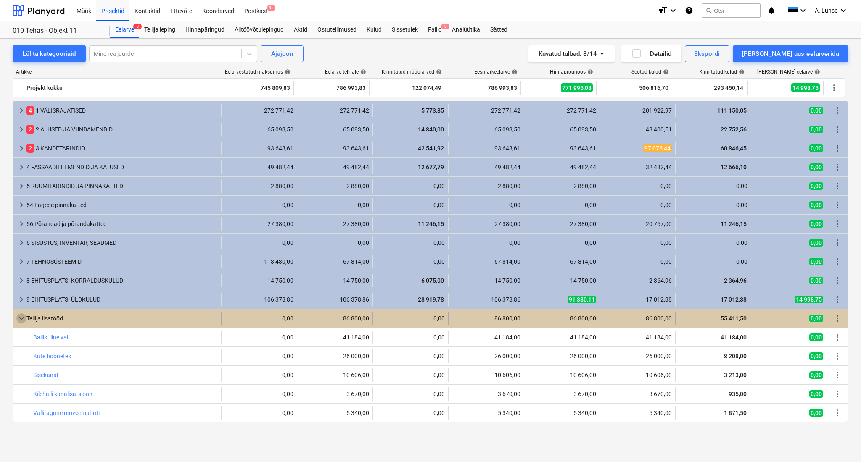
click at [16, 319] on span "keyboard_arrow_down" at bounding box center [21, 319] width 10 height 10
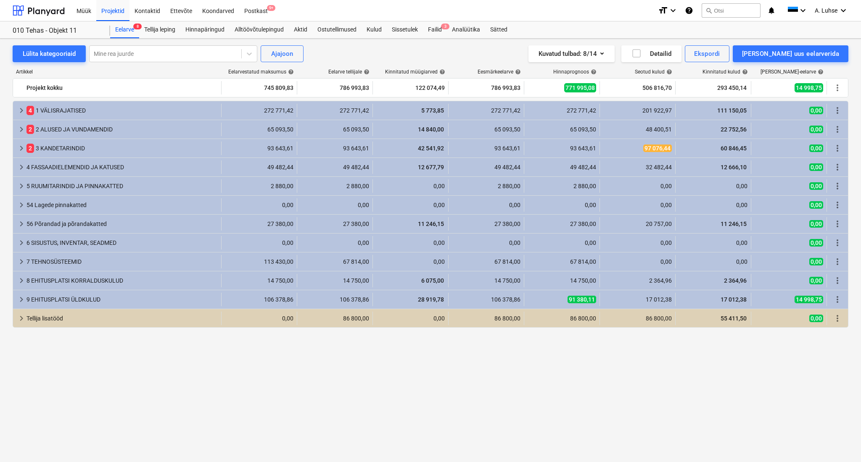
click at [16, 319] on span "keyboard_arrow_right" at bounding box center [21, 319] width 10 height 10
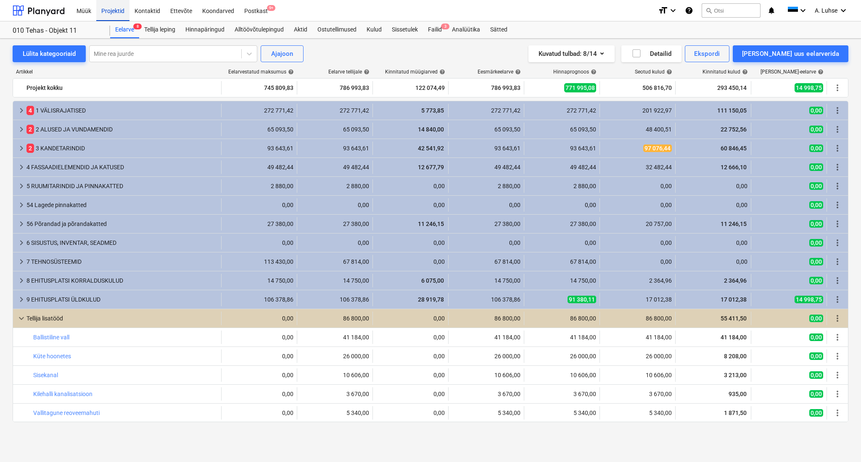
click at [113, 16] on div "Projektid" at bounding box center [112, 10] width 33 height 21
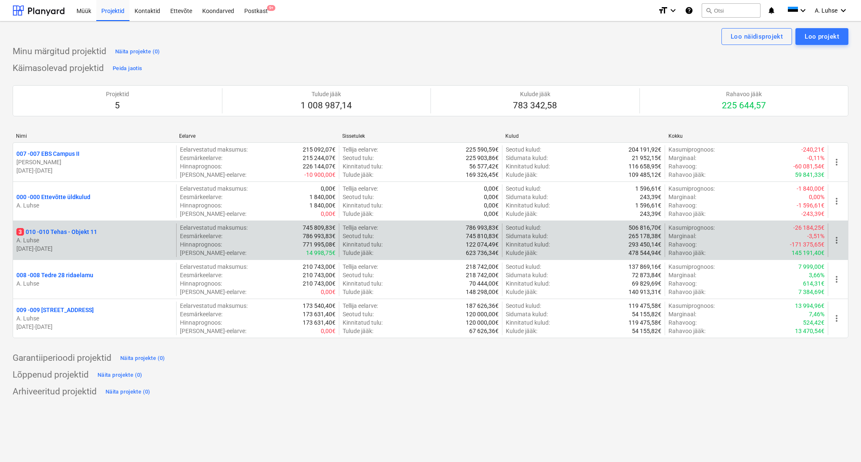
click at [34, 231] on p "3 010 - 010 Tehas - Objekt 11" at bounding box center [56, 232] width 81 height 8
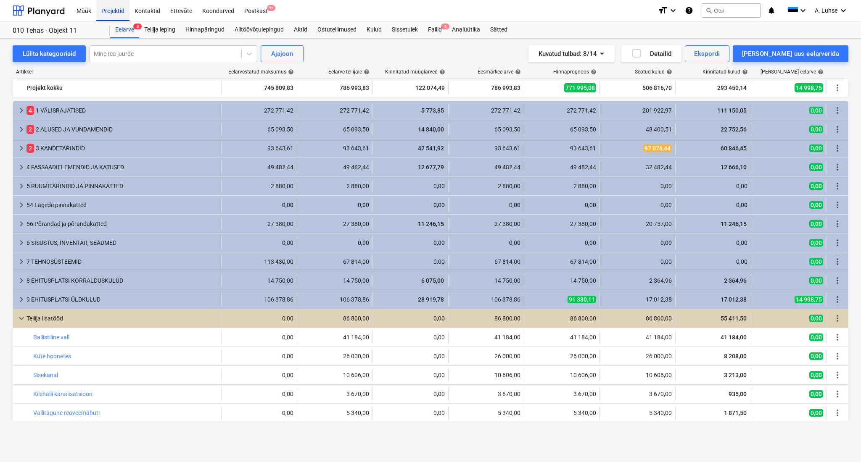
click at [111, 16] on div "Projektid" at bounding box center [112, 10] width 33 height 21
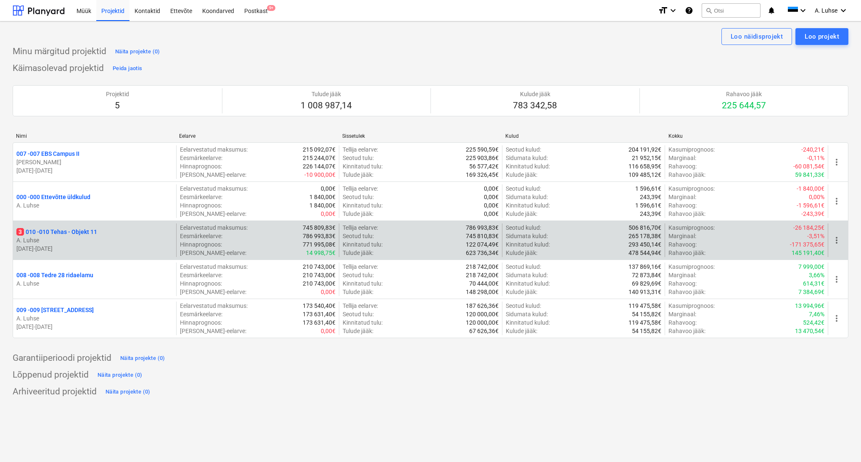
click at [97, 235] on p "3 010 - 010 Tehas - Objekt 11" at bounding box center [56, 232] width 81 height 8
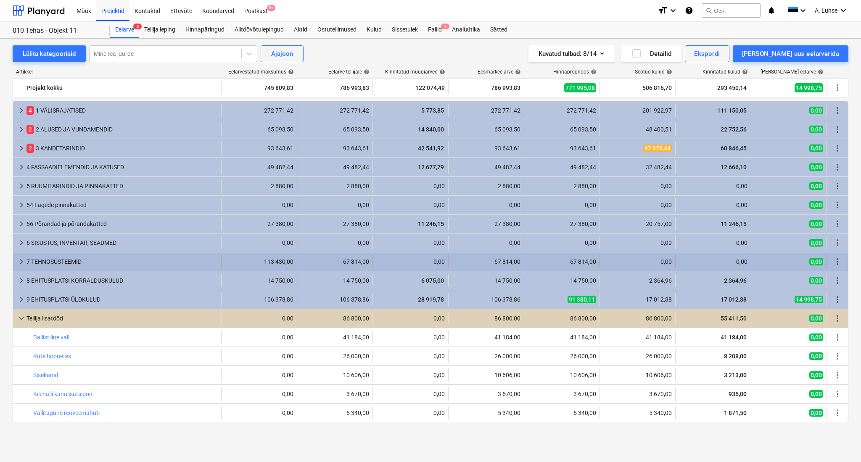
click at [20, 261] on span "keyboard_arrow_right" at bounding box center [21, 262] width 10 height 10
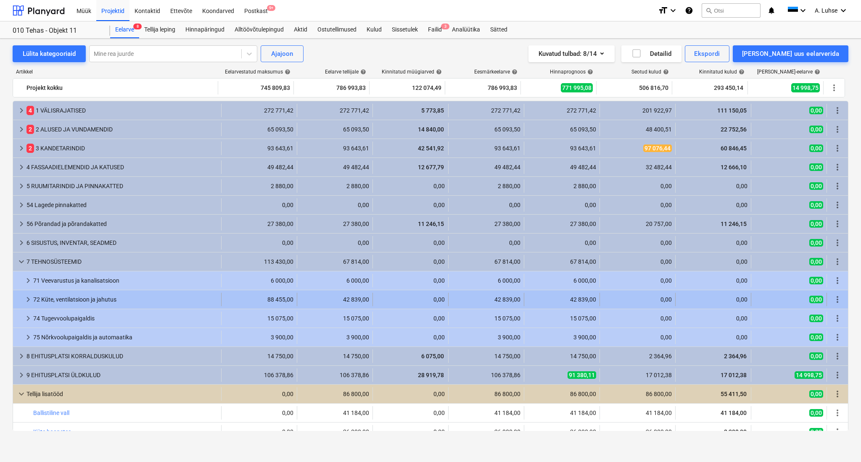
click at [24, 303] on span "keyboard_arrow_right" at bounding box center [28, 300] width 10 height 10
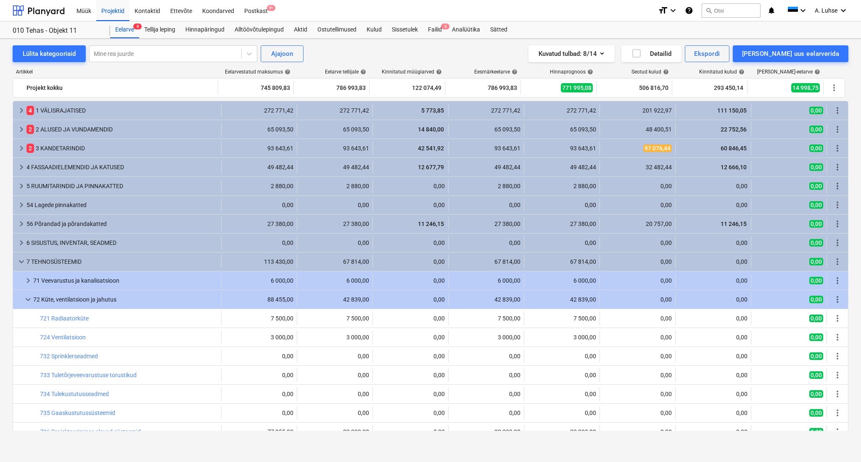
click at [24, 303] on span "keyboard_arrow_down" at bounding box center [28, 300] width 10 height 10
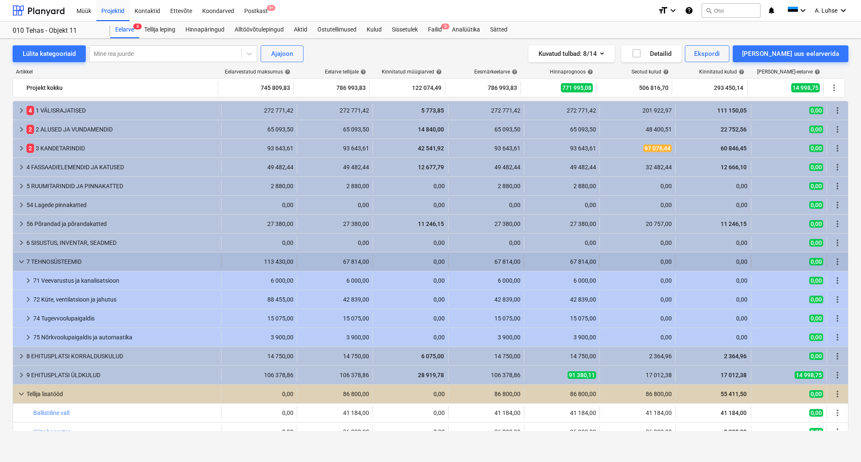
click at [16, 263] on span "keyboard_arrow_down" at bounding box center [21, 262] width 10 height 10
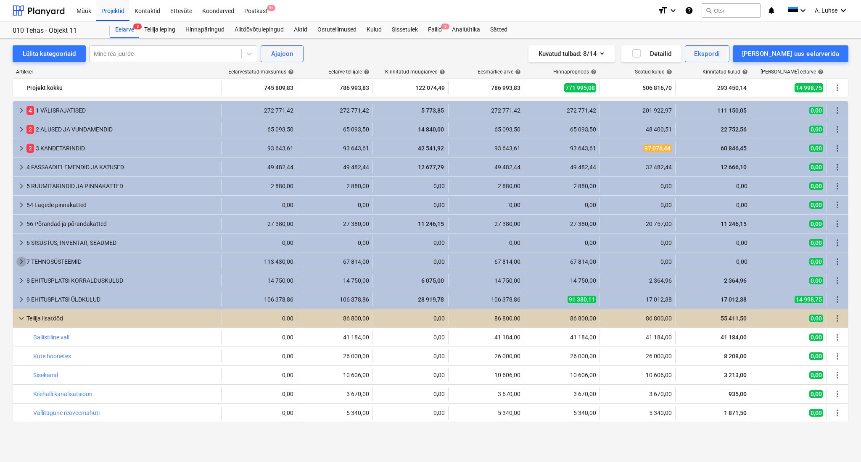
click at [16, 263] on span "keyboard_arrow_right" at bounding box center [21, 262] width 10 height 10
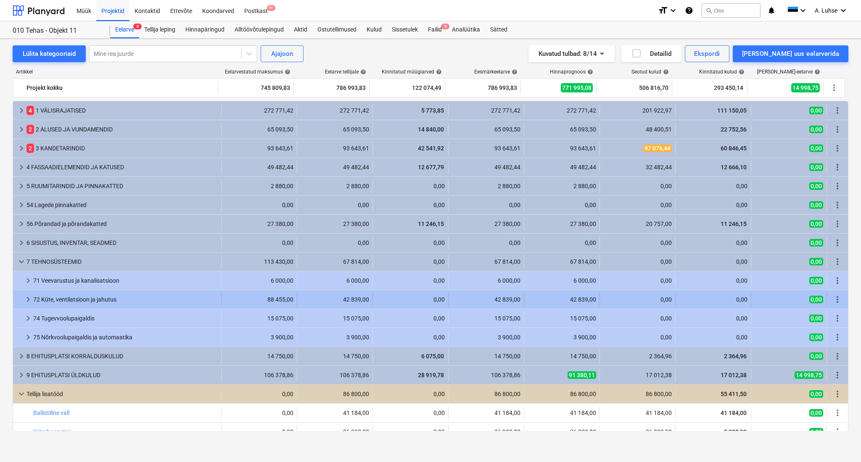
click at [24, 298] on span "keyboard_arrow_right" at bounding box center [28, 300] width 10 height 10
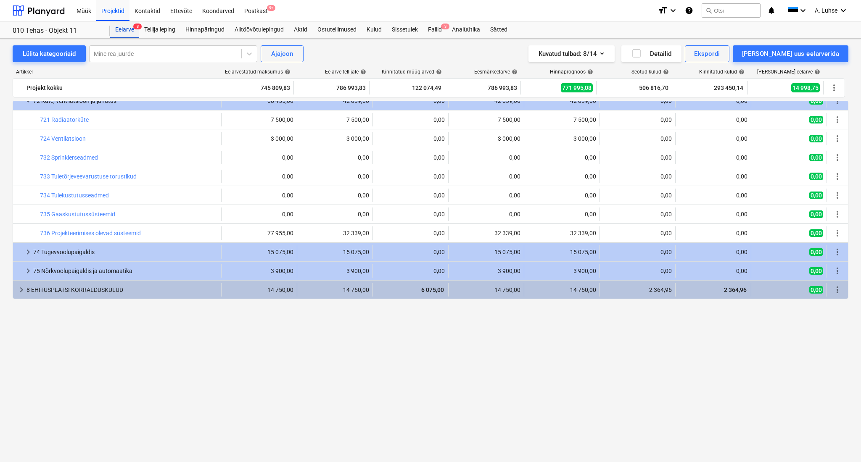
scroll to position [31, 0]
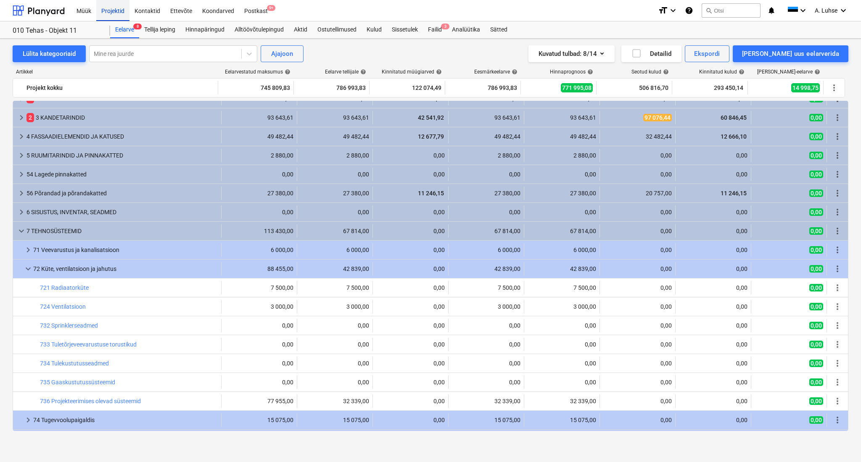
click at [119, 13] on div "Projektid" at bounding box center [112, 10] width 33 height 21
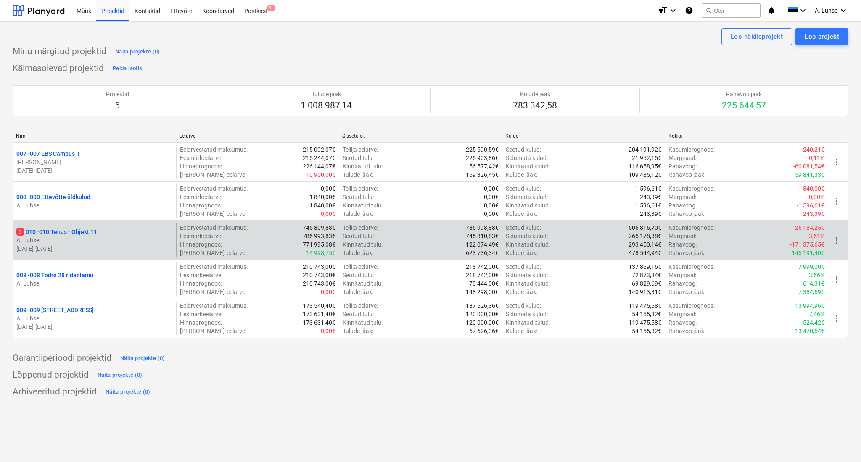
click at [127, 234] on div "3 010 - 010 Tehas - Objekt 11" at bounding box center [94, 232] width 156 height 8
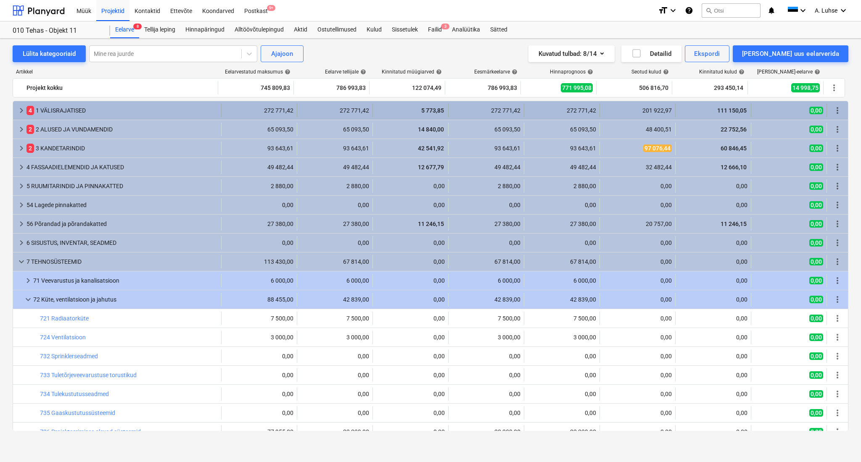
click at [22, 108] on span "keyboard_arrow_right" at bounding box center [21, 110] width 10 height 10
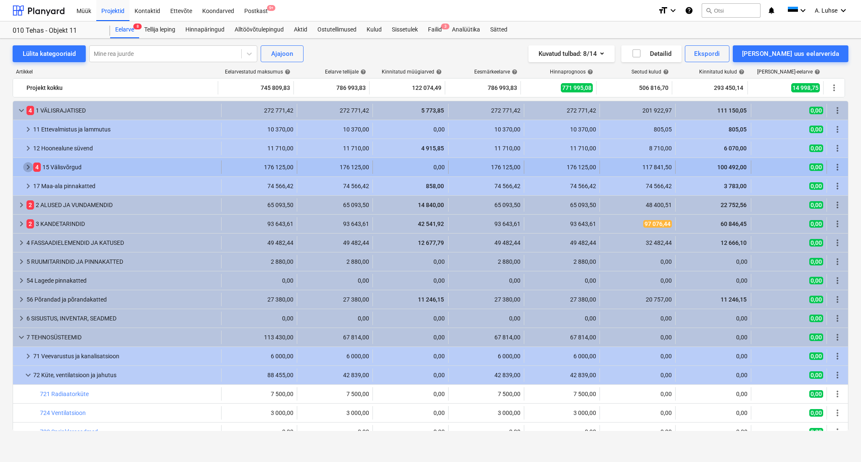
click at [27, 165] on span "keyboard_arrow_right" at bounding box center [28, 167] width 10 height 10
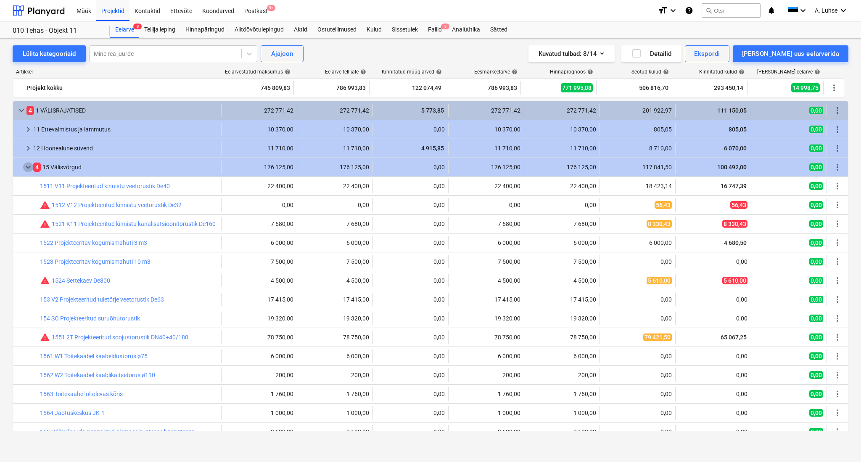
click at [27, 165] on span "keyboard_arrow_down" at bounding box center [28, 167] width 10 height 10
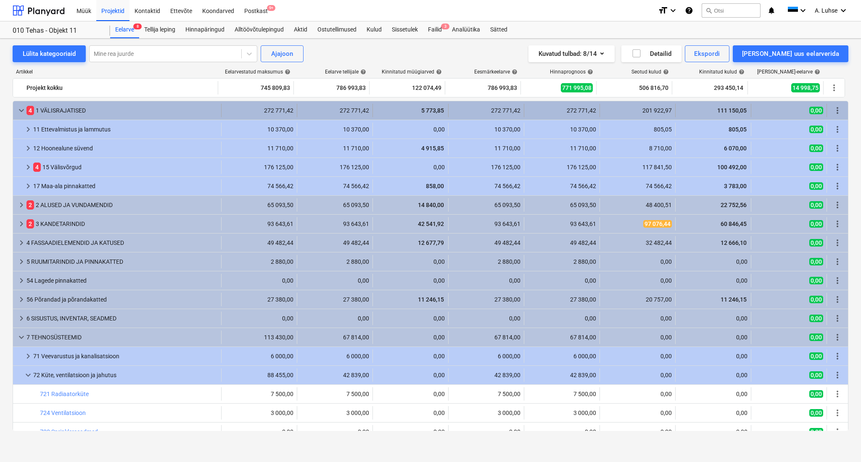
click at [22, 111] on span "keyboard_arrow_down" at bounding box center [21, 110] width 10 height 10
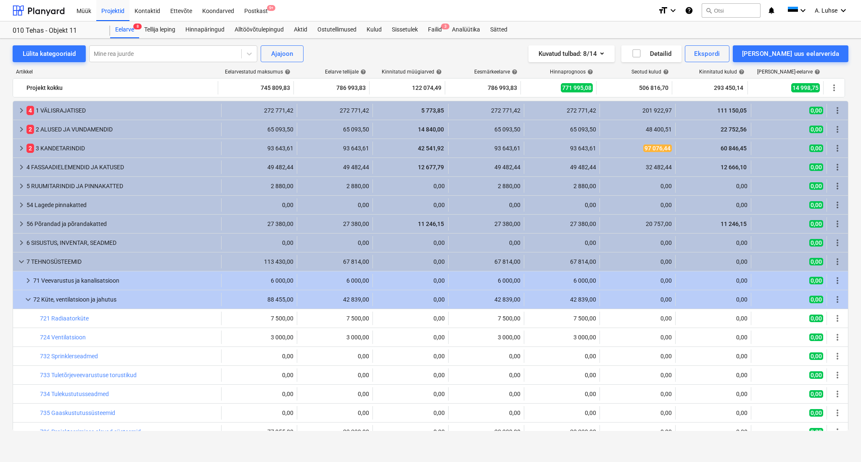
click at [22, 111] on span "keyboard_arrow_right" at bounding box center [21, 110] width 10 height 10
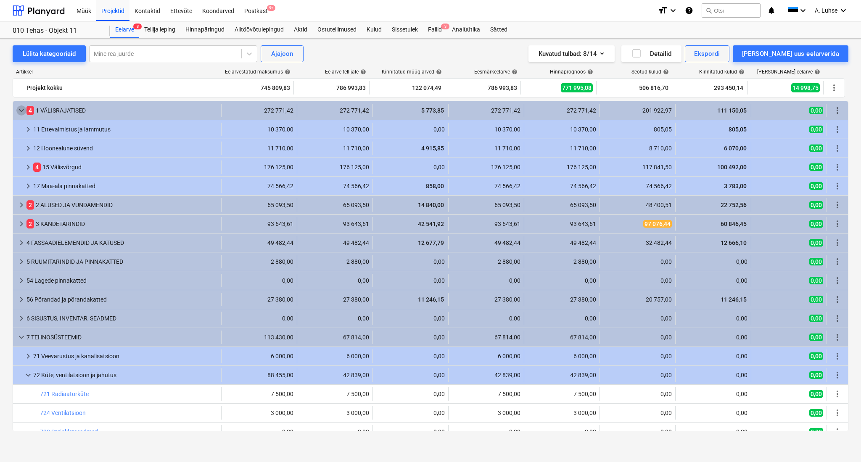
click at [22, 111] on span "keyboard_arrow_down" at bounding box center [21, 110] width 10 height 10
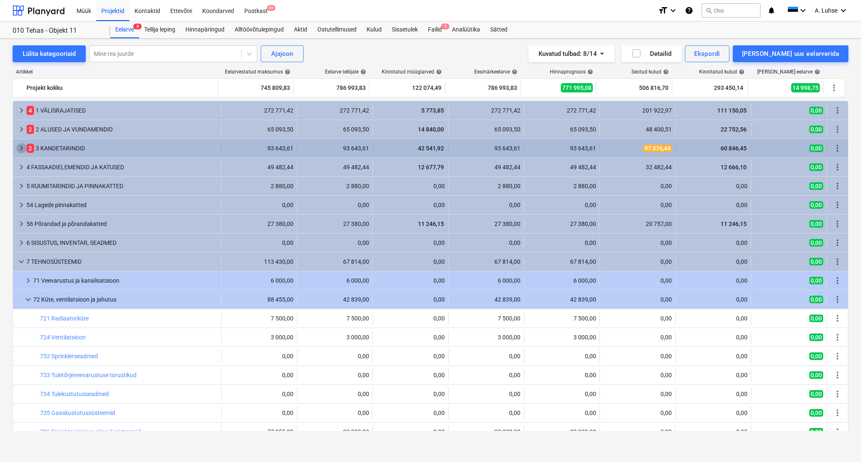
click at [22, 149] on span "keyboard_arrow_right" at bounding box center [21, 148] width 10 height 10
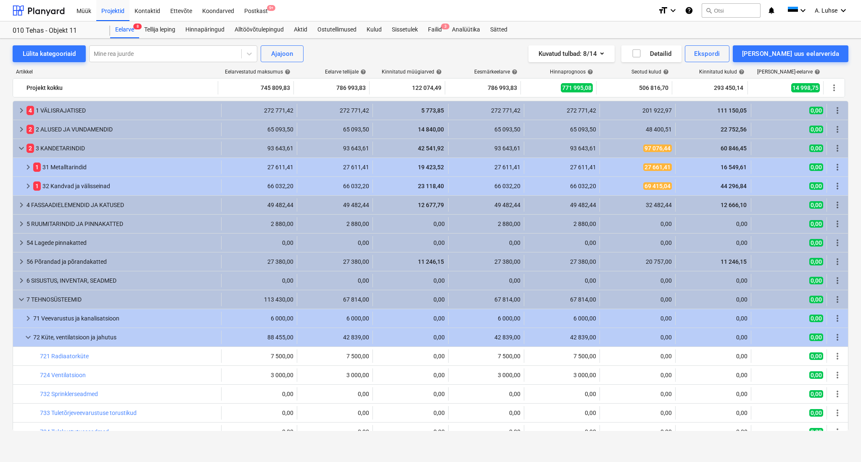
click at [22, 149] on span "keyboard_arrow_down" at bounding box center [21, 148] width 10 height 10
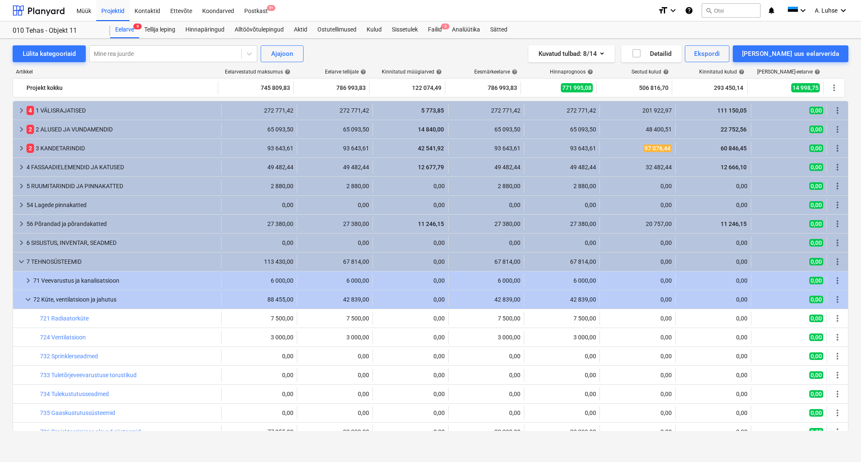
click at [22, 149] on span "keyboard_arrow_right" at bounding box center [21, 148] width 10 height 10
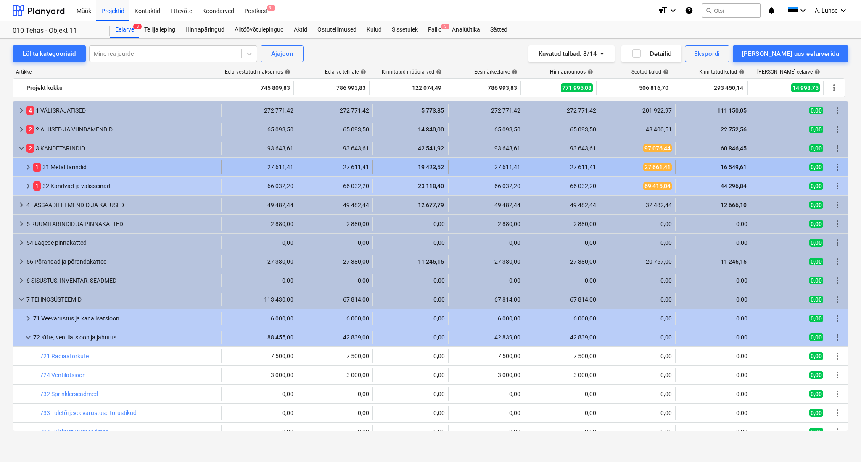
click at [29, 171] on span "keyboard_arrow_right" at bounding box center [28, 167] width 10 height 10
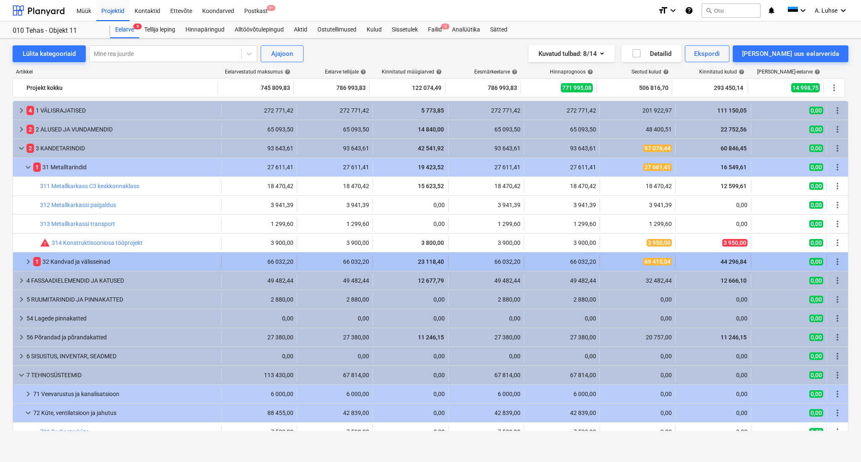
click at [28, 262] on span "keyboard_arrow_right" at bounding box center [28, 262] width 10 height 10
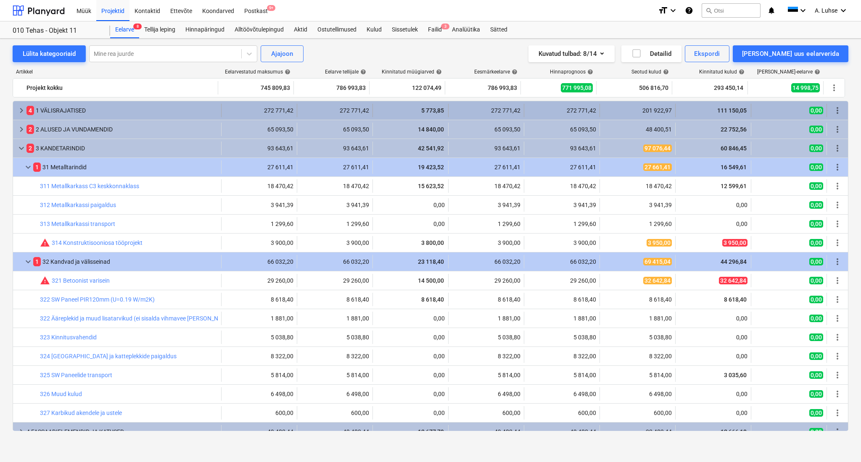
click at [18, 109] on span "keyboard_arrow_right" at bounding box center [21, 110] width 10 height 10
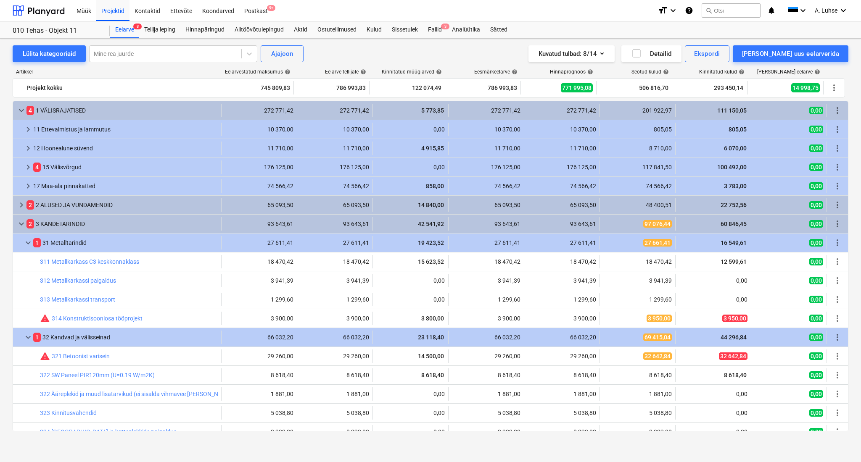
click at [18, 109] on span "keyboard_arrow_down" at bounding box center [21, 110] width 10 height 10
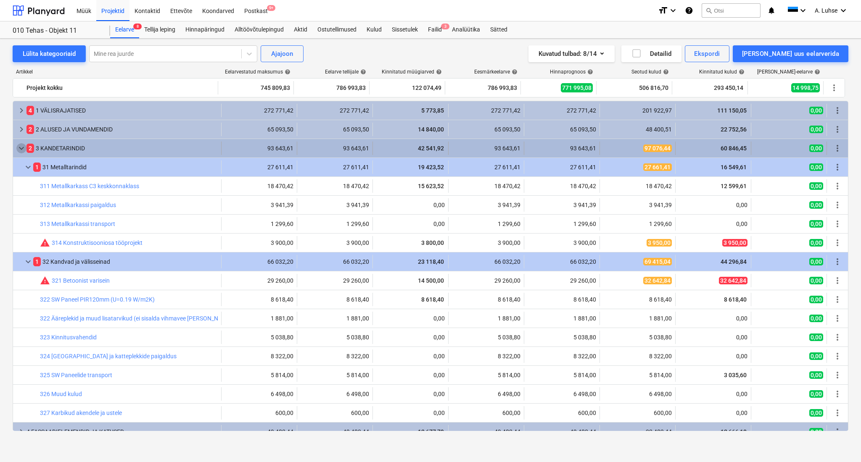
click at [22, 152] on span "keyboard_arrow_down" at bounding box center [21, 148] width 10 height 10
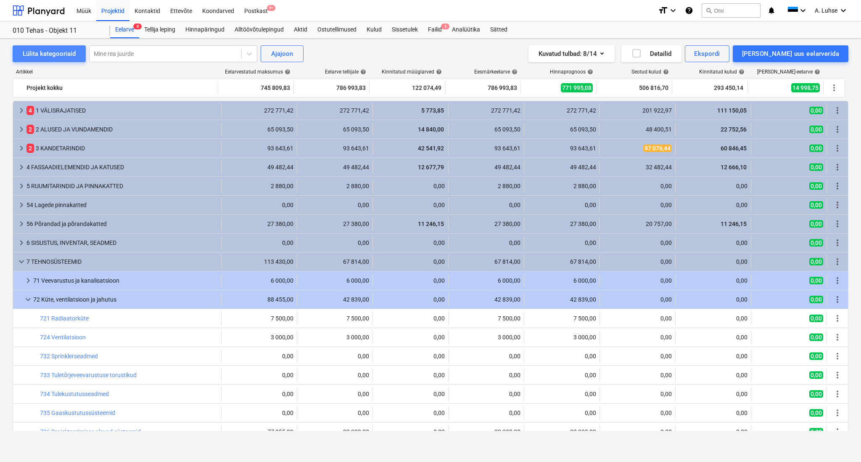
click at [41, 49] on div "Lülita kategooriaid" at bounding box center [49, 53] width 53 height 11
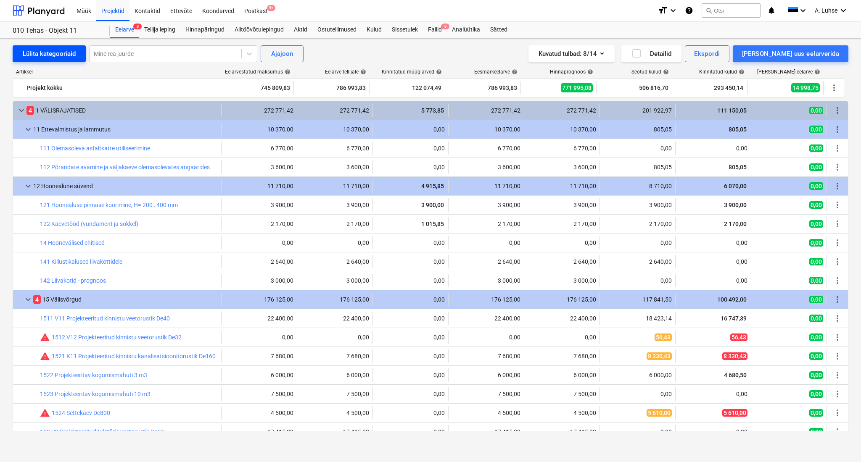
click at [41, 53] on div "Lülita kategooriaid" at bounding box center [49, 53] width 53 height 11
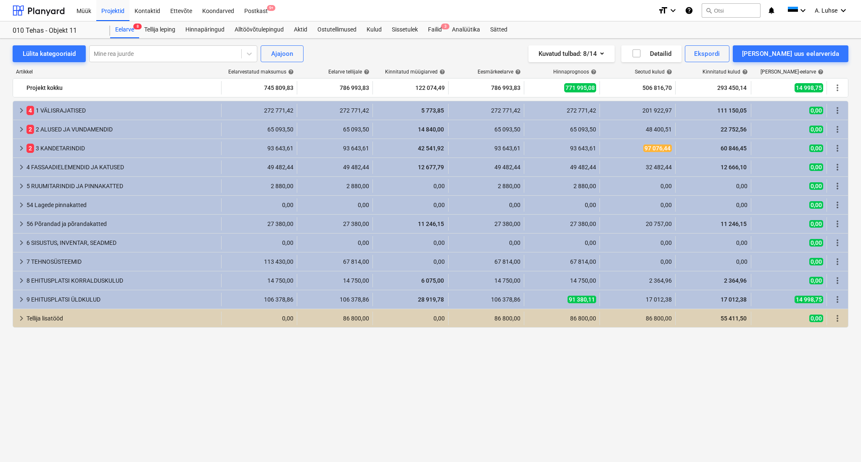
click at [2, 90] on div "Lülita kategooriaid Mine rea juurde Ajajoon Kuvatud tulbad : 8/14 Detailid Eksp…" at bounding box center [430, 243] width 861 height 409
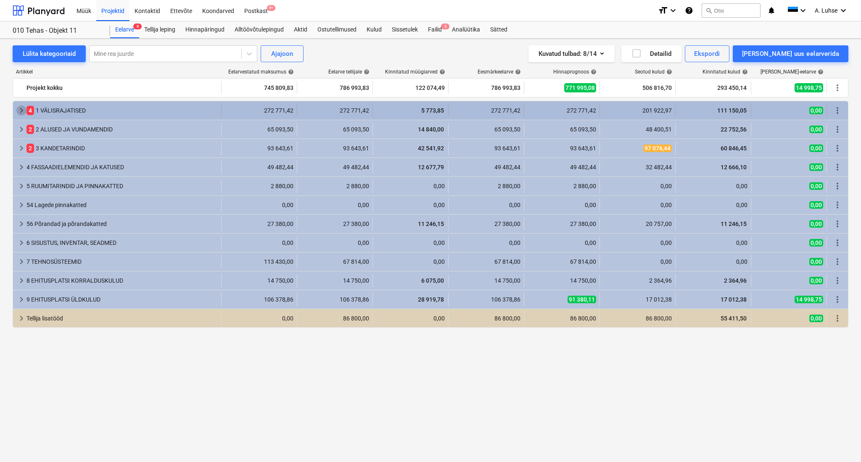
click at [20, 111] on span "keyboard_arrow_right" at bounding box center [21, 110] width 10 height 10
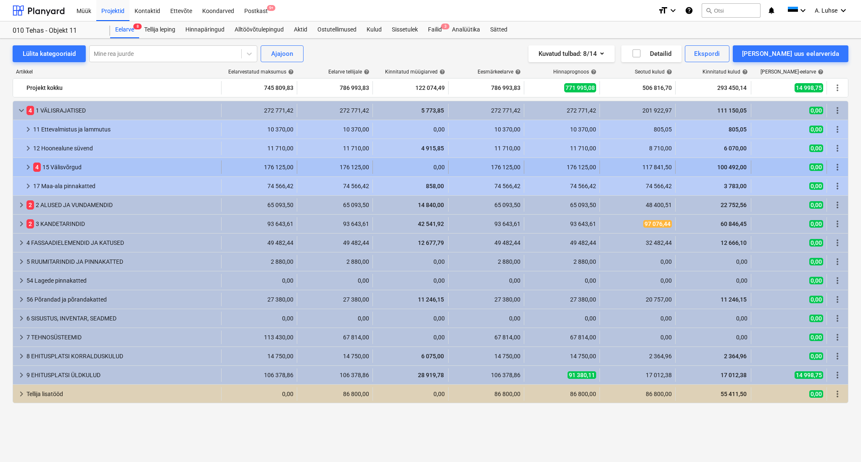
click at [25, 170] on span "keyboard_arrow_right" at bounding box center [28, 167] width 10 height 10
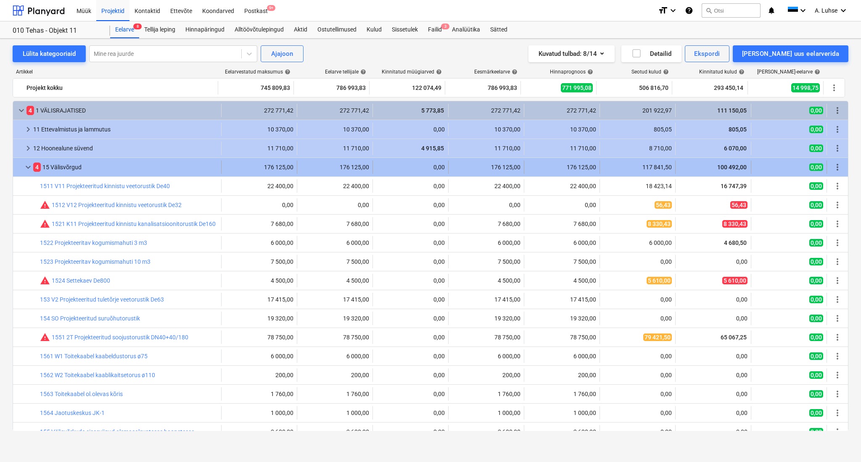
click at [23, 167] on span "keyboard_arrow_down" at bounding box center [28, 167] width 10 height 10
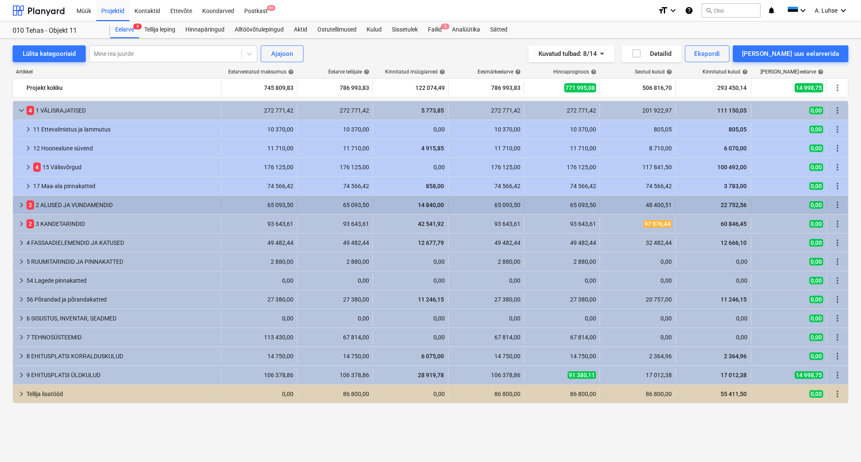
click at [21, 203] on span "keyboard_arrow_right" at bounding box center [21, 205] width 10 height 10
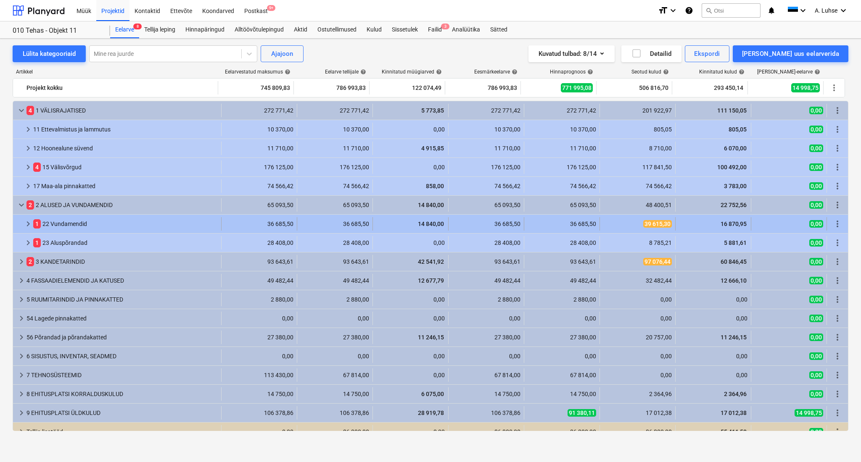
click at [25, 224] on span "keyboard_arrow_right" at bounding box center [28, 224] width 10 height 10
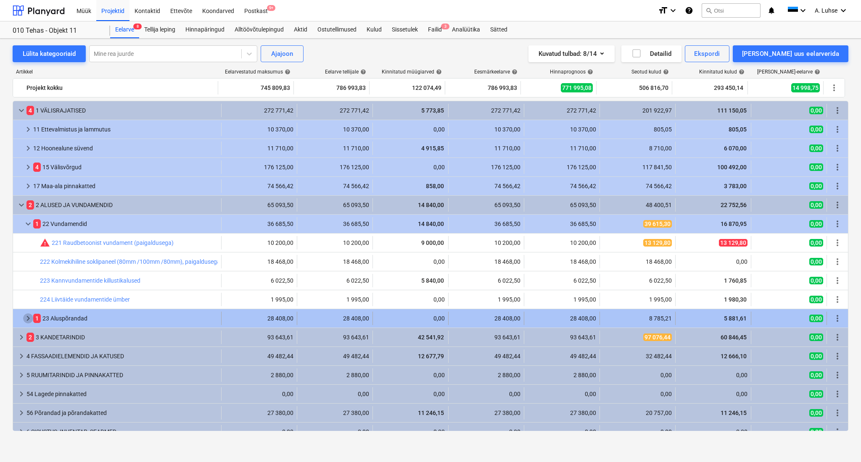
click at [25, 320] on span "keyboard_arrow_right" at bounding box center [28, 319] width 10 height 10
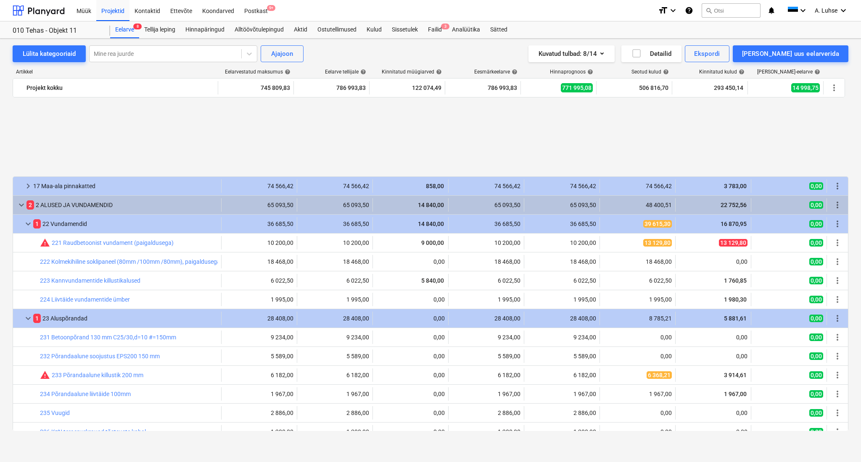
scroll to position [112, 0]
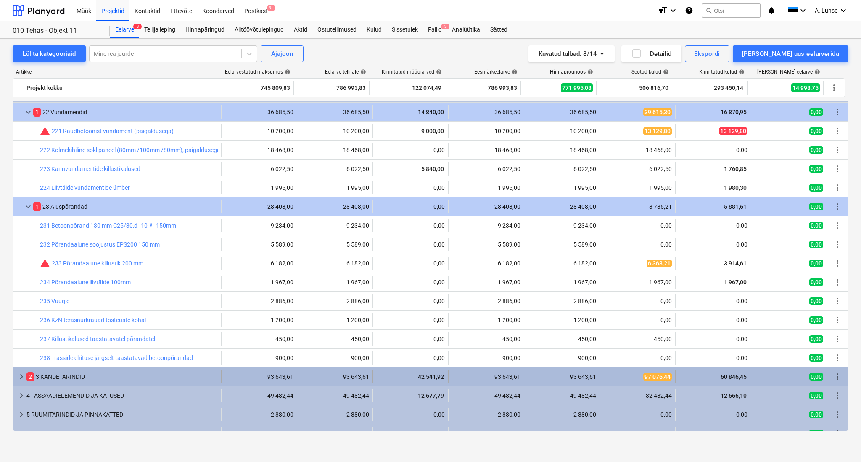
click at [19, 377] on span "keyboard_arrow_right" at bounding box center [21, 377] width 10 height 10
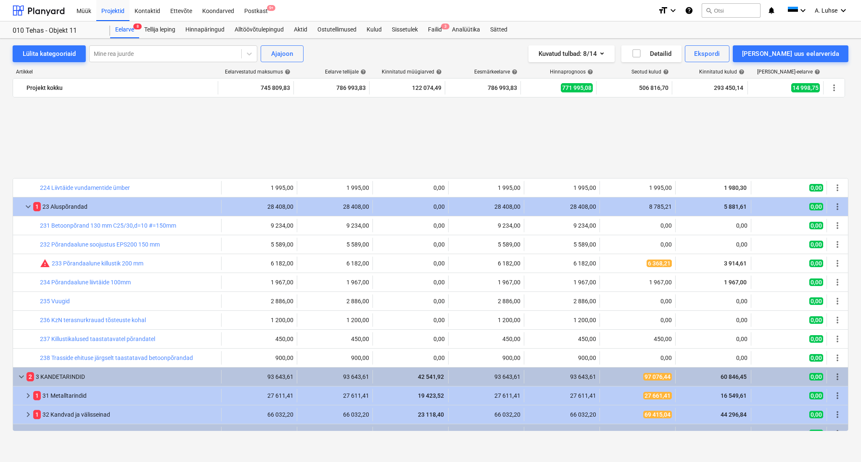
scroll to position [224, 0]
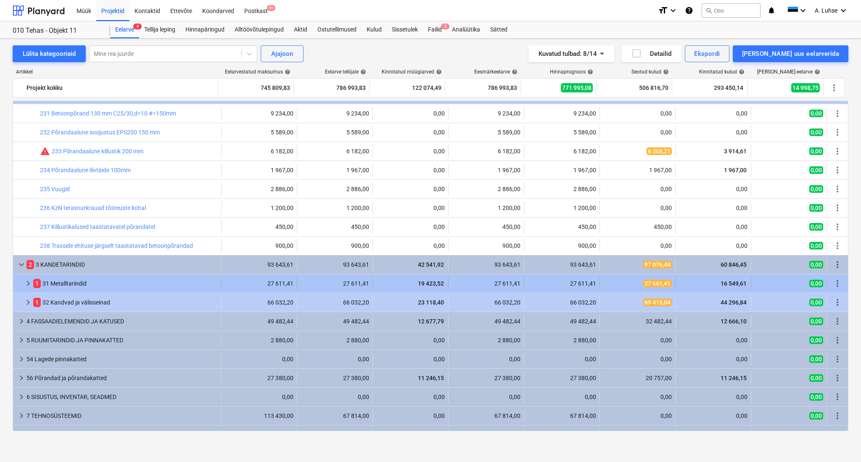
click at [26, 281] on span "keyboard_arrow_right" at bounding box center [28, 284] width 10 height 10
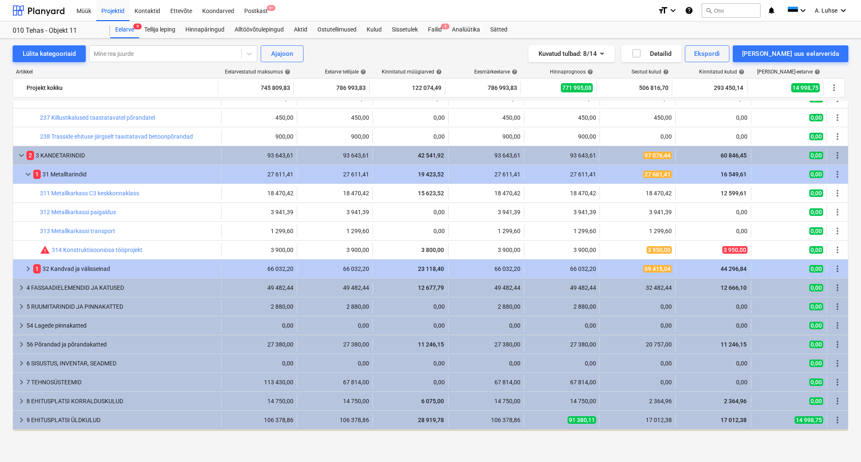
scroll to position [336, 0]
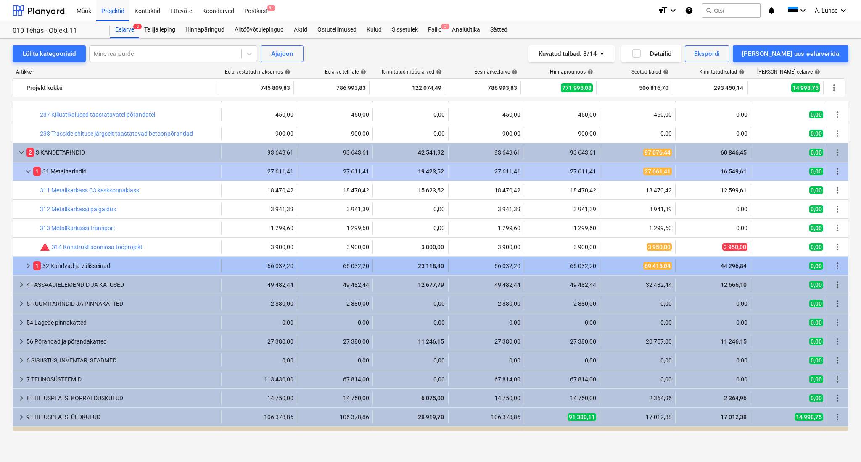
click at [26, 265] on span "keyboard_arrow_right" at bounding box center [28, 266] width 10 height 10
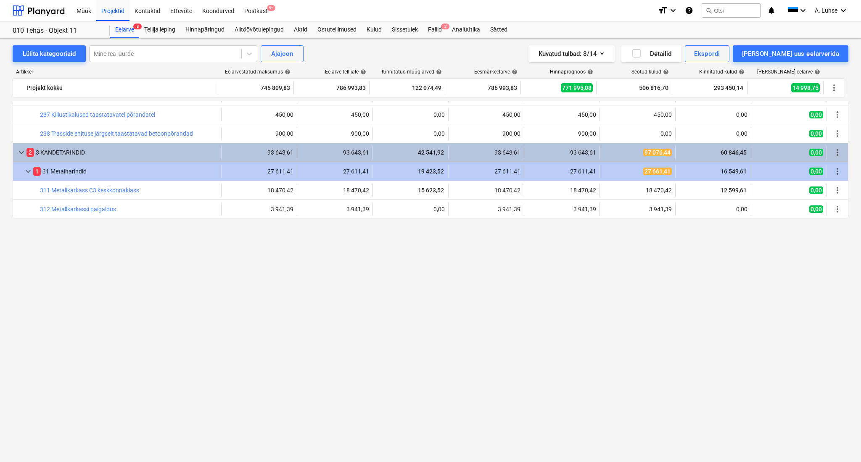
scroll to position [0, 0]
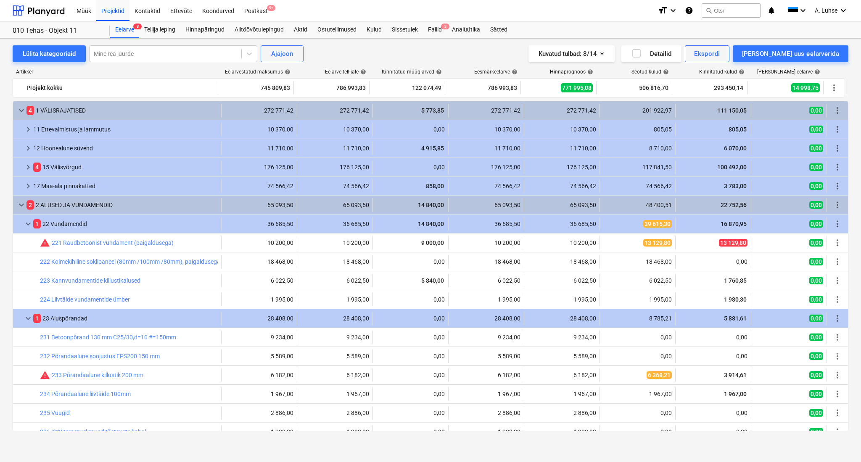
click at [452, 46] on div "Kuvatud tulbad : 8/14 Detailid Ekspordi Lisa uus eelarverida" at bounding box center [633, 53] width 430 height 17
click at [80, 12] on div "Müük" at bounding box center [83, 10] width 25 height 21
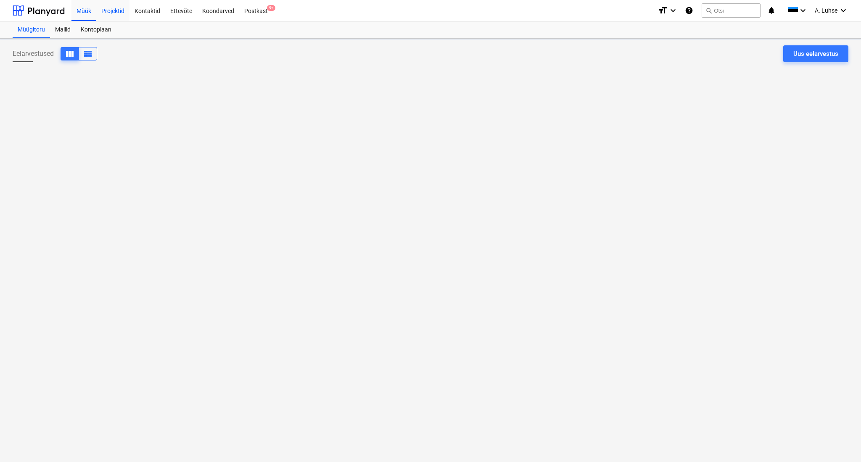
click at [105, 10] on div "Projektid" at bounding box center [112, 10] width 33 height 21
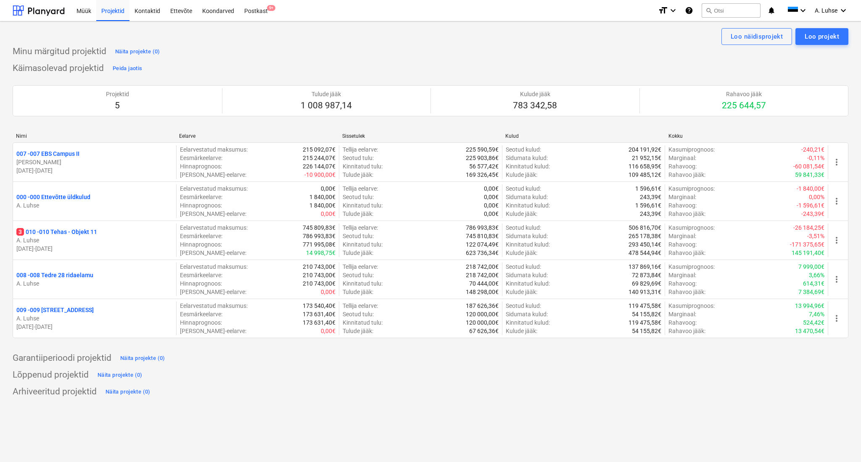
click at [171, 76] on div "Projektid 5 Tulude jääk 1 008 987,14 Kulude jääk 783 342,58 Rahavoo jääk 225 64…" at bounding box center [431, 100] width 836 height 51
